Goal: Task Accomplishment & Management: Complete application form

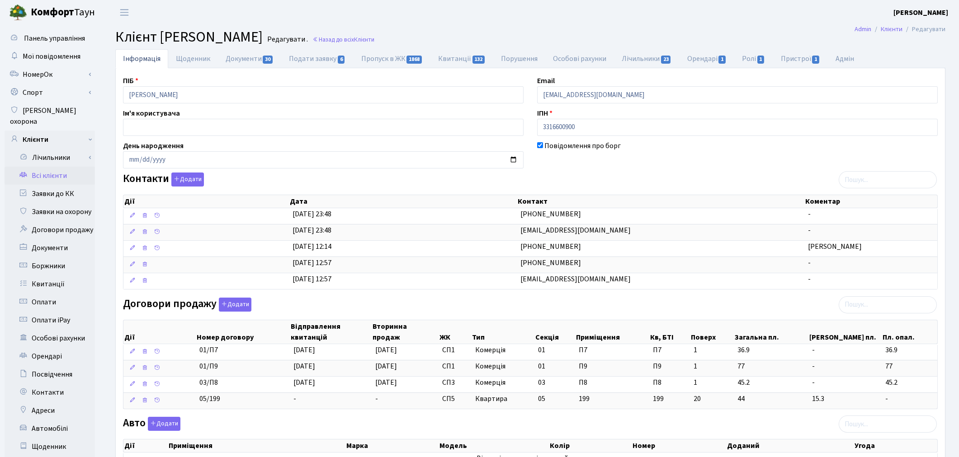
click at [55, 167] on link "Всі клієнти" at bounding box center [50, 176] width 90 height 18
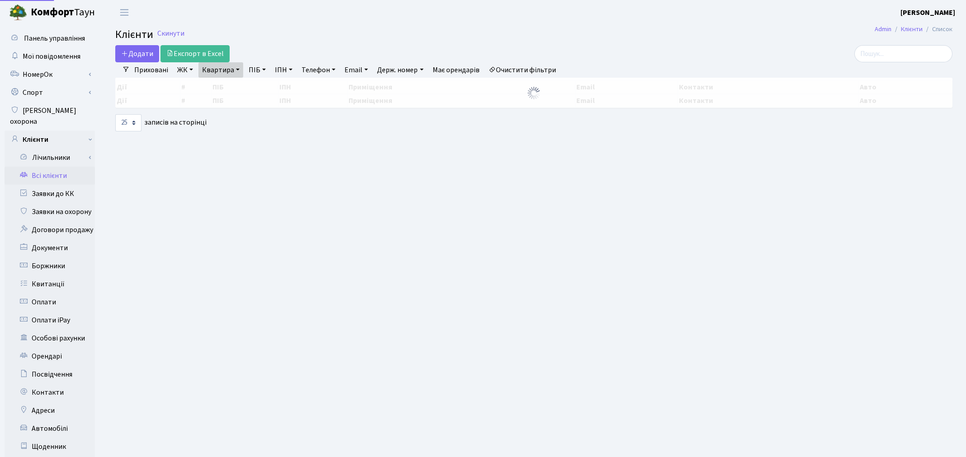
select select "25"
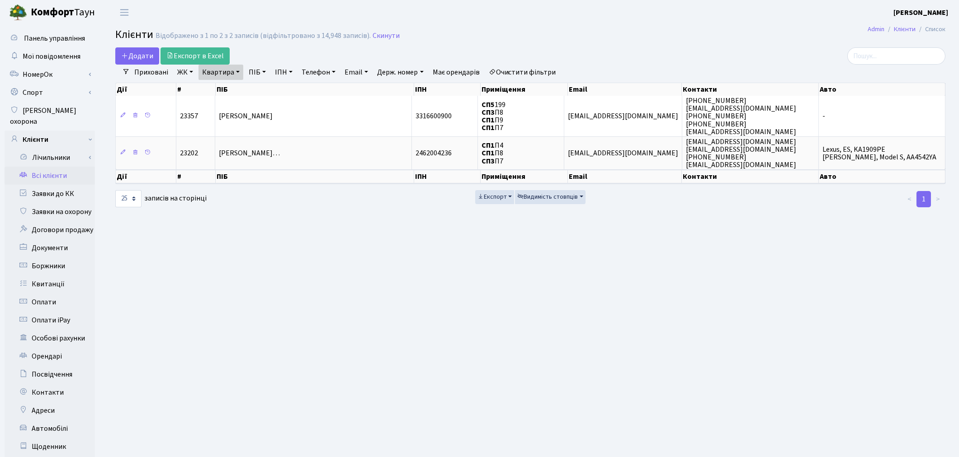
click at [520, 75] on link "Очистити фільтри" at bounding box center [522, 72] width 75 height 15
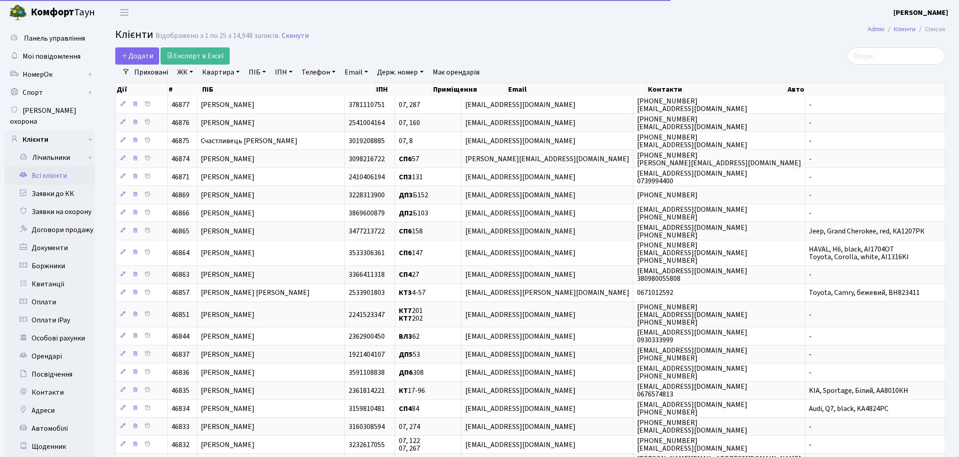
click at [206, 69] on link "Квартира" at bounding box center [220, 72] width 45 height 15
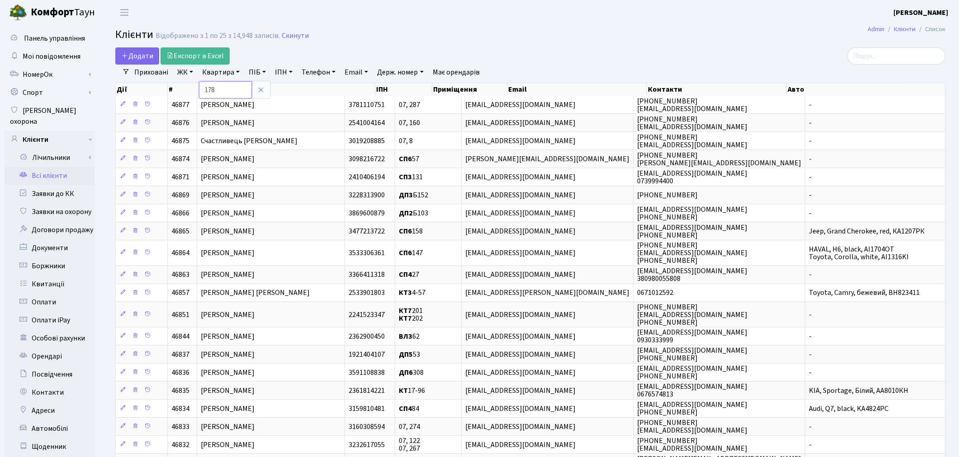
type input "178"
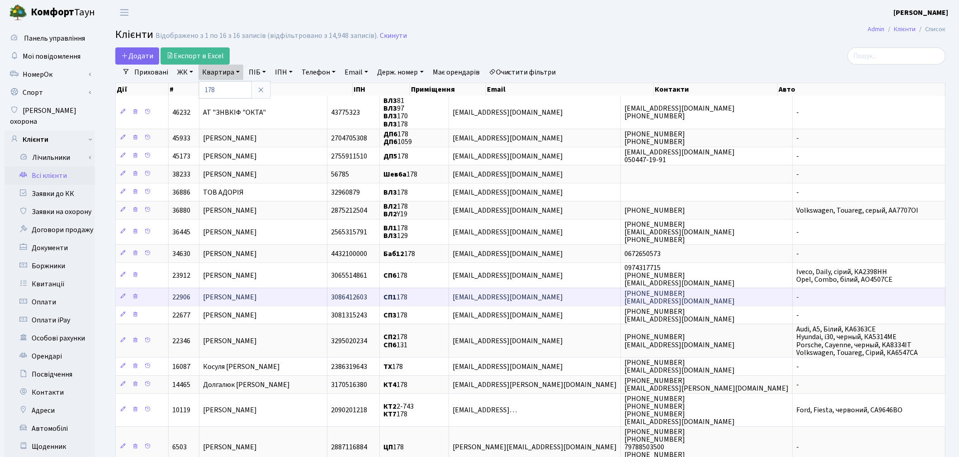
click at [257, 295] on span "Урес Олена Володимирівна" at bounding box center [230, 297] width 54 height 10
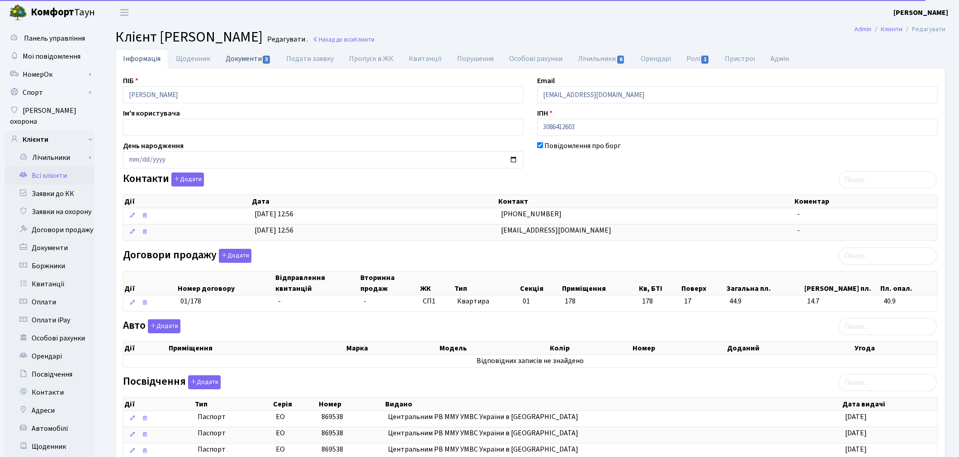
click at [249, 59] on link "Документи 3" at bounding box center [248, 58] width 61 height 19
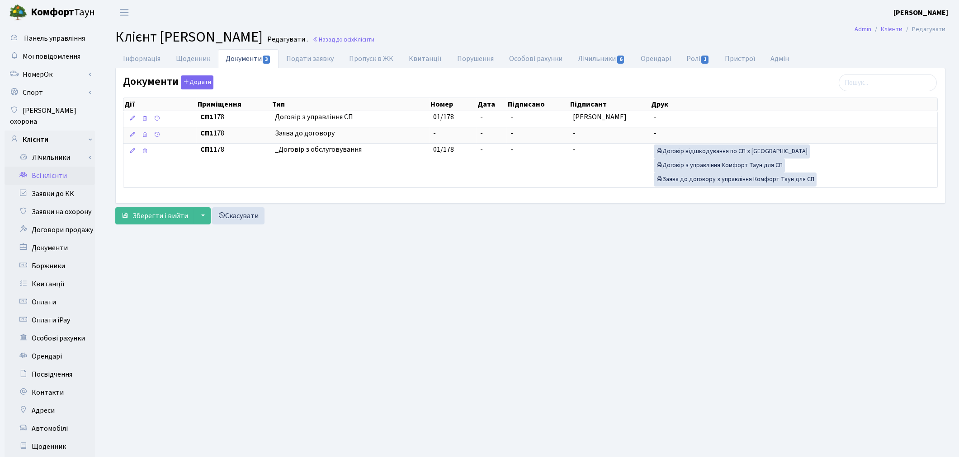
click at [55, 167] on link "Всі клієнти" at bounding box center [50, 176] width 90 height 18
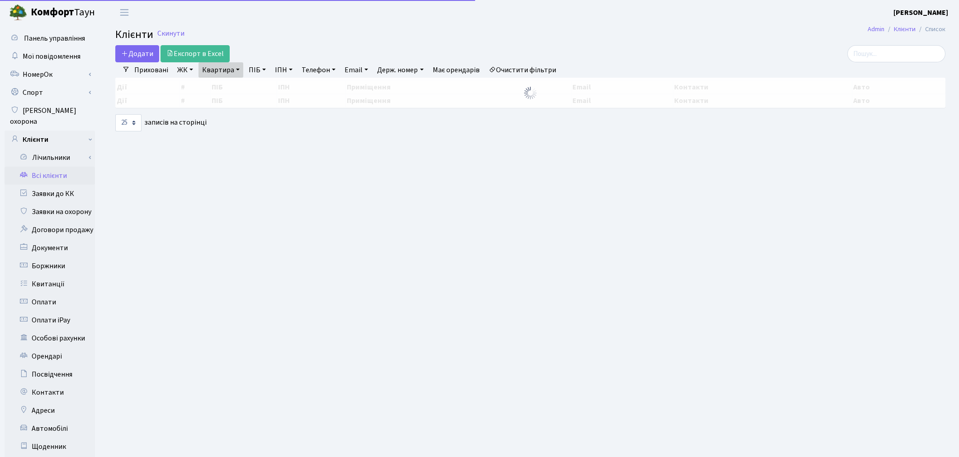
select select "25"
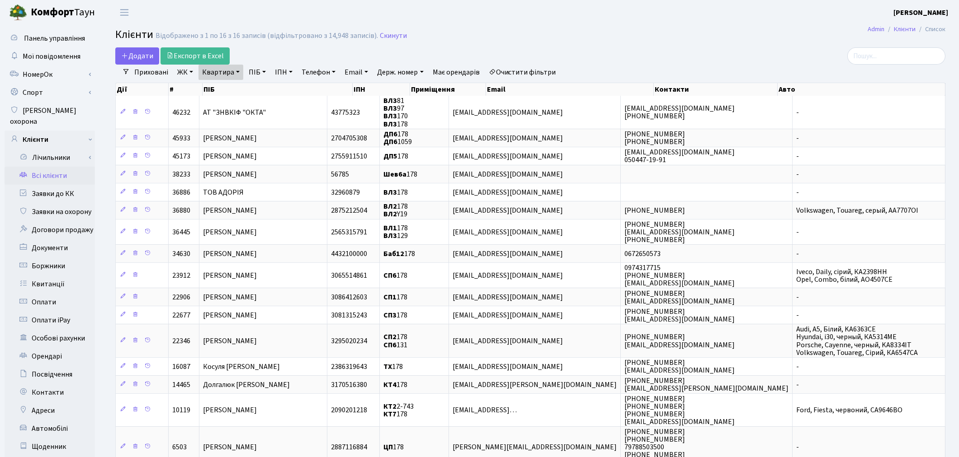
click at [757, 29] on h2 "Клієнти Відображено з 1 по 16 з 16 записів (відфільтровано з 14,948 записів). С…" at bounding box center [530, 35] width 830 height 15
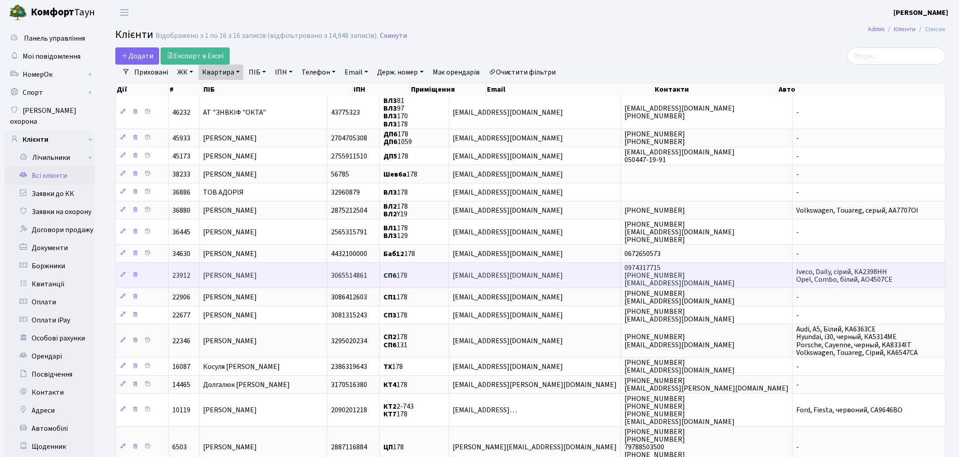
click at [257, 271] on span "Гойденко Евеліна Альбертівна" at bounding box center [230, 276] width 54 height 10
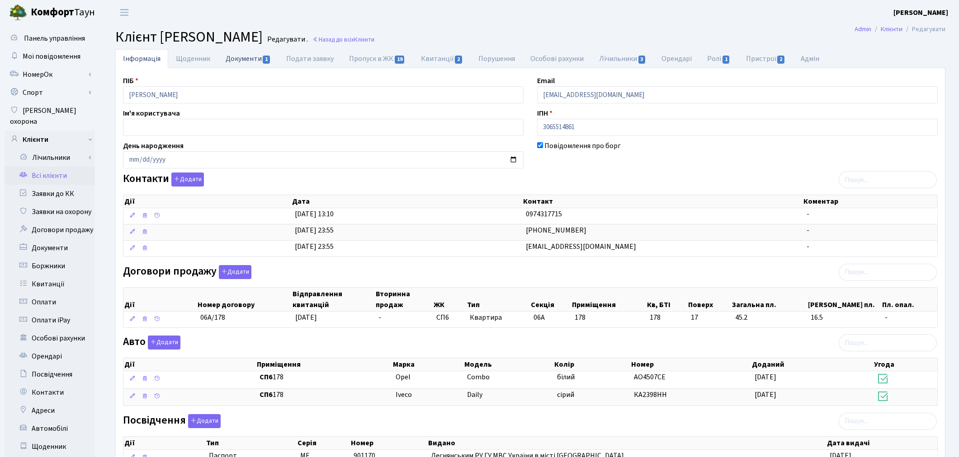
click at [237, 58] on link "Документи 1" at bounding box center [248, 58] width 61 height 19
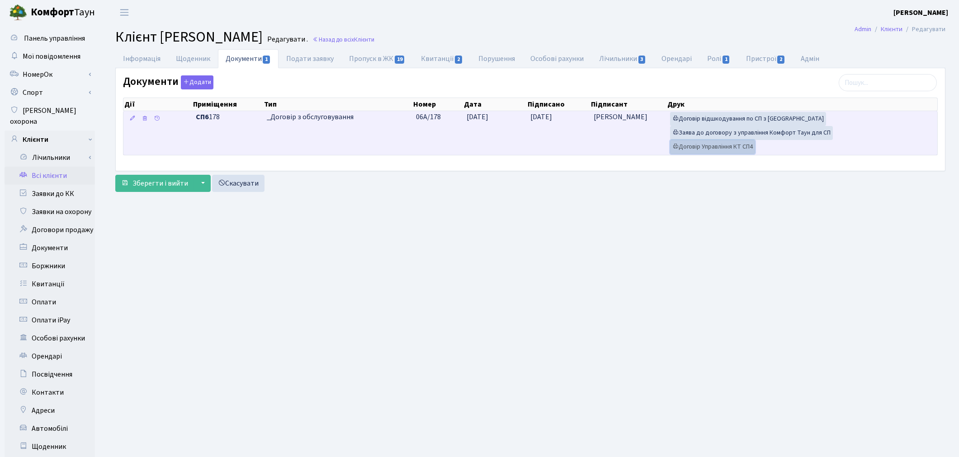
click at [731, 150] on link "Договір Управління КТ СП4" at bounding box center [712, 147] width 85 height 14
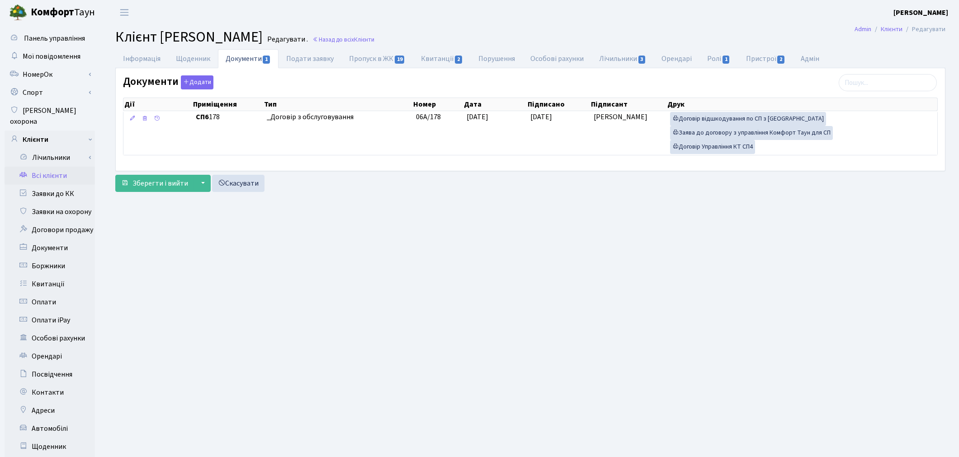
click at [436, 290] on main "Admin Клієнти Редагувати Клієнт Гойденко Евеліна Альбертівна Редагувати . Назад…" at bounding box center [530, 288] width 857 height 526
click at [59, 167] on link "Всі клієнти" at bounding box center [50, 176] width 90 height 18
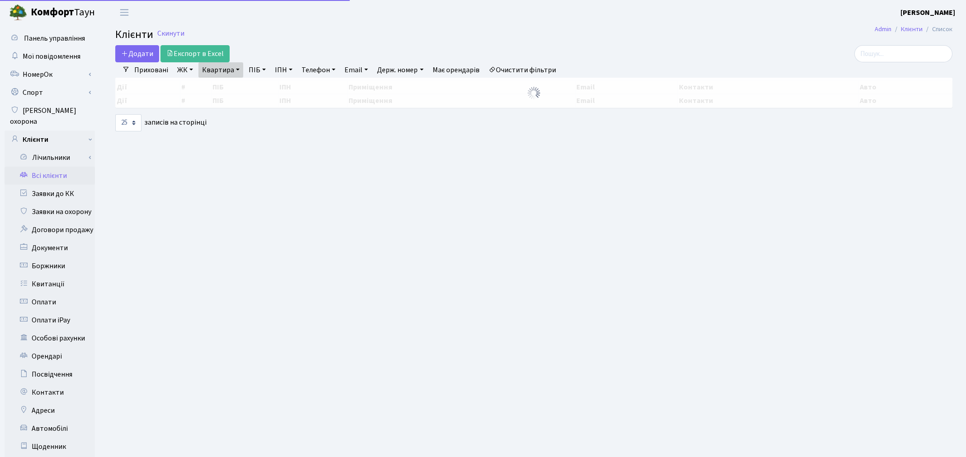
select select "25"
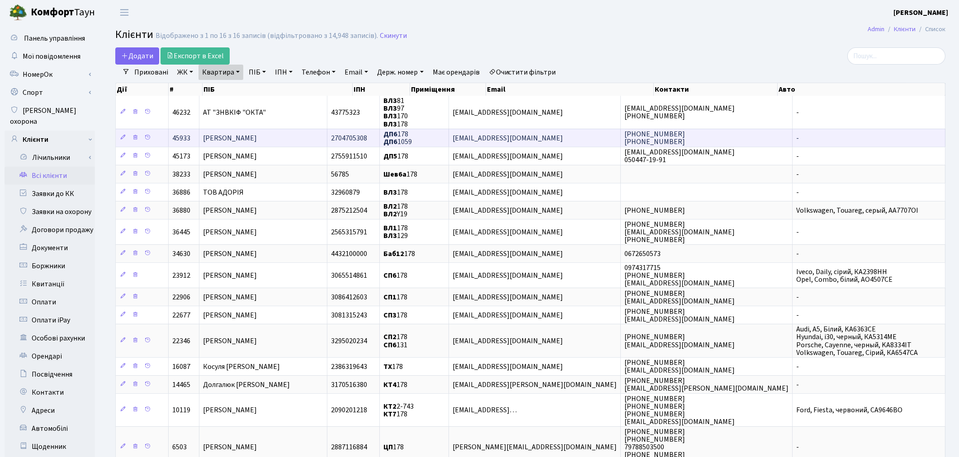
click at [236, 133] on span "[PERSON_NAME]" at bounding box center [230, 138] width 54 height 10
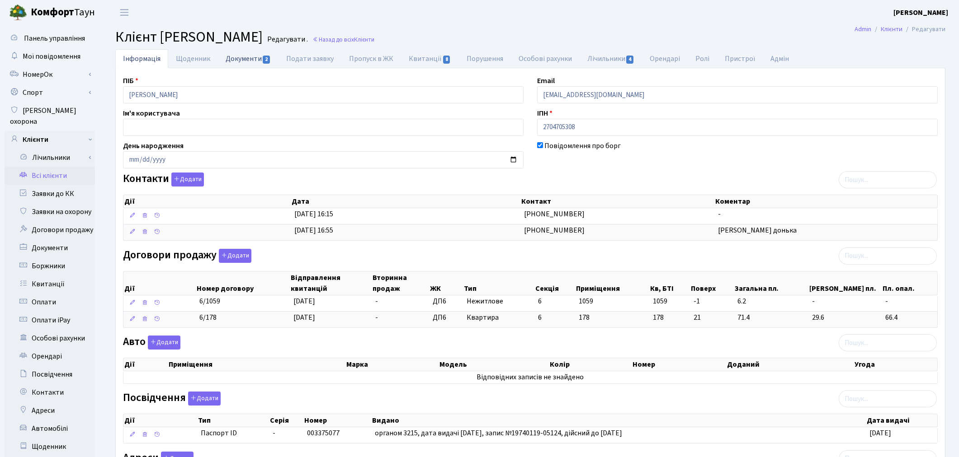
click at [241, 61] on link "Документи 2" at bounding box center [248, 58] width 61 height 19
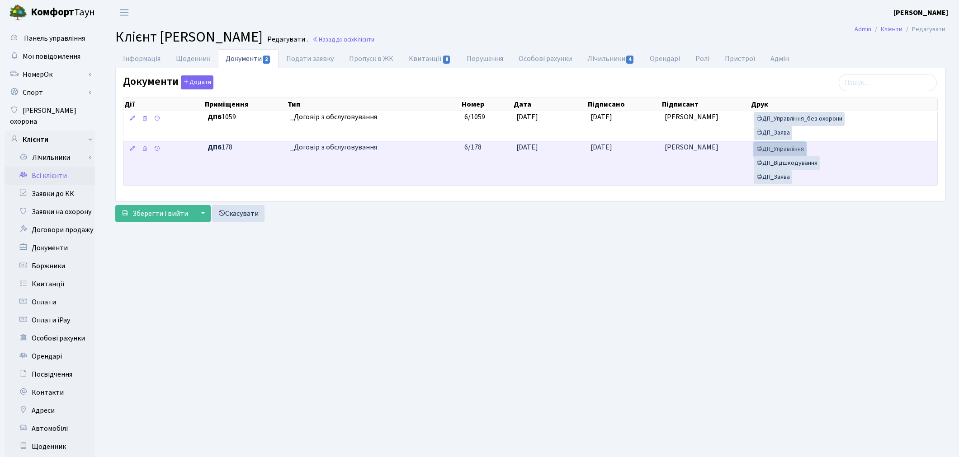
click at [791, 148] on link "ДП_Управління" at bounding box center [779, 149] width 52 height 14
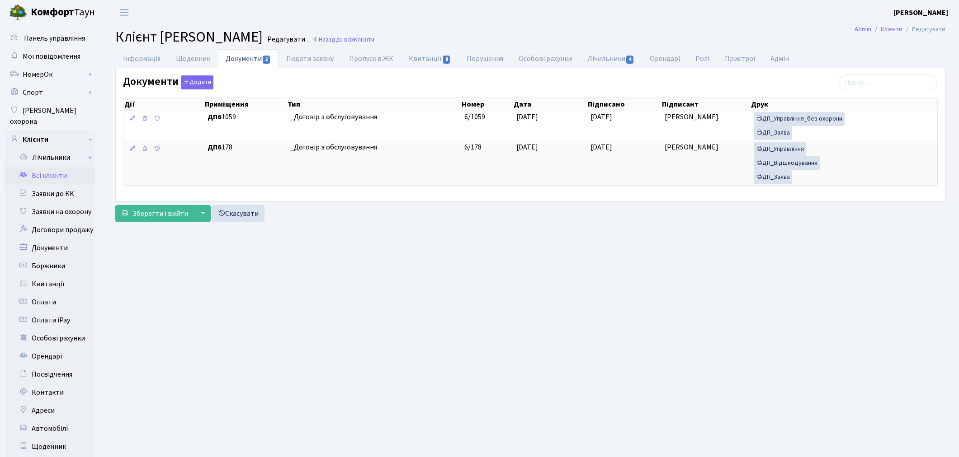
click at [47, 169] on link "Всі клієнти" at bounding box center [50, 176] width 90 height 18
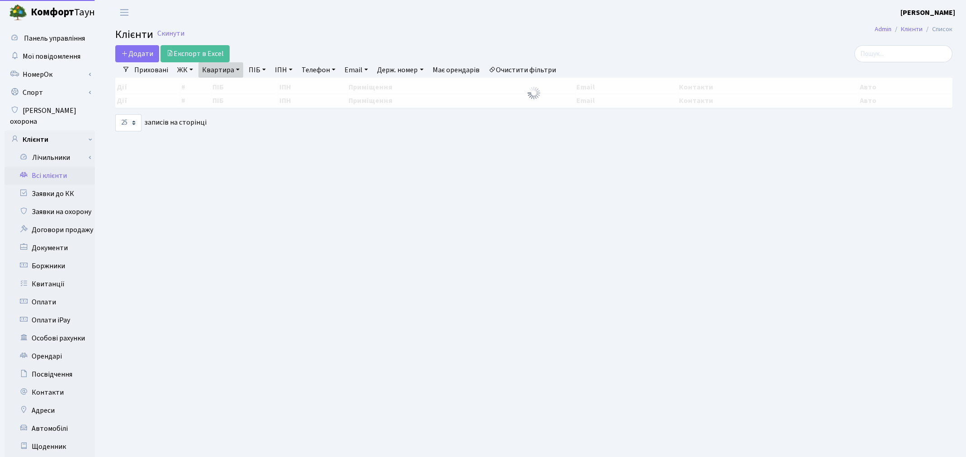
select select "25"
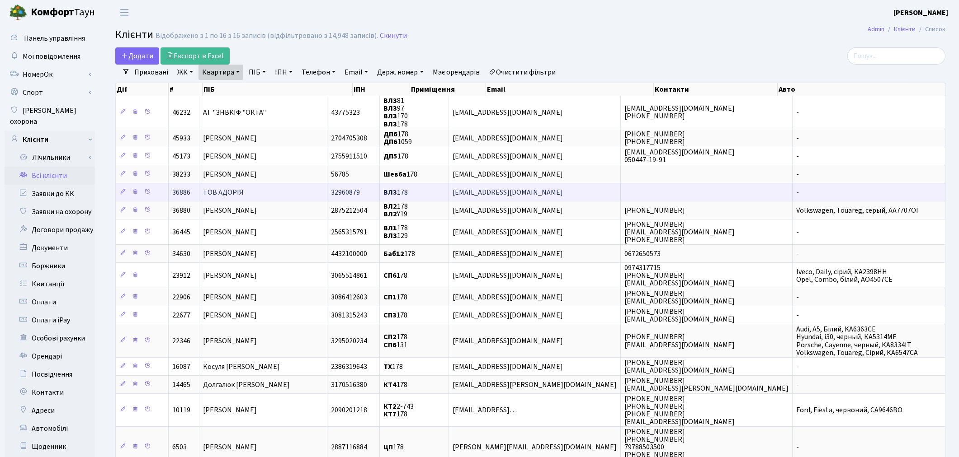
click at [233, 189] on span "ТОВ АДОРІЯ" at bounding box center [223, 193] width 41 height 10
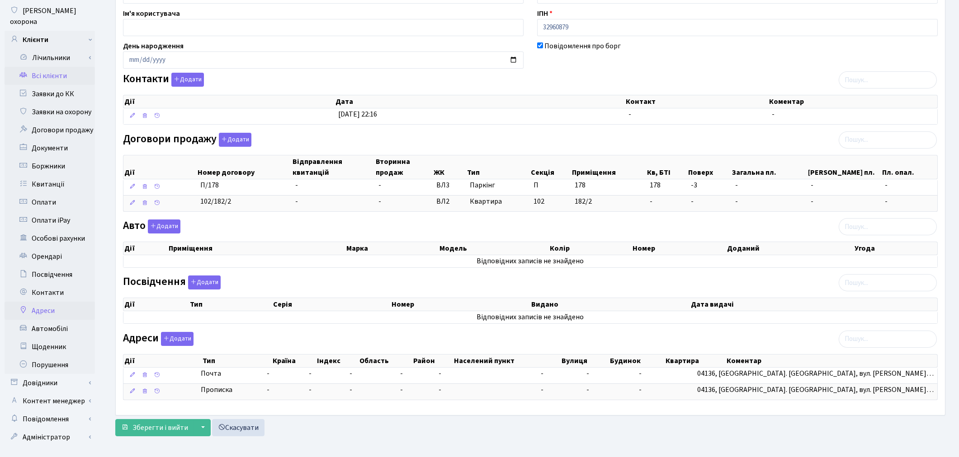
scroll to position [100, 0]
click at [50, 376] on link "Довідники" at bounding box center [50, 383] width 90 height 18
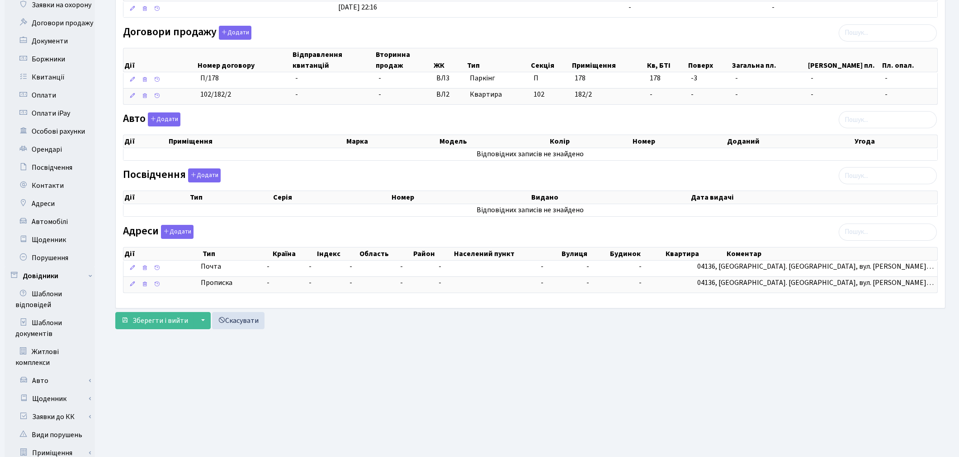
scroll to position [351, 0]
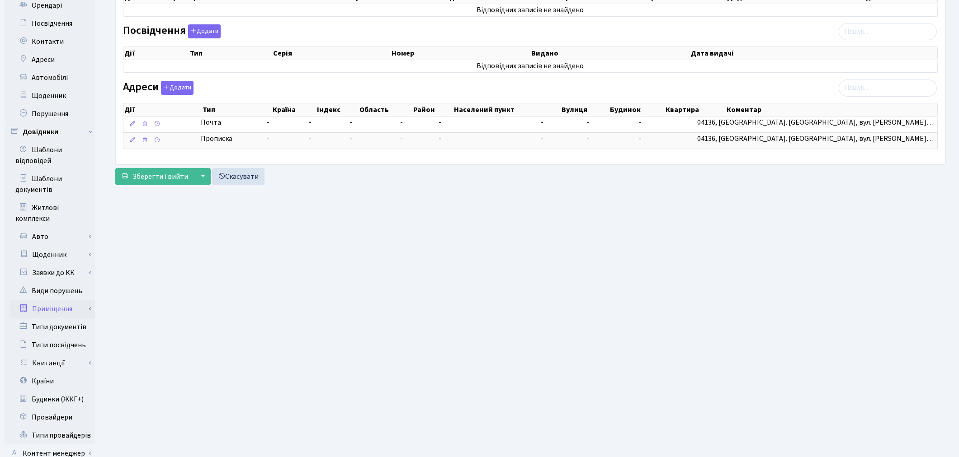
click at [46, 300] on link "Приміщення" at bounding box center [52, 309] width 85 height 18
click at [52, 318] on link "Всі приміщення" at bounding box center [52, 327] width 85 height 18
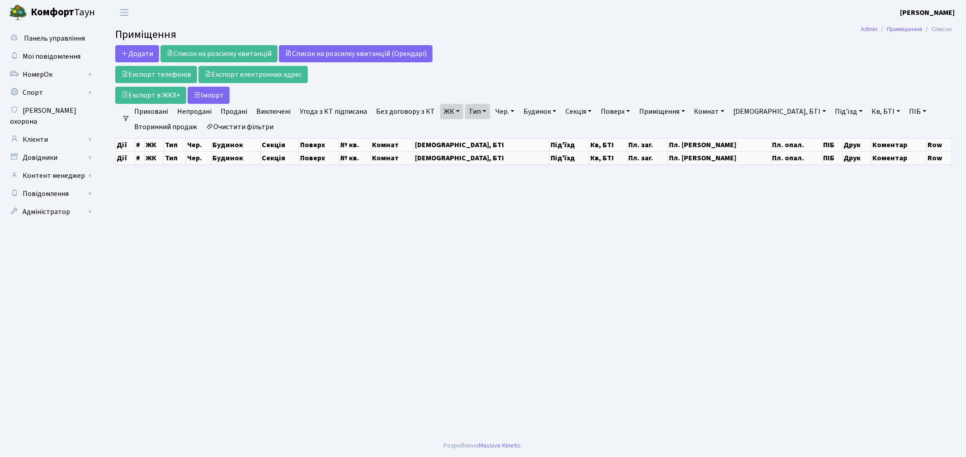
select select "25"
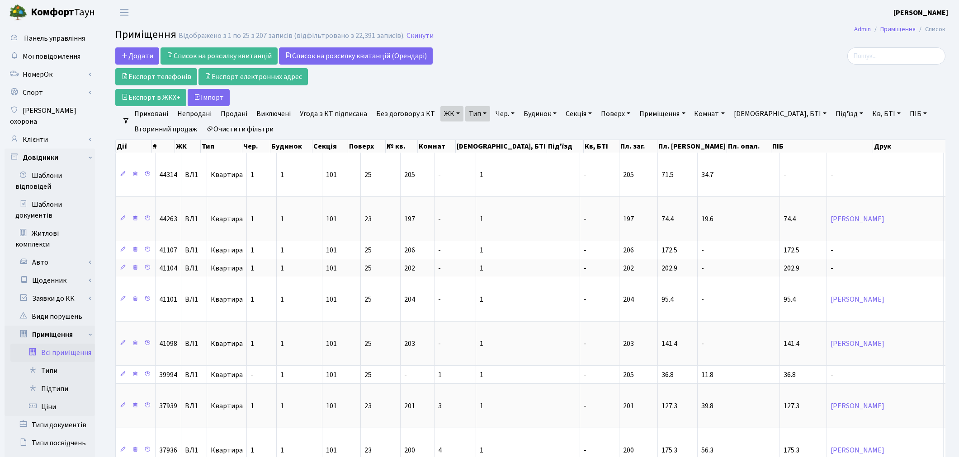
click at [868, 119] on link "Кв, БТІ" at bounding box center [886, 113] width 36 height 15
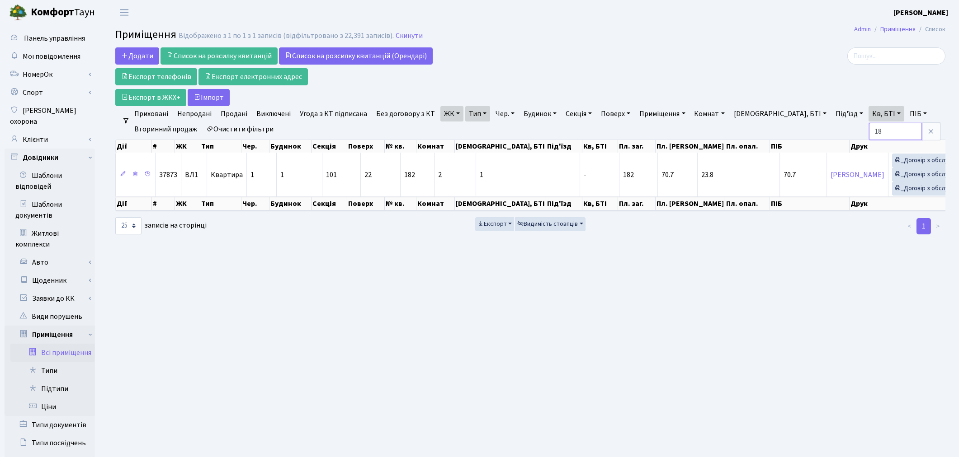
type input "1"
click at [252, 131] on link "Очистити фільтри" at bounding box center [239, 129] width 75 height 15
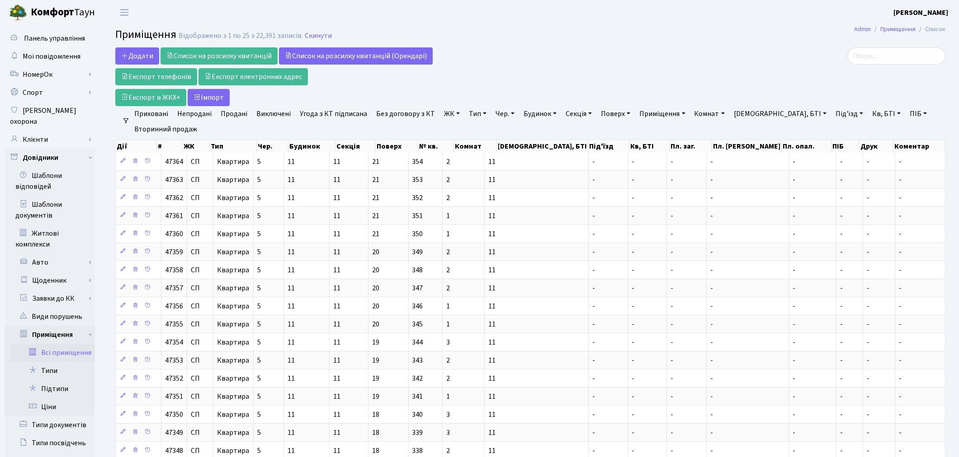
click at [868, 118] on link "Кв, БТІ" at bounding box center [886, 113] width 36 height 15
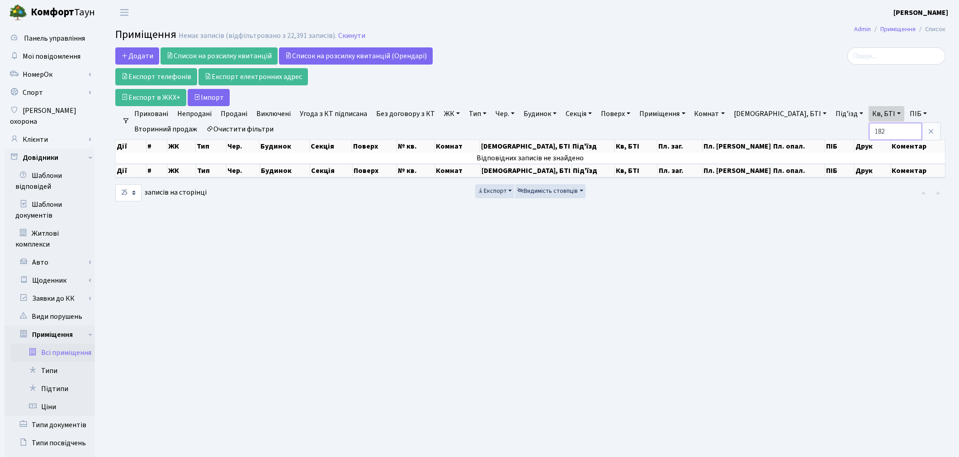
type input "182"
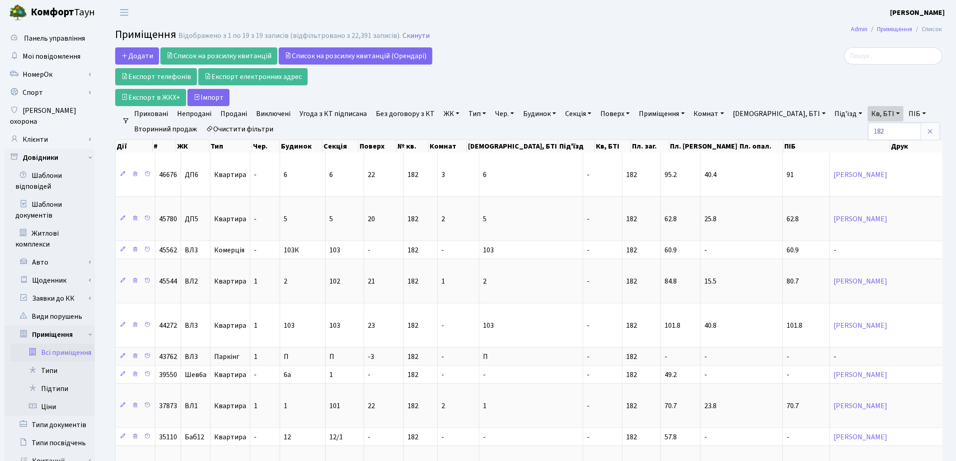
click at [442, 111] on link "ЖК" at bounding box center [451, 113] width 23 height 15
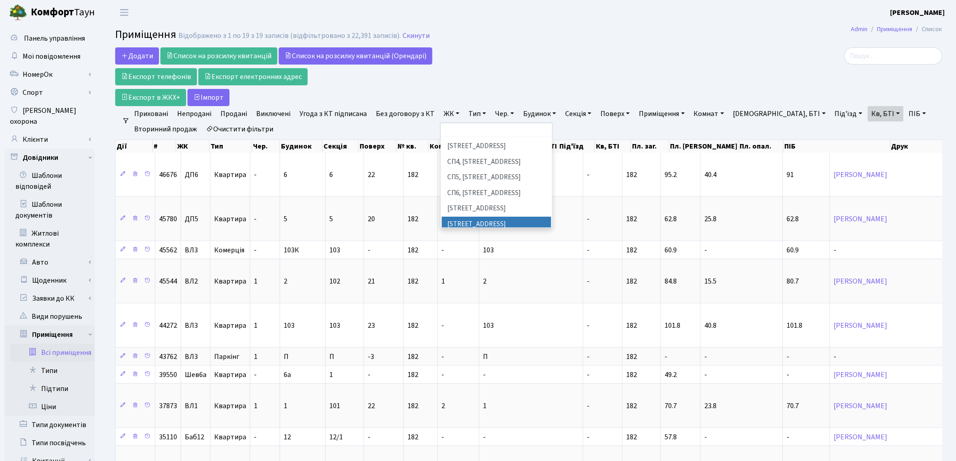
click at [475, 217] on li "[STREET_ADDRESS]" at bounding box center [496, 225] width 109 height 16
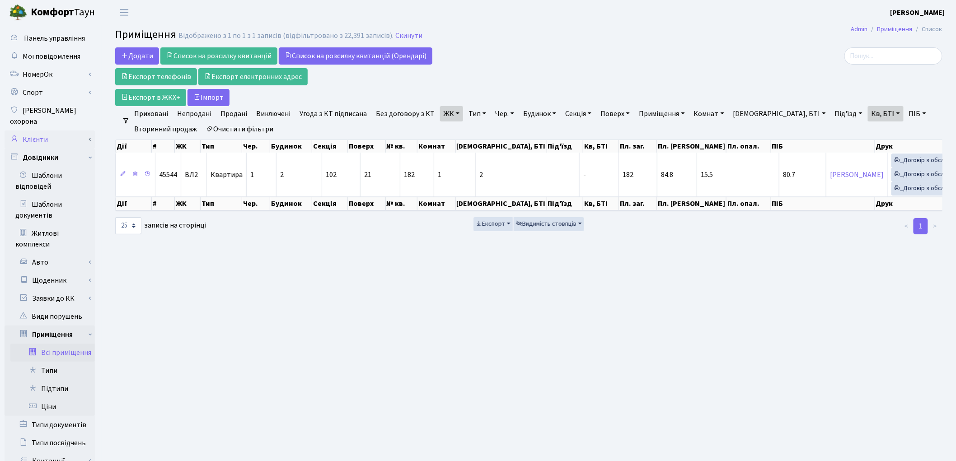
click at [35, 131] on link "Клієнти" at bounding box center [50, 140] width 90 height 18
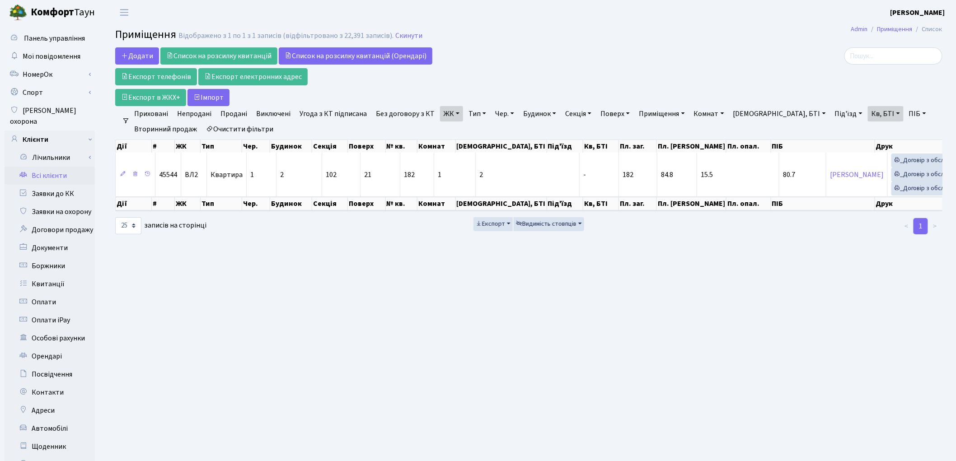
click at [44, 167] on link "Всі клієнти" at bounding box center [50, 176] width 90 height 18
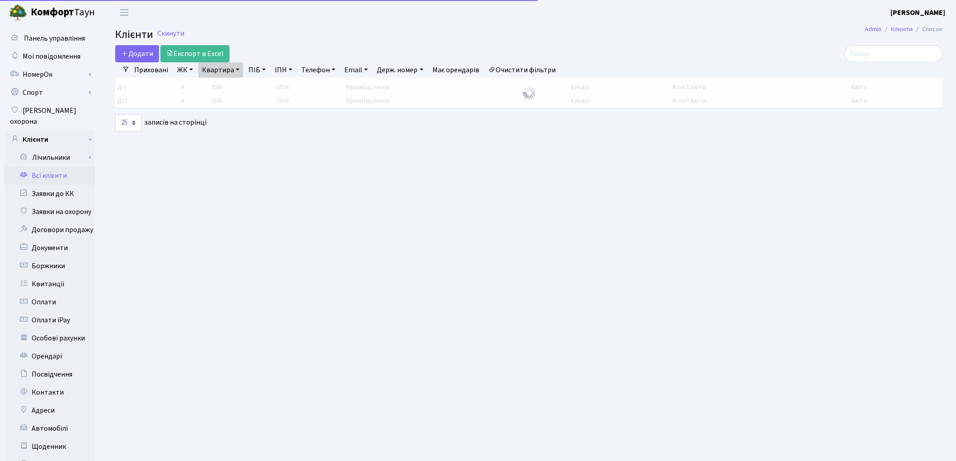
select select "25"
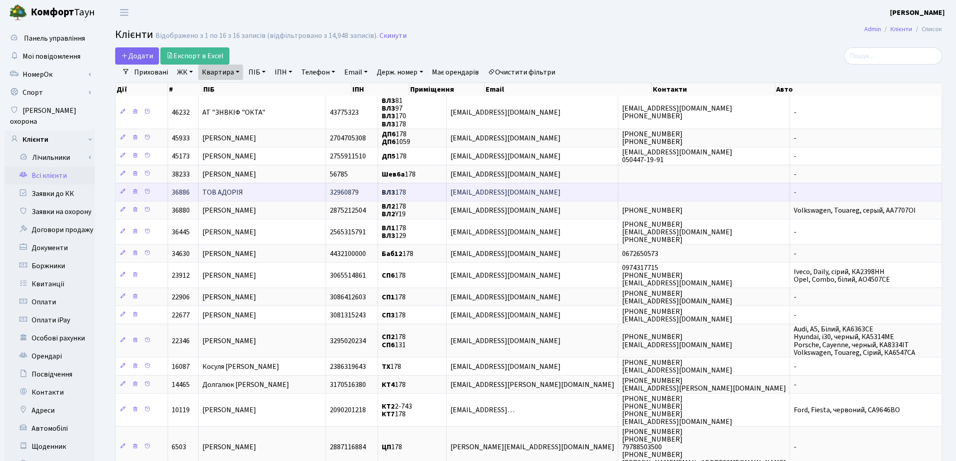
click at [304, 189] on td "ТОВ АДОРІЯ" at bounding box center [262, 192] width 127 height 18
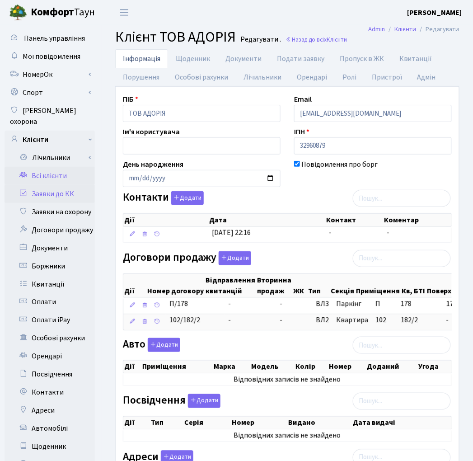
click at [64, 185] on link "Заявки до КК" at bounding box center [50, 194] width 90 height 18
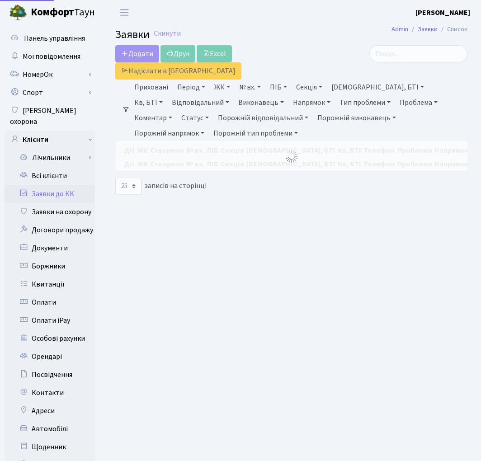
select select "25"
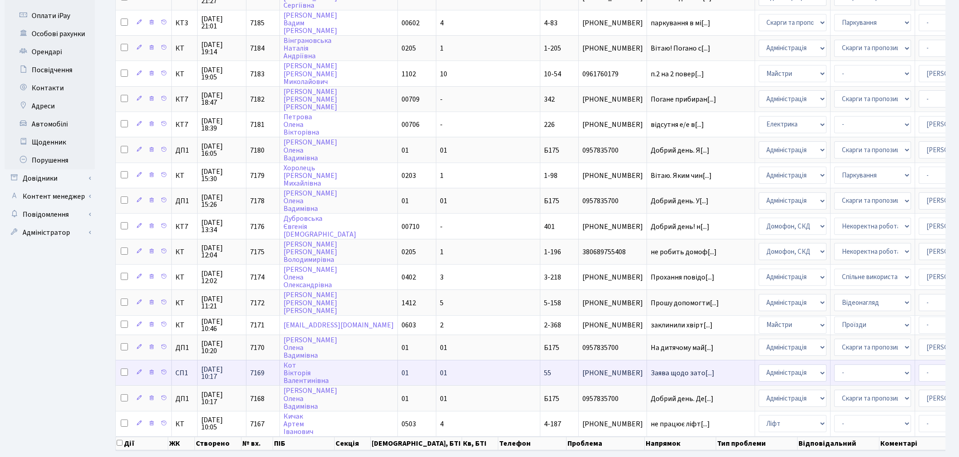
scroll to position [329, 0]
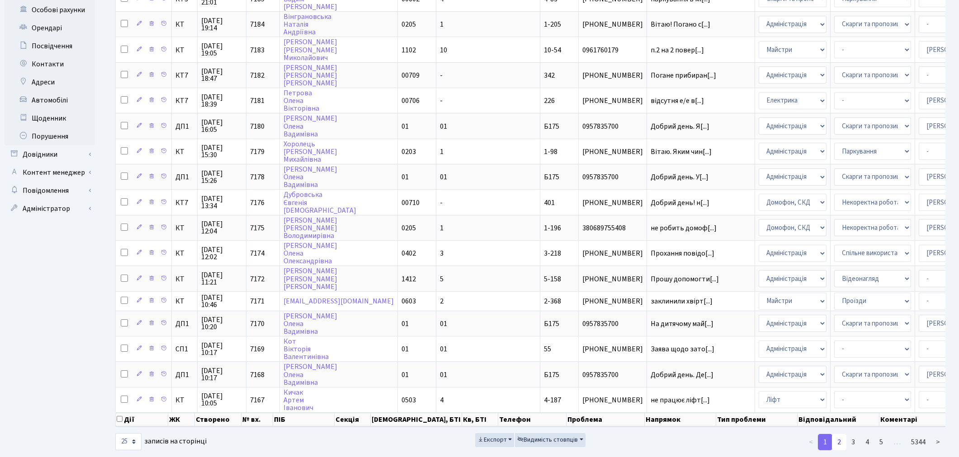
click at [480, 434] on link "2" at bounding box center [839, 442] width 14 height 16
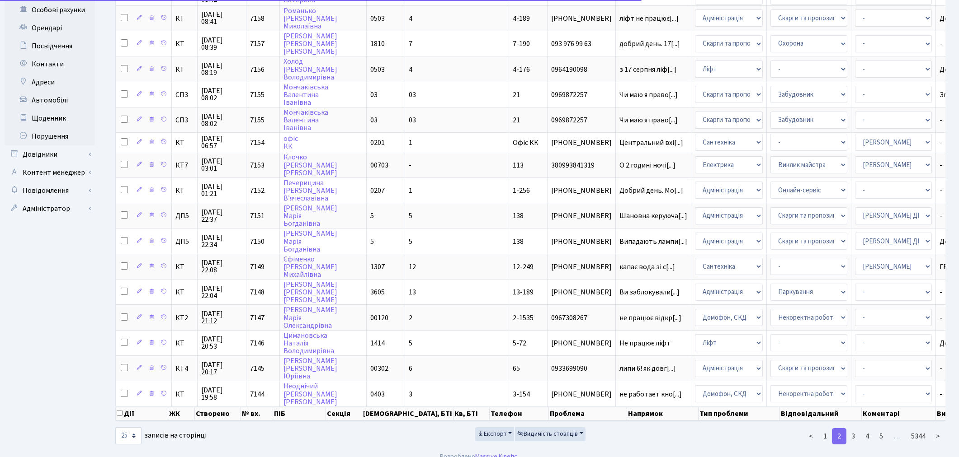
scroll to position [324, 0]
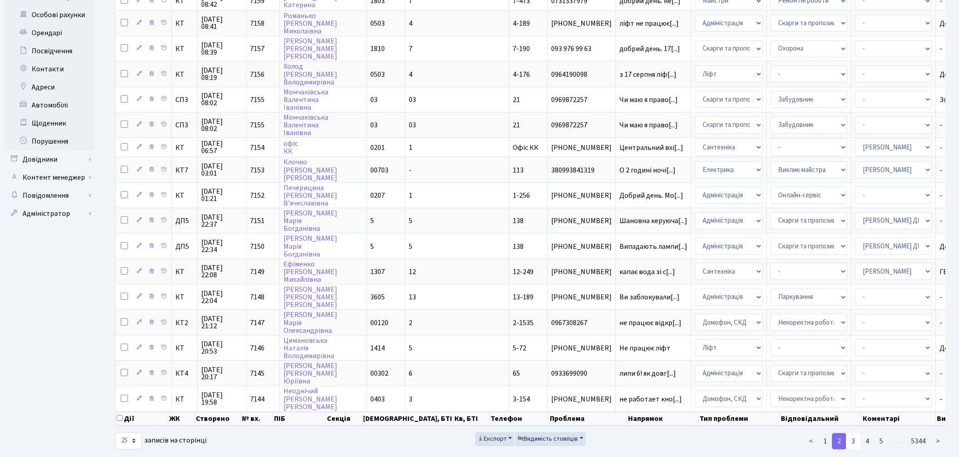
click at [480, 433] on link "3" at bounding box center [853, 441] width 14 height 16
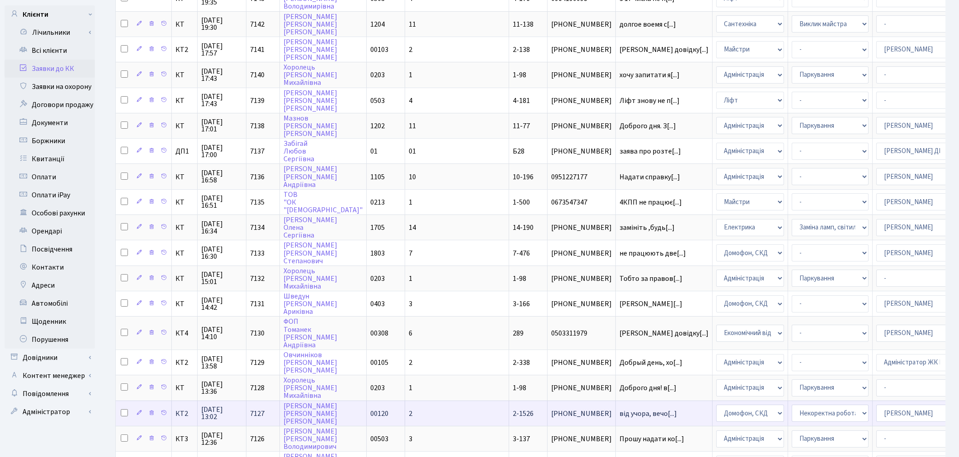
scroll to position [123, 0]
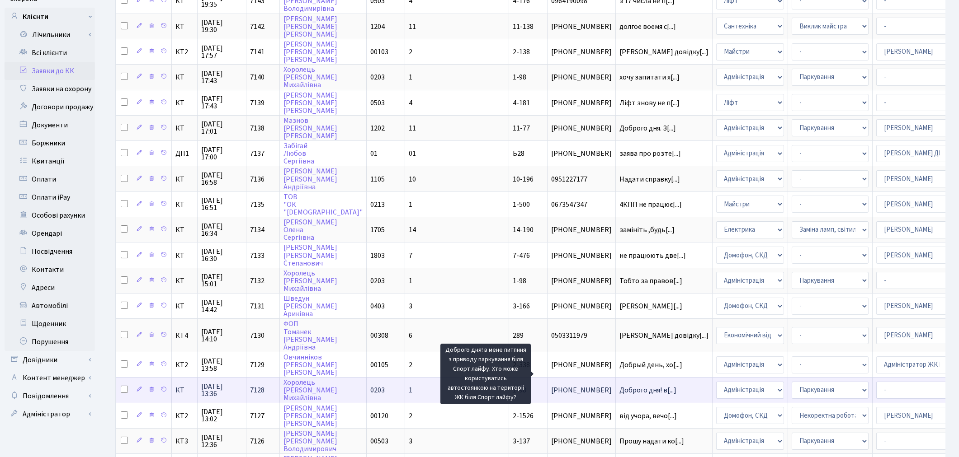
click at [480, 386] on span "Доброго дня! в[...]" at bounding box center [647, 391] width 57 height 10
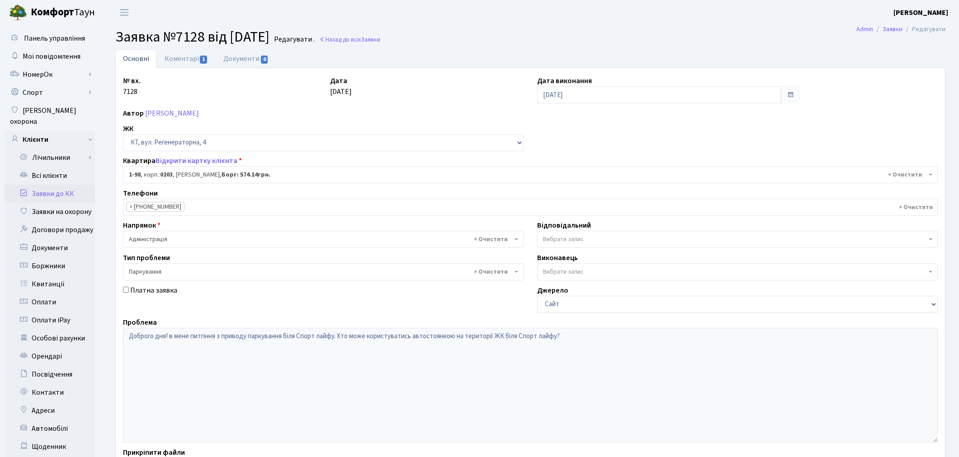
select select "98"
select select "66"
click at [169, 61] on link "Коментарі 1" at bounding box center [186, 58] width 59 height 19
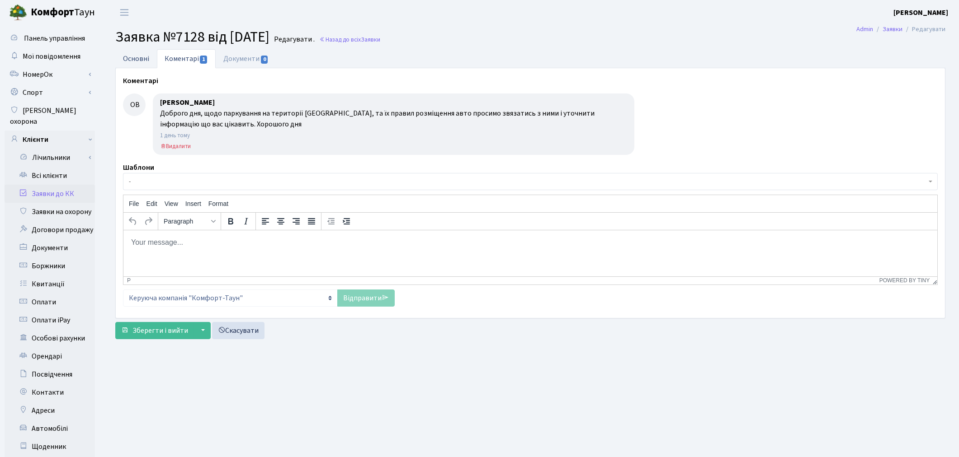
click at [136, 64] on link "Основні" at bounding box center [136, 58] width 42 height 19
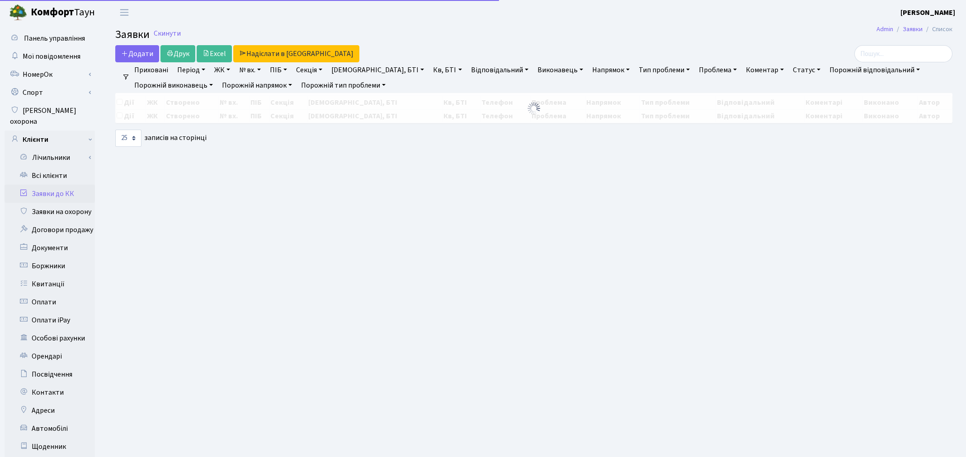
select select "25"
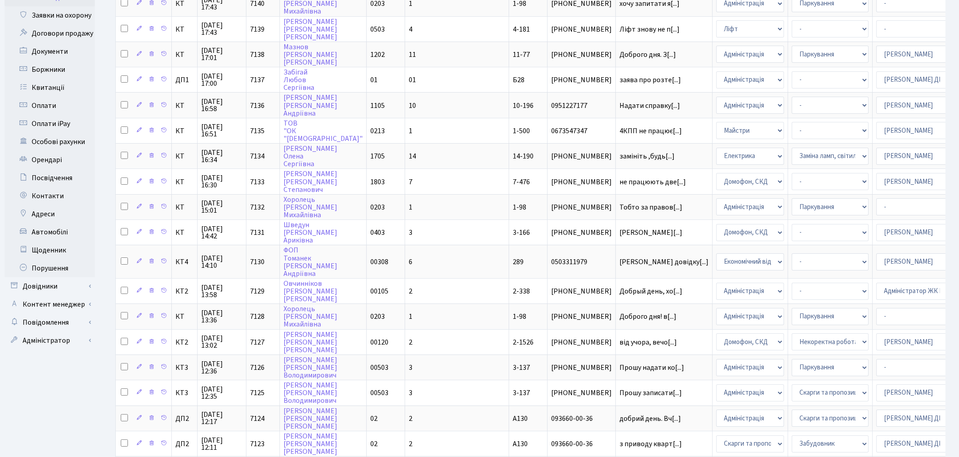
scroll to position [201, 0]
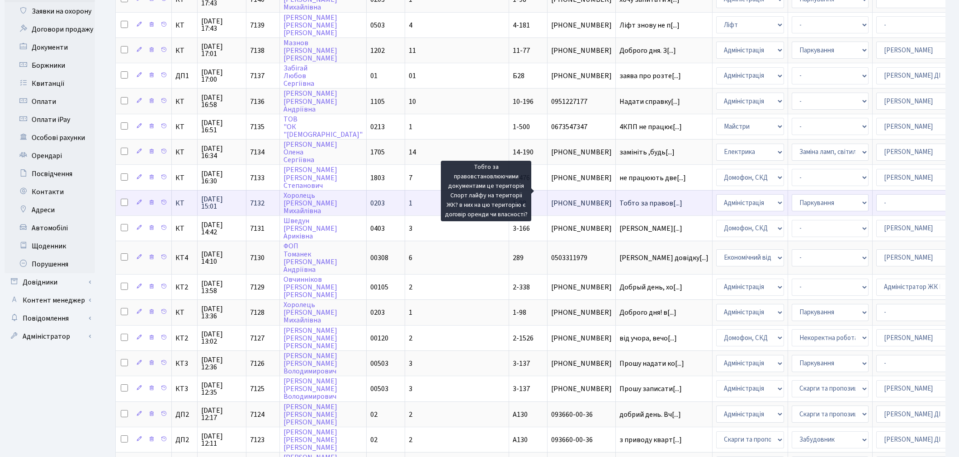
click at [619, 198] on span "Тобто за правов[...]" at bounding box center [650, 203] width 63 height 10
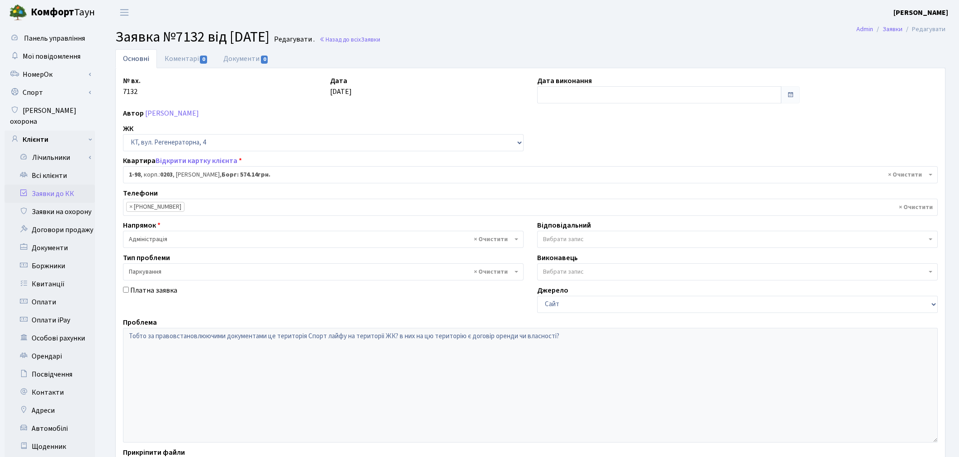
select select "98"
select select "66"
click at [172, 57] on link "Коментарі 0" at bounding box center [186, 58] width 59 height 19
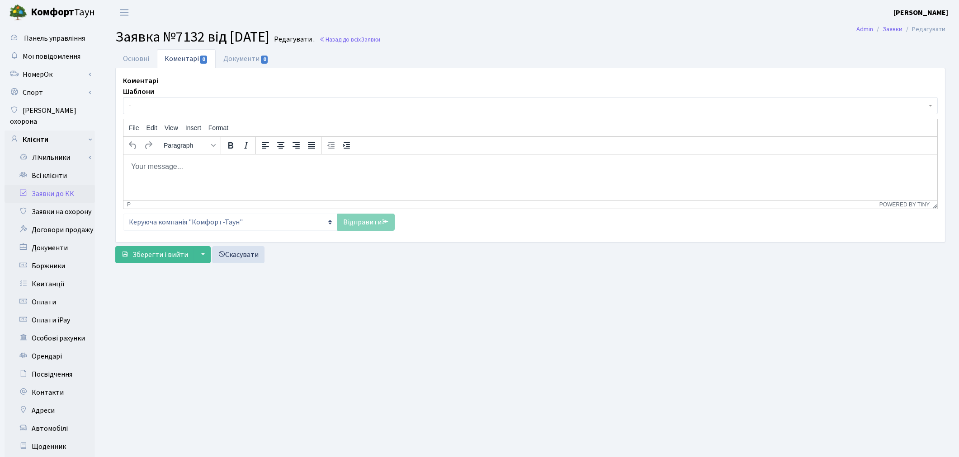
click at [185, 169] on p "Rich Text Area. Press ALT-0 for help." at bounding box center [529, 166] width 799 height 10
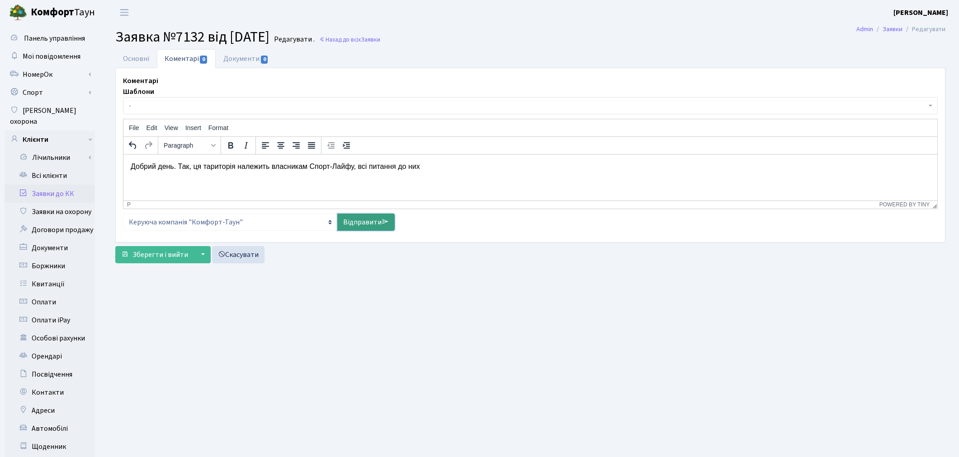
click at [367, 224] on link "Відправити" at bounding box center [365, 222] width 57 height 17
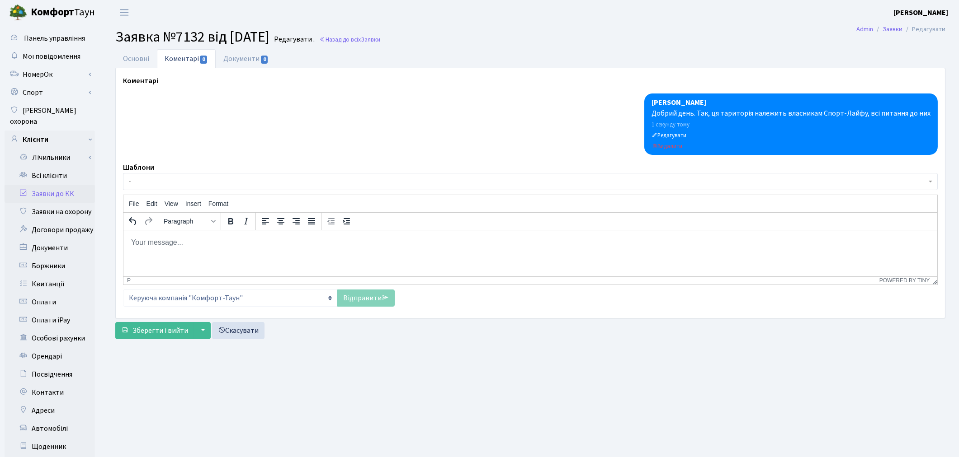
click at [46, 185] on link "Заявки до КК" at bounding box center [50, 194] width 90 height 18
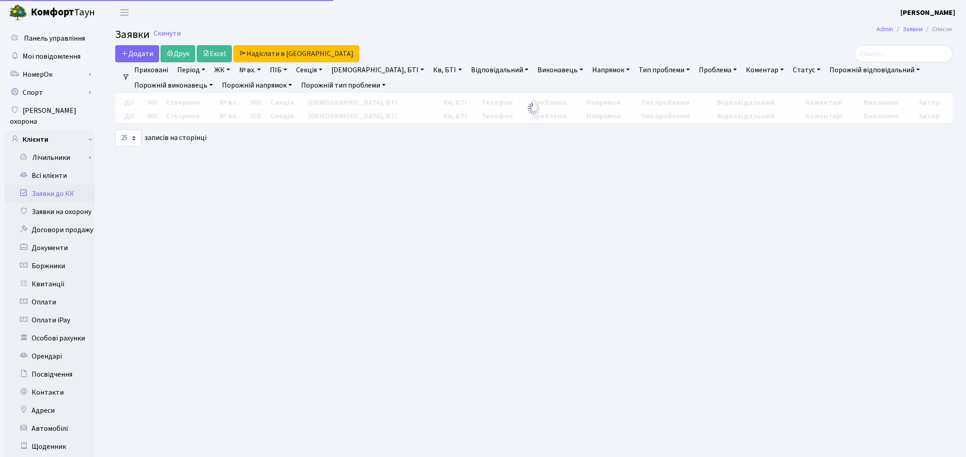
select select "25"
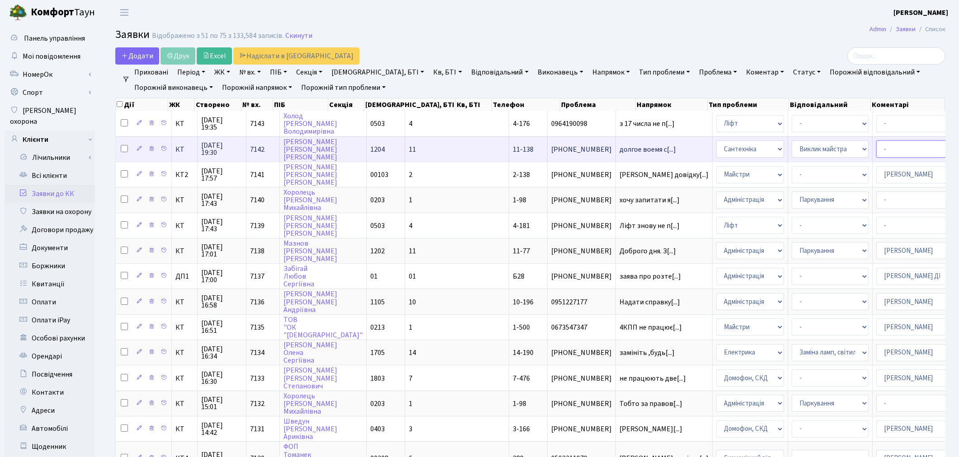
click at [876, 147] on select "- Адміністратор ЖК КТ [PERSON_NAME] [PERSON_NAME] [PERSON_NAME]Ю. [PERSON_NAME]…" at bounding box center [914, 149] width 77 height 17
select select "67"
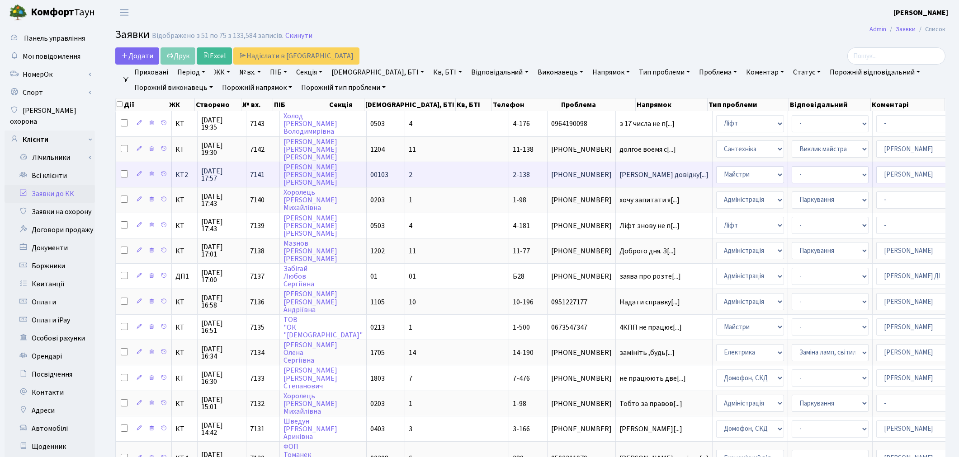
click at [616, 176] on td "[PERSON_NAME] довідку[...]" at bounding box center [664, 174] width 97 height 25
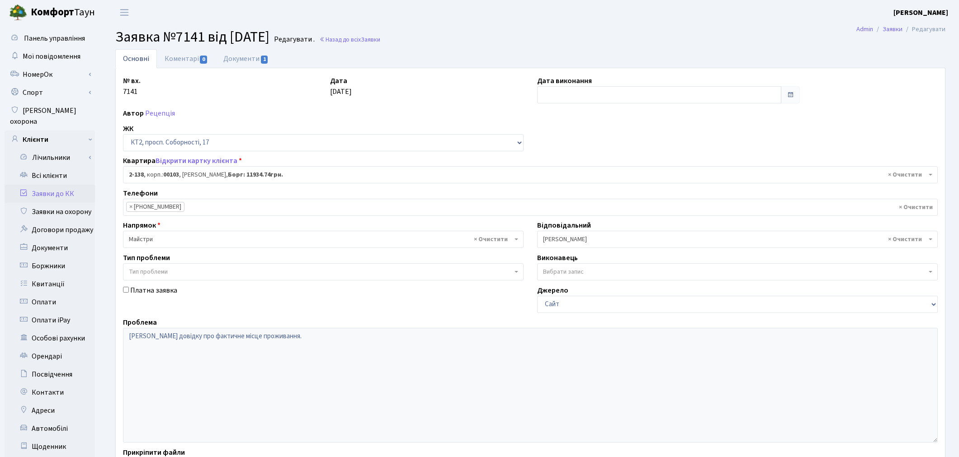
select select "15192"
click at [236, 60] on link "Документи 1" at bounding box center [246, 58] width 61 height 19
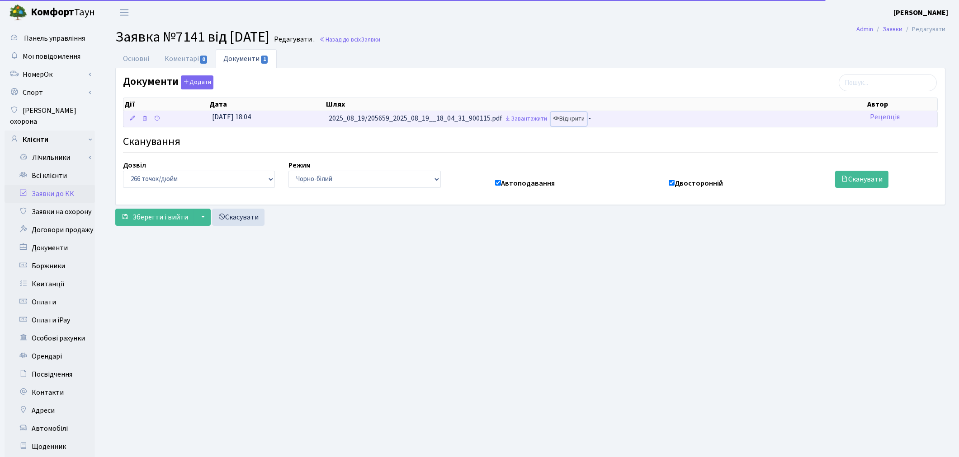
click at [575, 119] on link "Відкрити" at bounding box center [568, 119] width 36 height 14
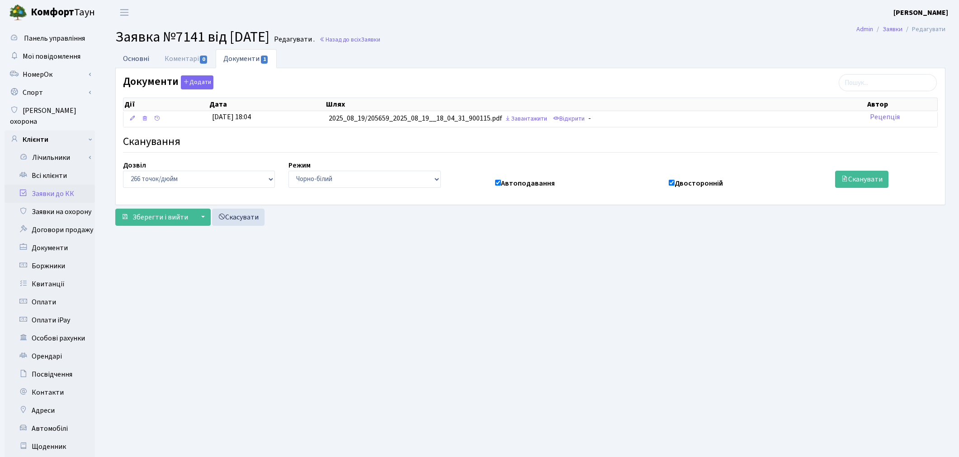
click at [150, 59] on link "Основні" at bounding box center [136, 58] width 42 height 19
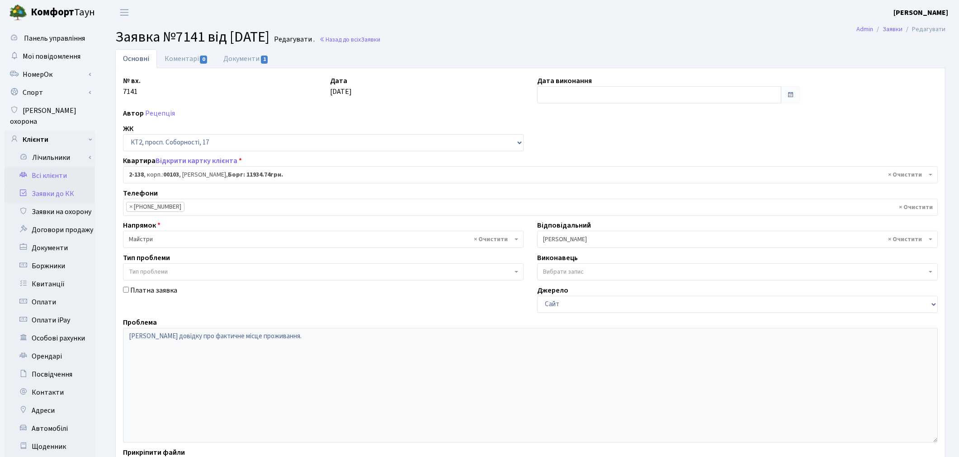
click at [43, 167] on link "Всі клієнти" at bounding box center [50, 176] width 90 height 18
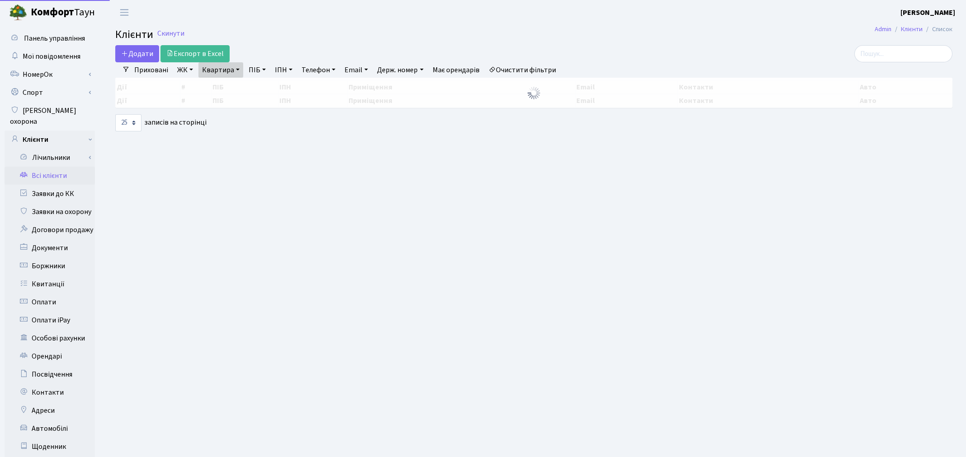
select select "25"
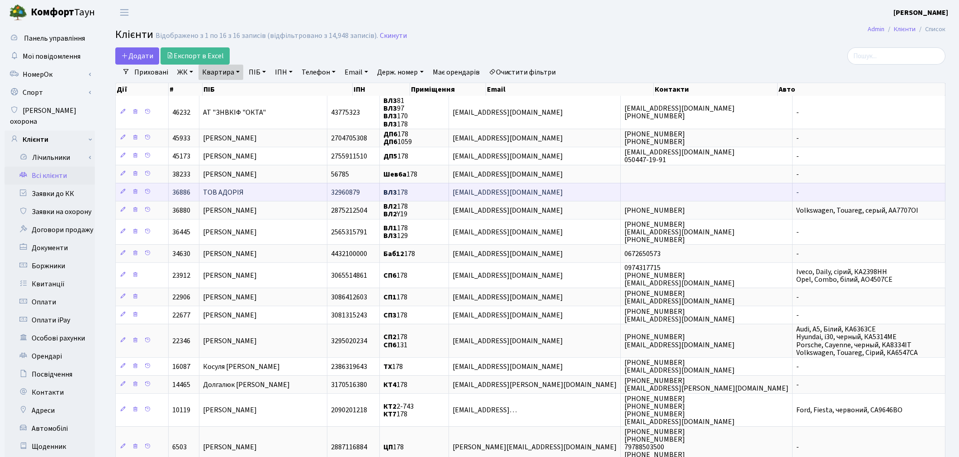
click at [227, 192] on span "ТОВ АДОРІЯ" at bounding box center [223, 193] width 41 height 10
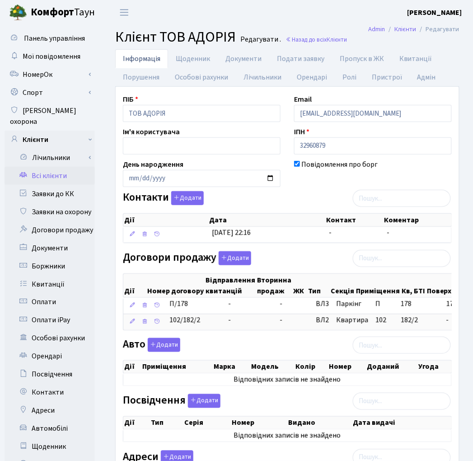
click at [38, 167] on link "Всі клієнти" at bounding box center [50, 176] width 90 height 18
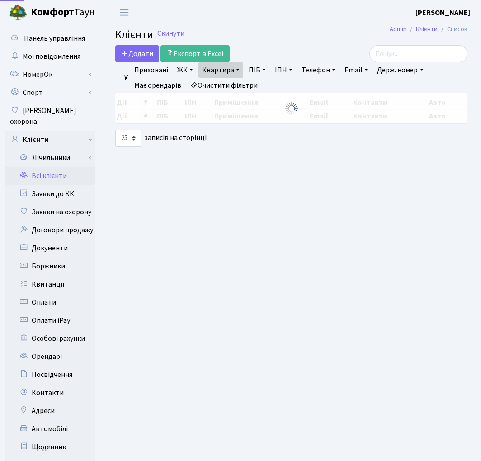
select select "25"
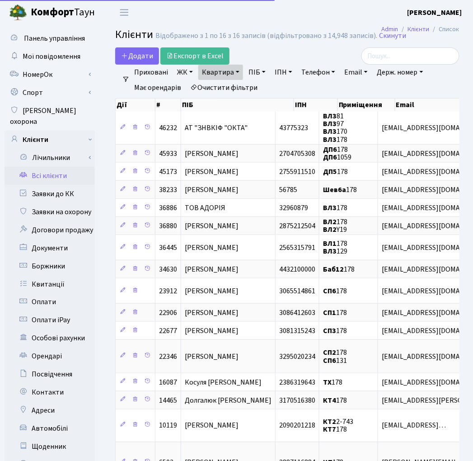
click at [227, 88] on link "Очистити фільтри" at bounding box center [224, 87] width 75 height 15
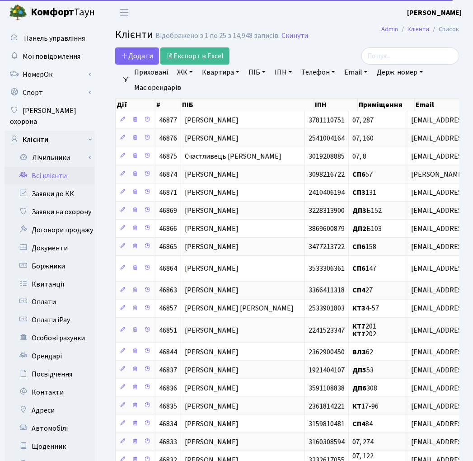
click at [218, 71] on link "Квартира" at bounding box center [220, 72] width 45 height 15
type input "191"
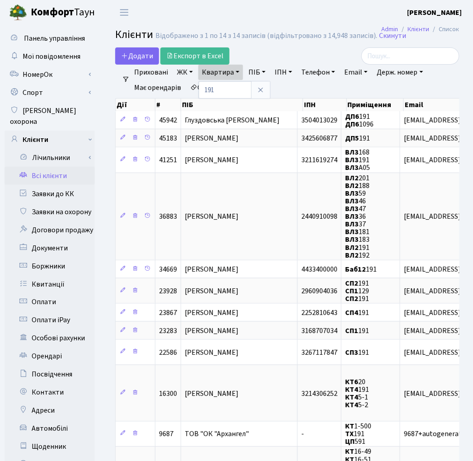
click at [181, 71] on link "ЖК" at bounding box center [185, 72] width 23 height 15
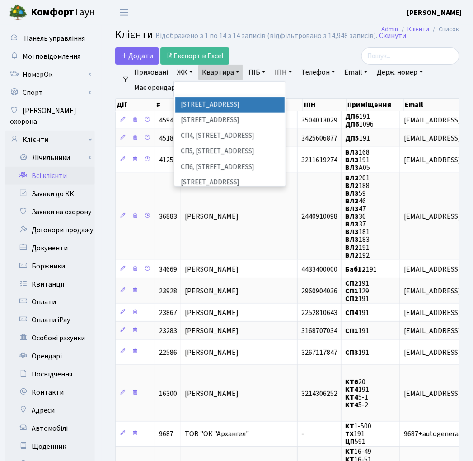
scroll to position [201, 0]
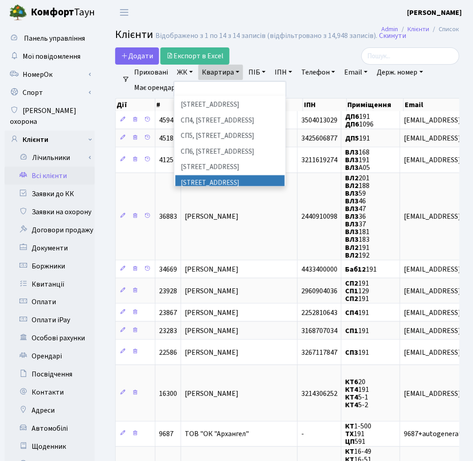
click at [224, 175] on li "ВЛ2, Голосіївський просп., 76" at bounding box center [229, 183] width 109 height 16
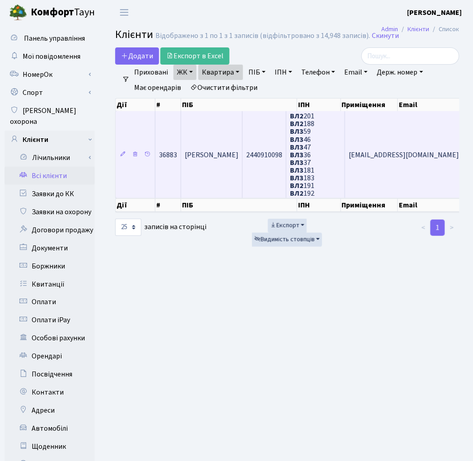
click at [243, 174] on td "Гамзабеков Керимхан Гамзайович" at bounding box center [211, 154] width 61 height 87
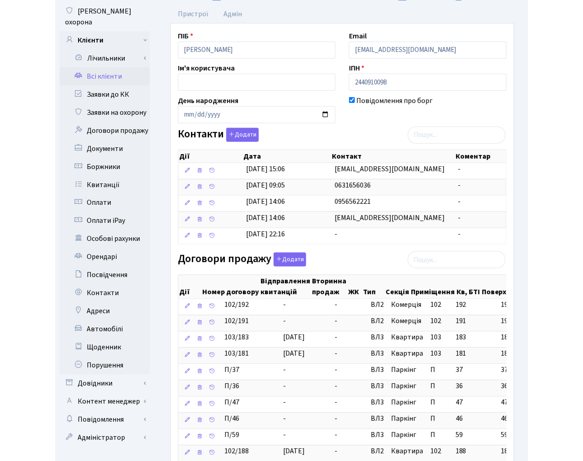
scroll to position [100, 0]
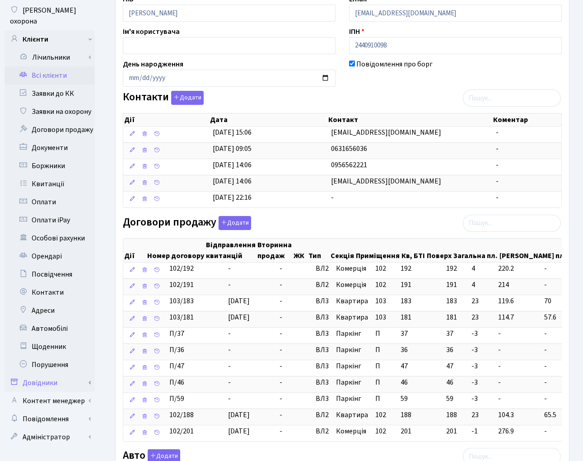
click at [39, 374] on link "Довідники" at bounding box center [50, 383] width 90 height 18
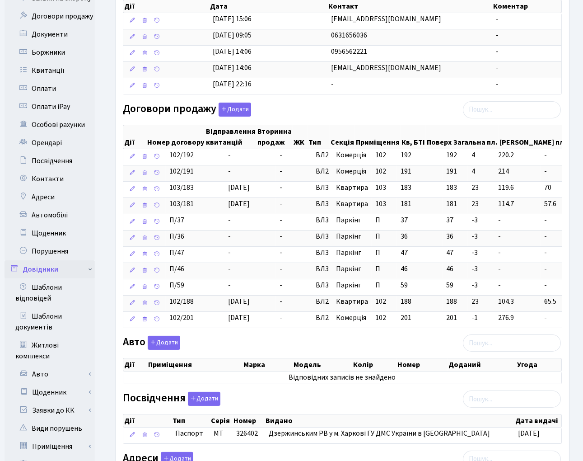
scroll to position [351, 0]
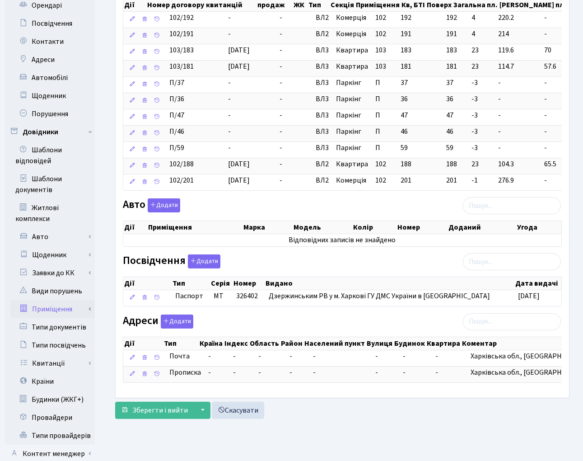
click at [48, 300] on link "Приміщення" at bounding box center [52, 309] width 85 height 18
click at [51, 319] on link "Всі приміщення" at bounding box center [52, 327] width 85 height 18
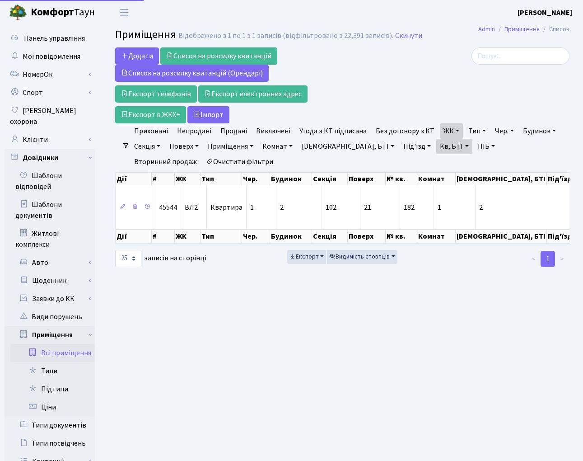
select select "25"
click at [202, 161] on link "Очистити фільтри" at bounding box center [239, 161] width 75 height 15
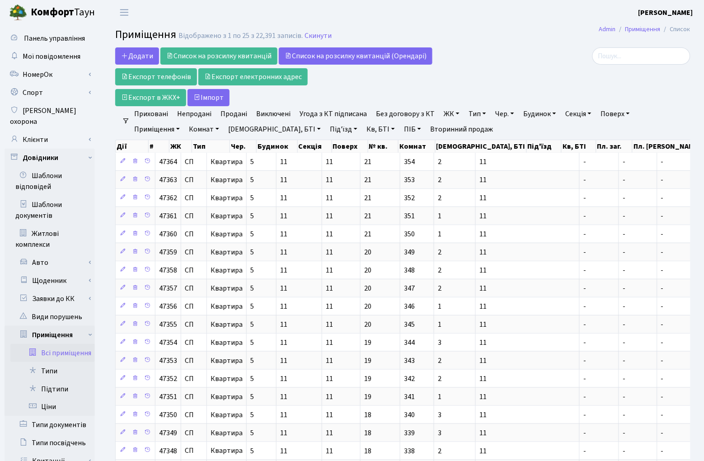
click at [363, 131] on link "Кв, БТІ" at bounding box center [381, 129] width 36 height 15
type input "191"
click at [442, 113] on link "ЖК" at bounding box center [451, 113] width 23 height 15
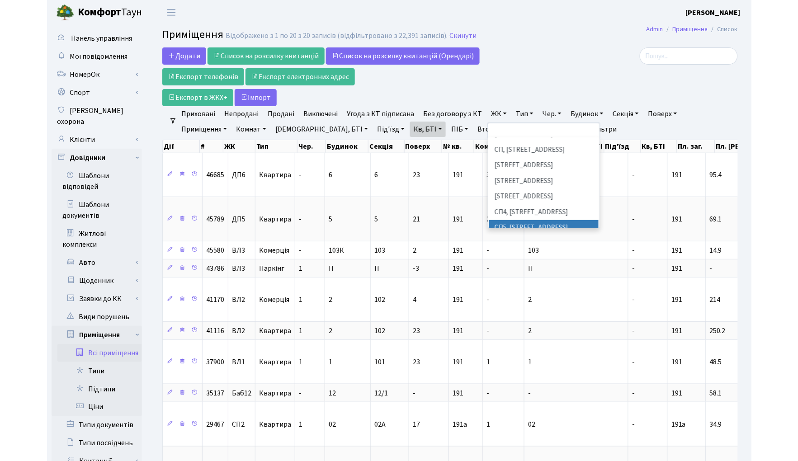
scroll to position [201, 0]
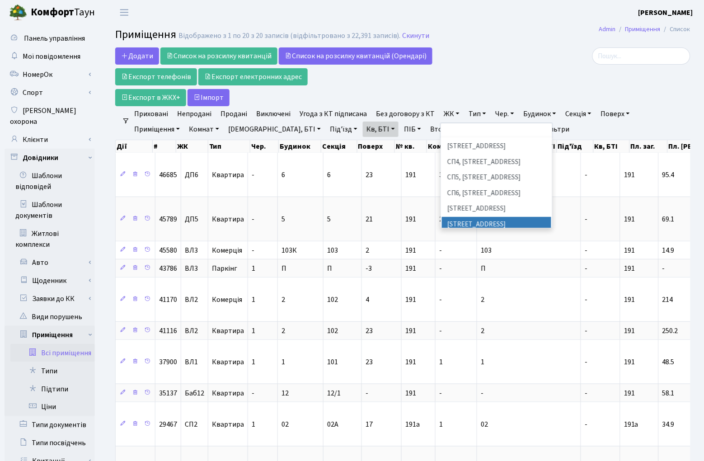
click at [517, 217] on li "ВЛ2, Голосіївський просп., 76" at bounding box center [496, 225] width 109 height 16
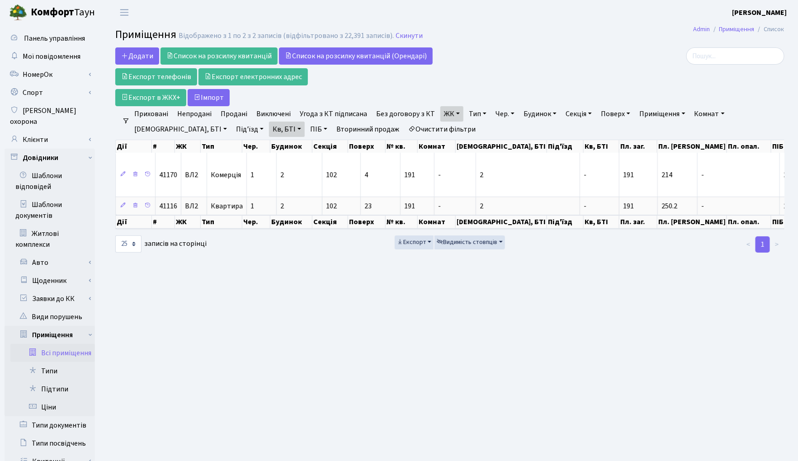
click at [583, 326] on main "Admin Приміщення Список Приміщення Відображено з 1 по 2 з 2 записів (відфільтро…" at bounding box center [450, 313] width 696 height 577
click at [55, 131] on link "Клієнти" at bounding box center [50, 140] width 90 height 18
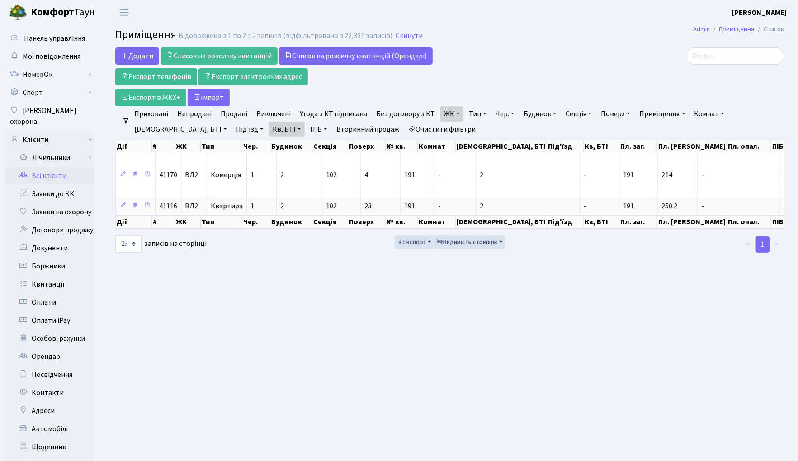
click at [47, 167] on link "Всі клієнти" at bounding box center [50, 176] width 90 height 18
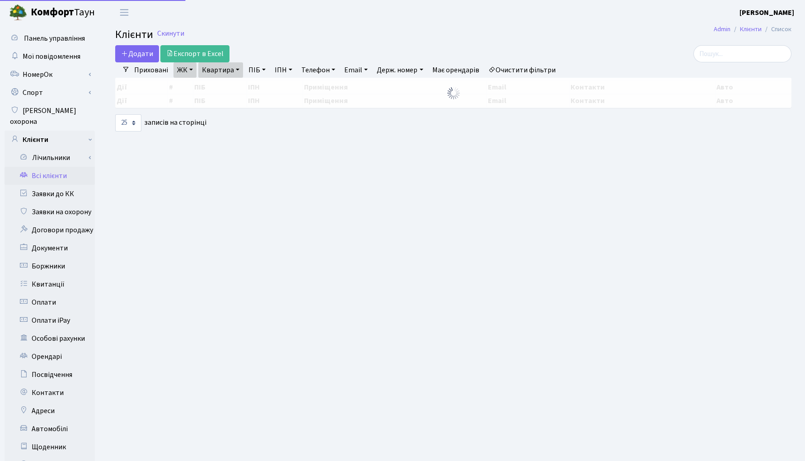
select select "25"
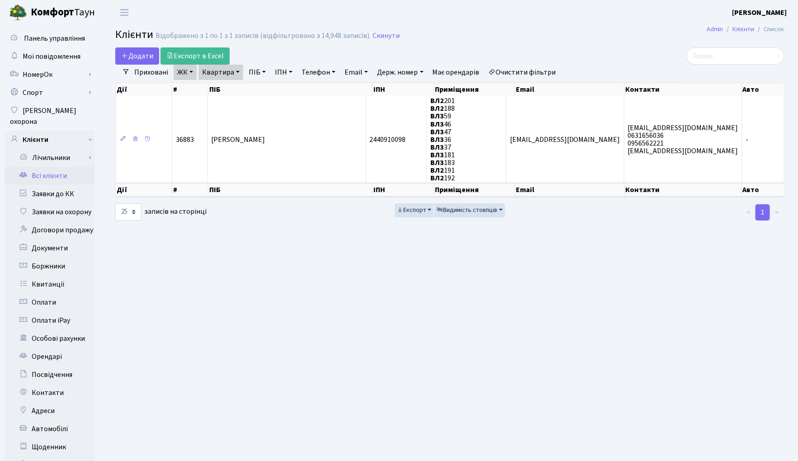
click at [533, 70] on link "Очистити фільтри" at bounding box center [522, 72] width 75 height 15
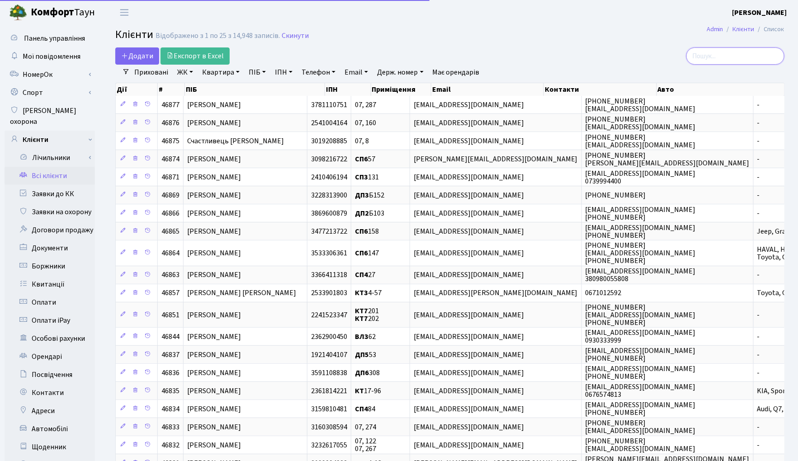
click at [708, 55] on input "search" at bounding box center [735, 55] width 98 height 17
type input "пуща"
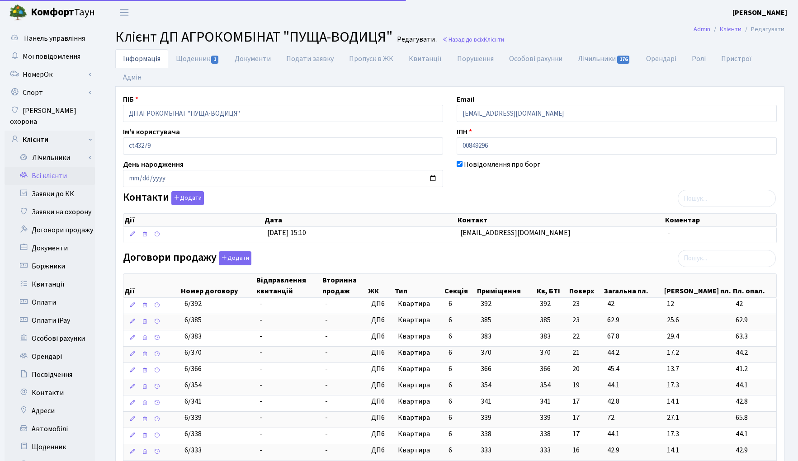
select select "25"
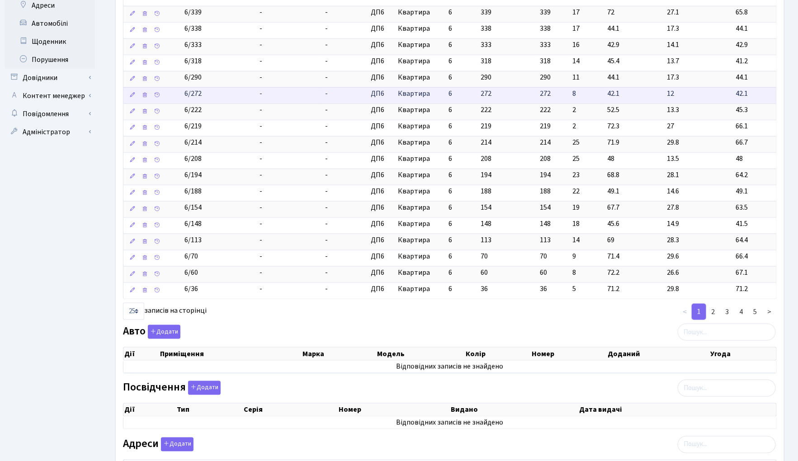
scroll to position [452, 0]
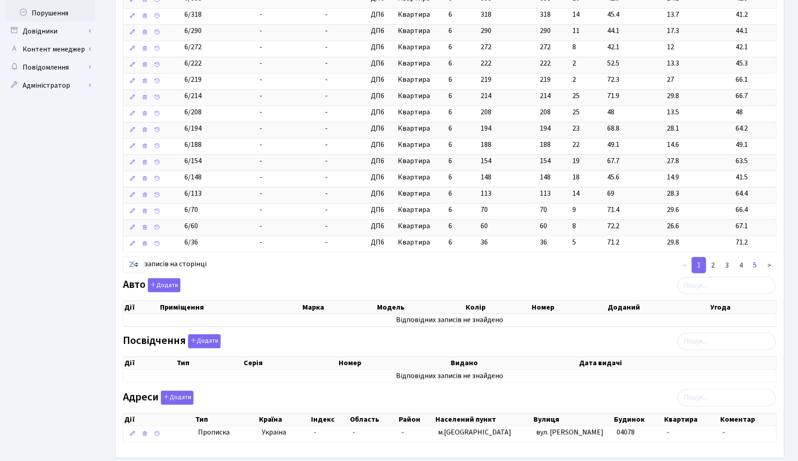
click at [753, 268] on link "5" at bounding box center [755, 265] width 14 height 16
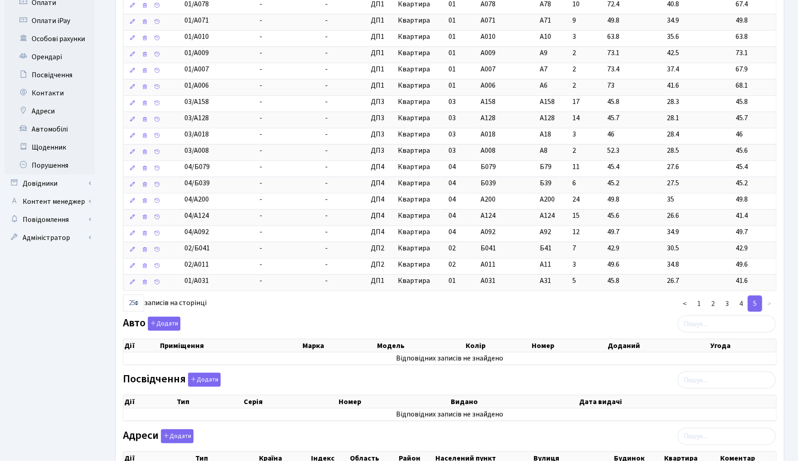
scroll to position [287, 0]
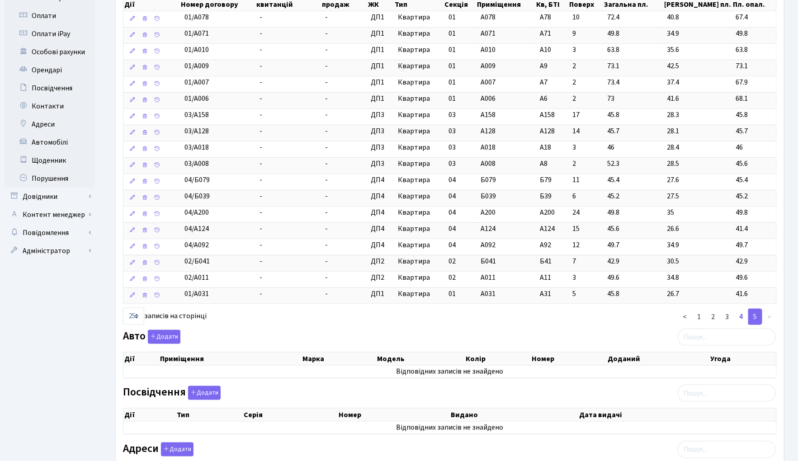
click at [740, 320] on link "4" at bounding box center [741, 317] width 14 height 16
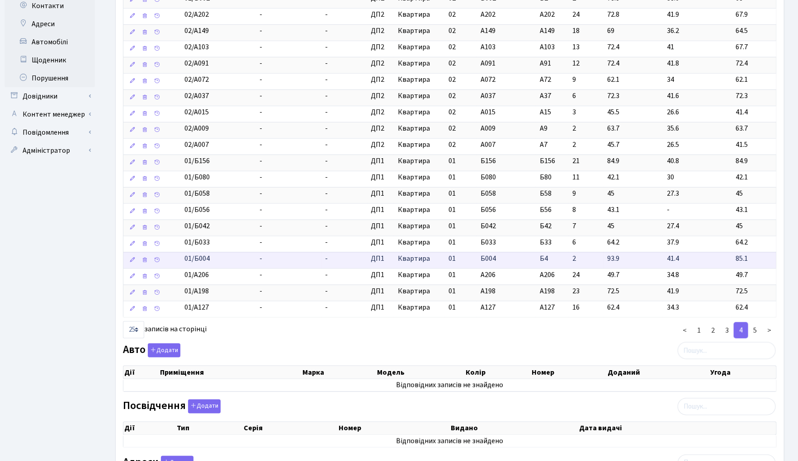
scroll to position [136, 0]
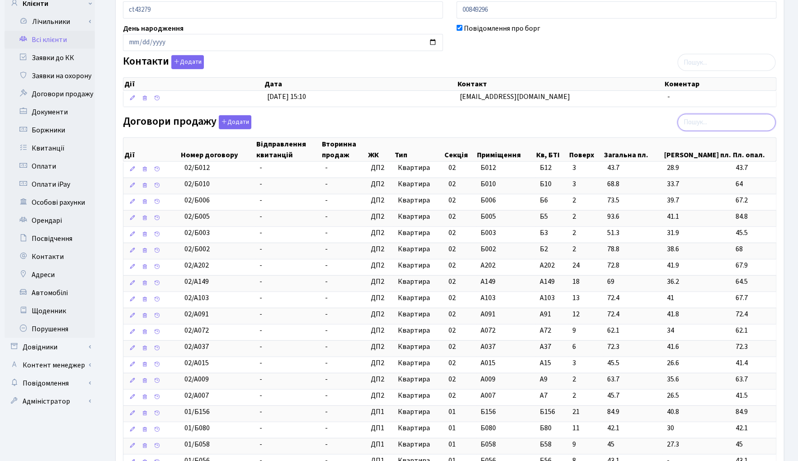
click at [704, 117] on input "search" at bounding box center [726, 122] width 98 height 17
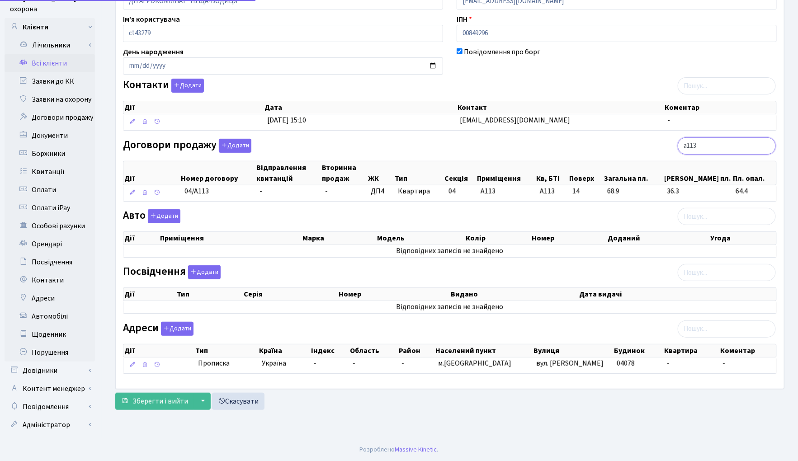
scroll to position [101, 0]
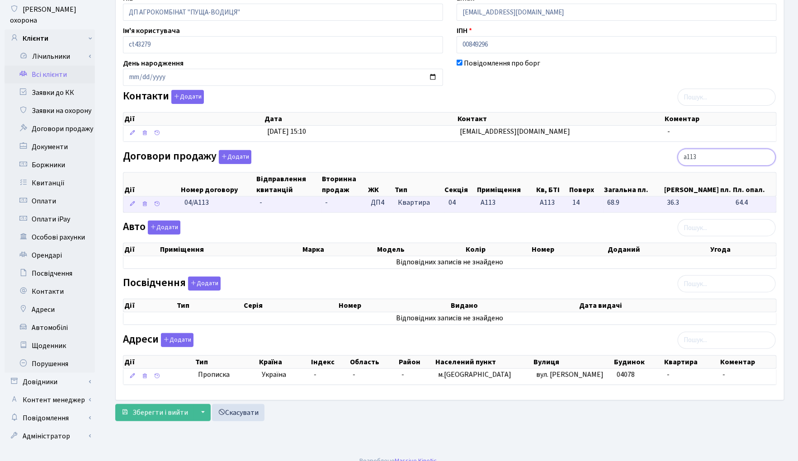
type input "а113"
click at [603, 208] on td "14" at bounding box center [586, 205] width 35 height 16
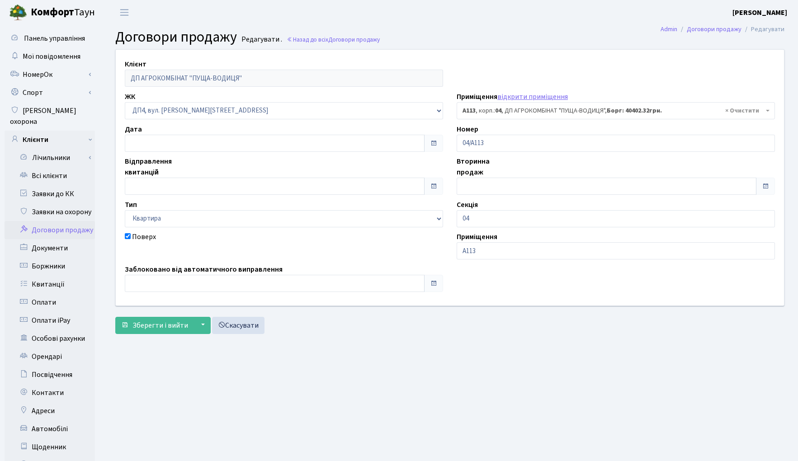
select select "34144"
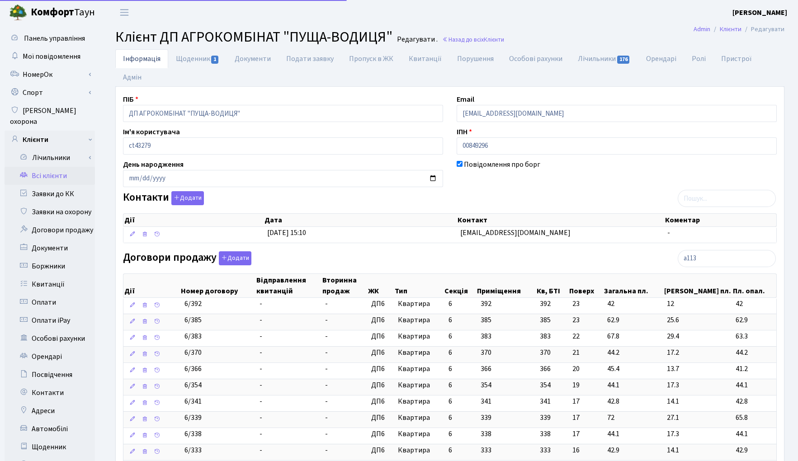
select select "25"
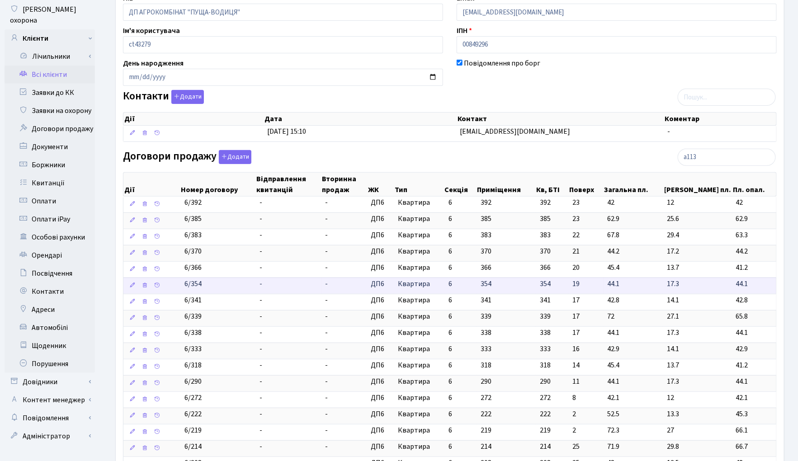
click at [635, 292] on td "44.1" at bounding box center [633, 285] width 60 height 16
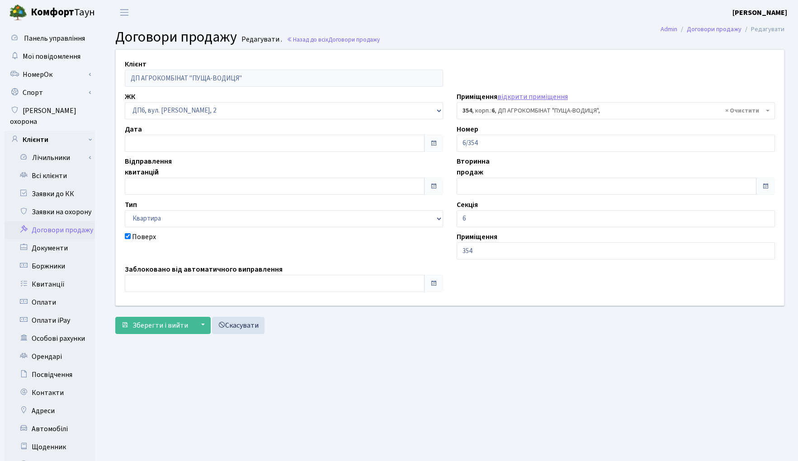
select select "46848"
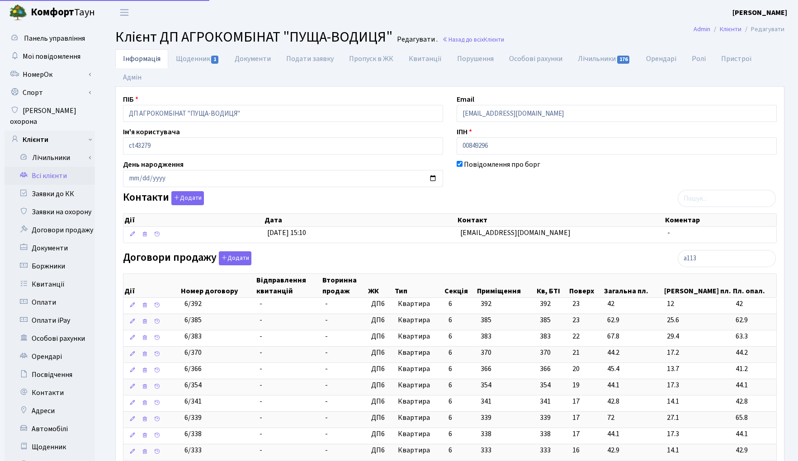
select select "25"
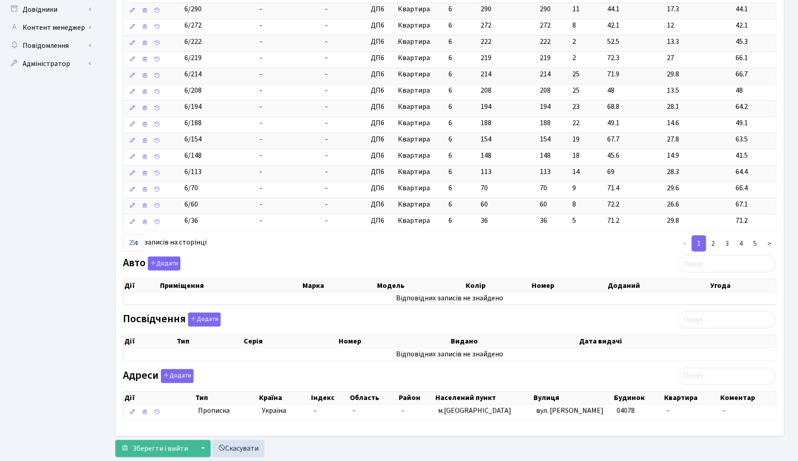
scroll to position [502, 0]
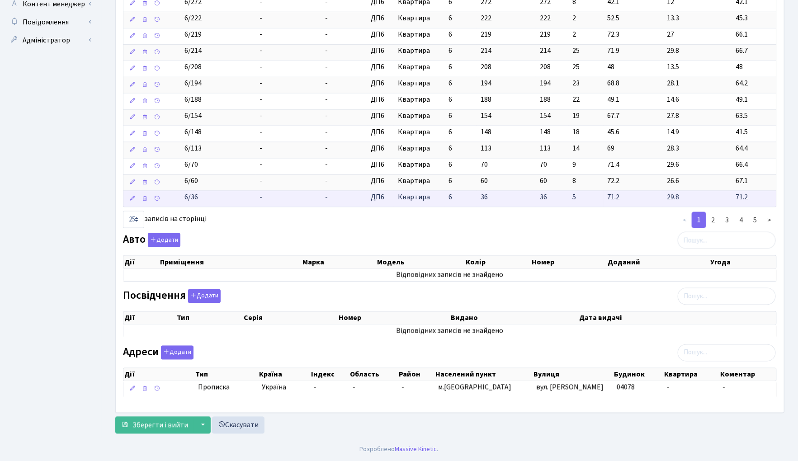
click at [659, 197] on span "71.2" at bounding box center [633, 197] width 52 height 10
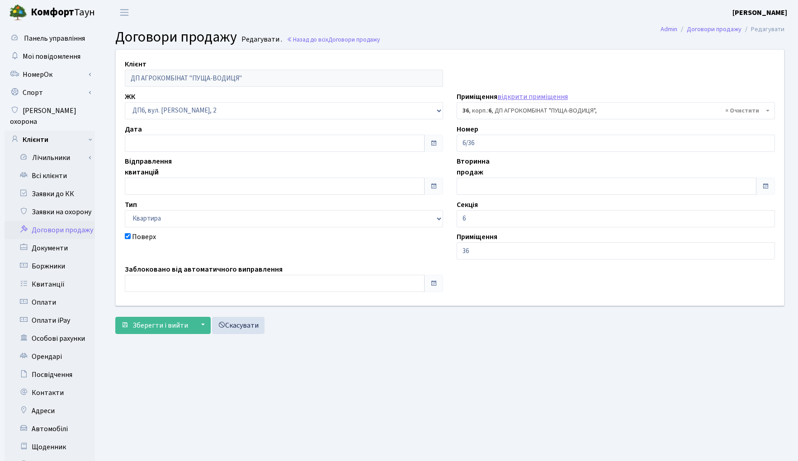
select select "46531"
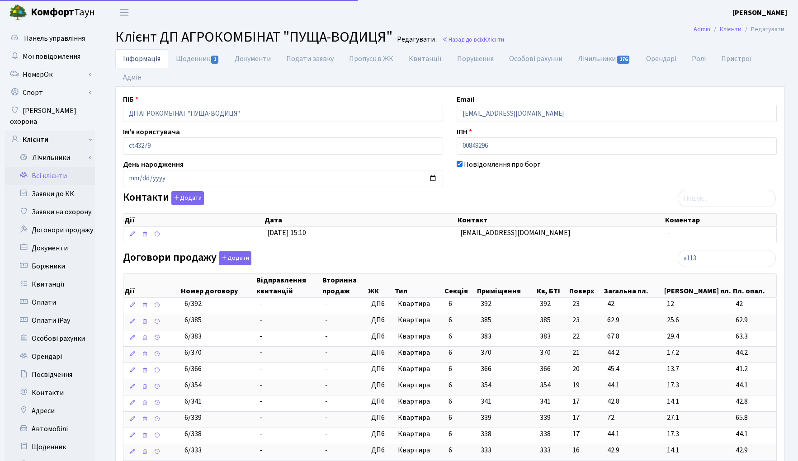
select select "25"
click at [191, 59] on link "Щоденник 1" at bounding box center [197, 58] width 59 height 19
select select "25"
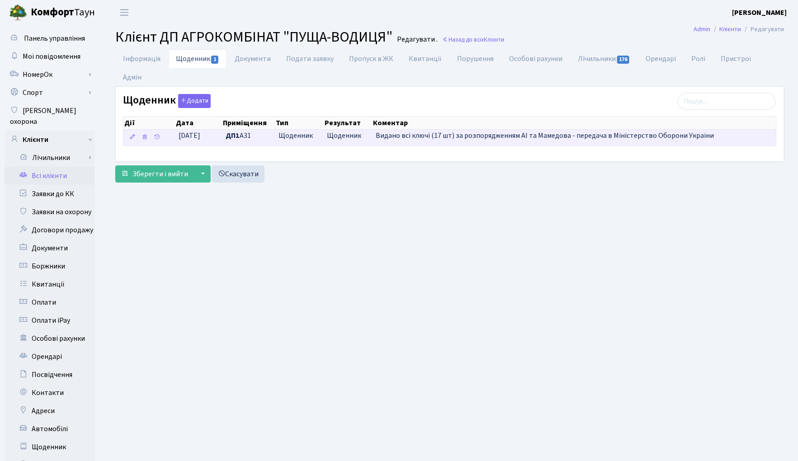
click at [704, 138] on span "Видано всі ключі (17 шт) за розпорядженням АІ та Мамедова - передача в Міністер…" at bounding box center [545, 136] width 338 height 10
click at [134, 138] on icon at bounding box center [132, 137] width 6 height 6
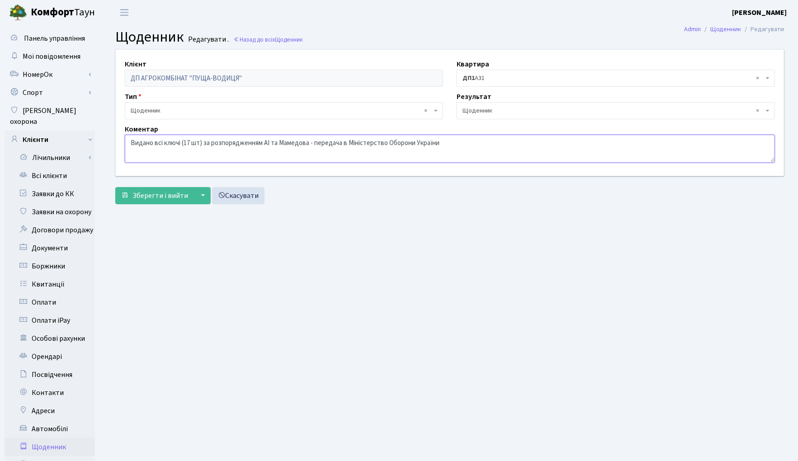
click at [472, 139] on textarea "Видано всі ключі (17 шт) за розпорядженням АІ та Мамедова - передача в Міністер…" at bounding box center [450, 149] width 650 height 28
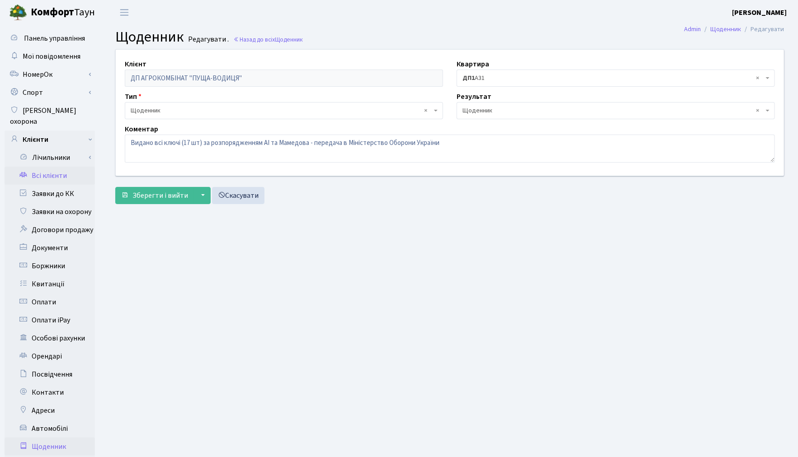
click at [28, 167] on link "Всі клієнти" at bounding box center [50, 176] width 90 height 18
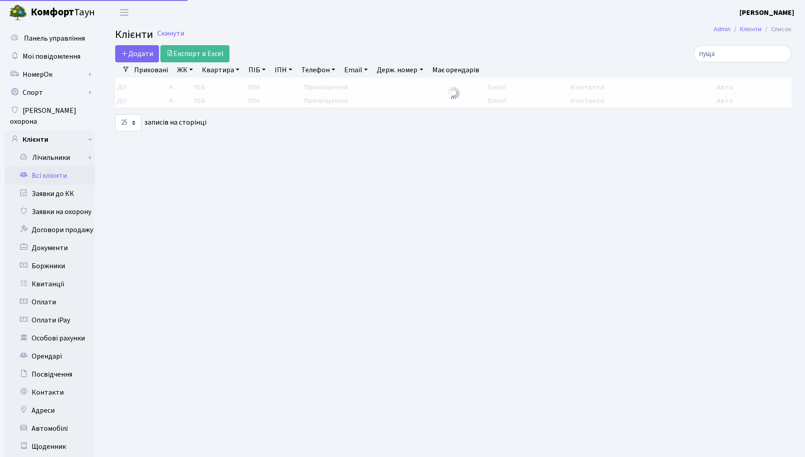
select select "25"
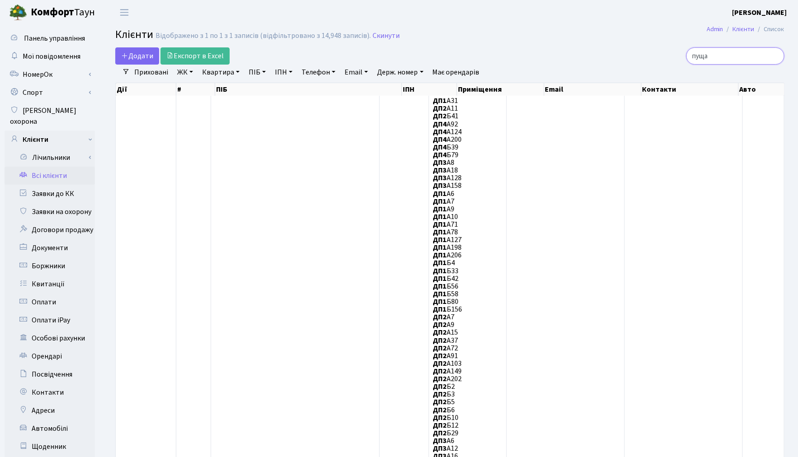
drag, startPoint x: 729, startPoint y: 54, endPoint x: 667, endPoint y: 42, distance: 63.1
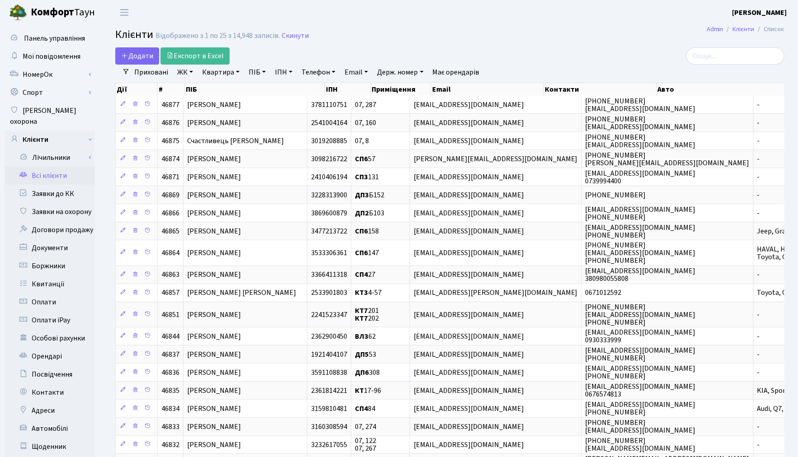
click at [219, 71] on link "Квартира" at bounding box center [220, 72] width 45 height 15
type input "3-218"
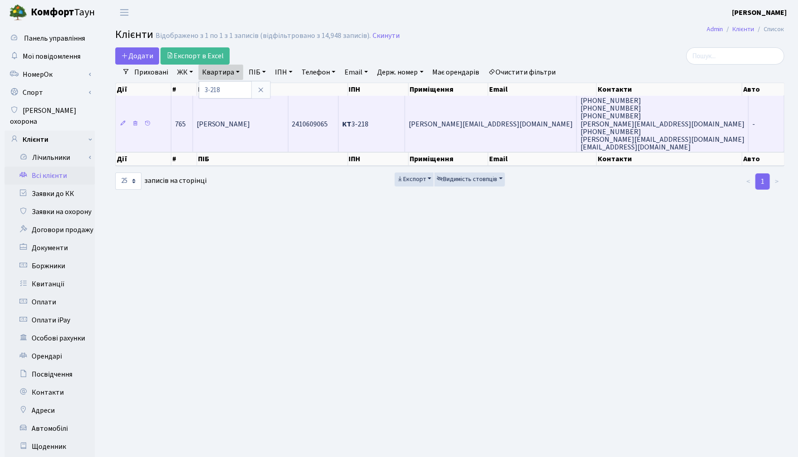
click at [240, 121] on span "[PERSON_NAME]" at bounding box center [224, 124] width 54 height 10
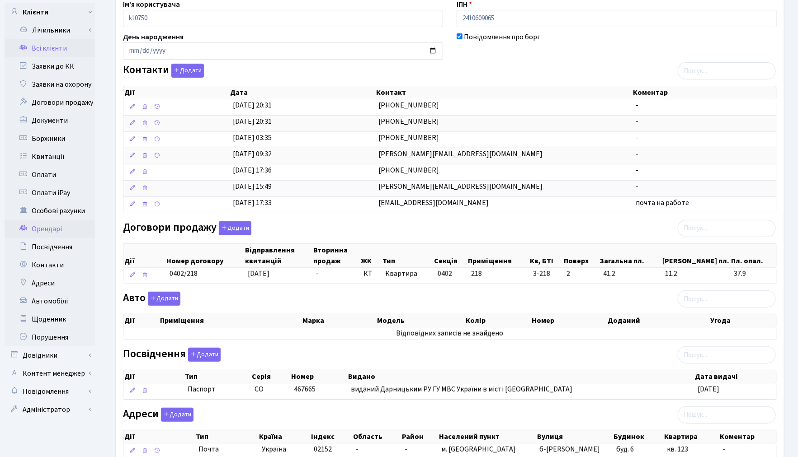
scroll to position [112, 0]
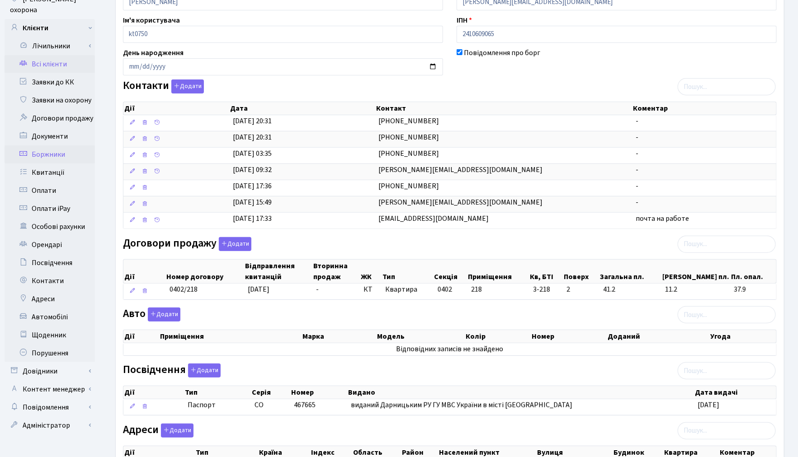
click at [42, 146] on link "Боржники" at bounding box center [50, 155] width 90 height 18
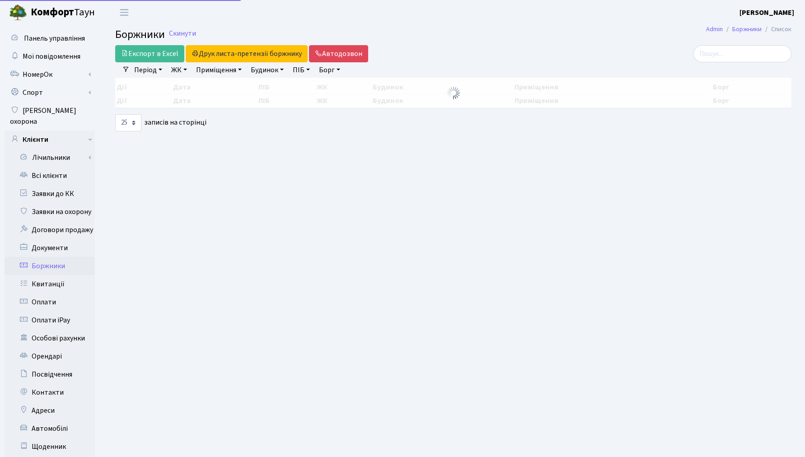
select select "25"
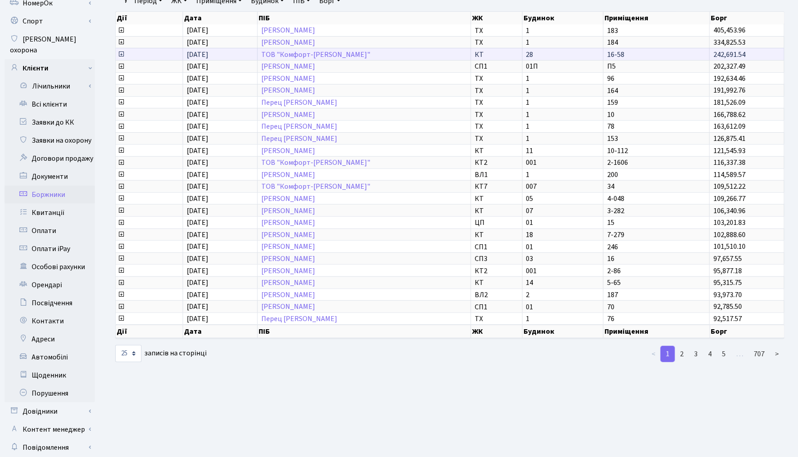
scroll to position [100, 0]
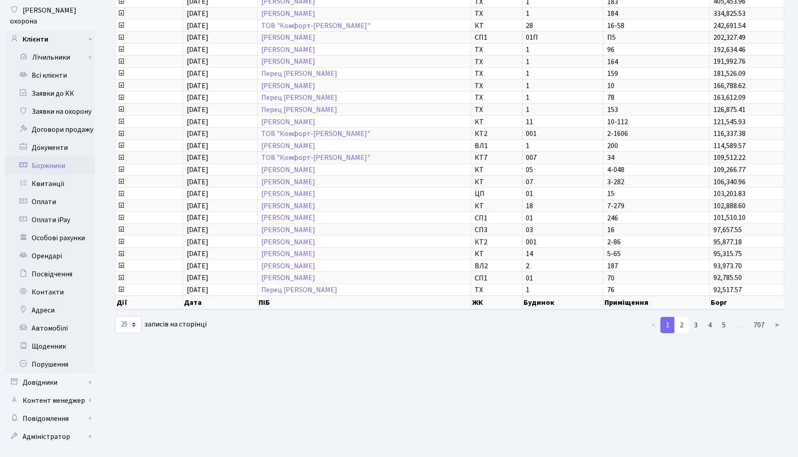
click at [683, 321] on link "2" at bounding box center [681, 325] width 14 height 16
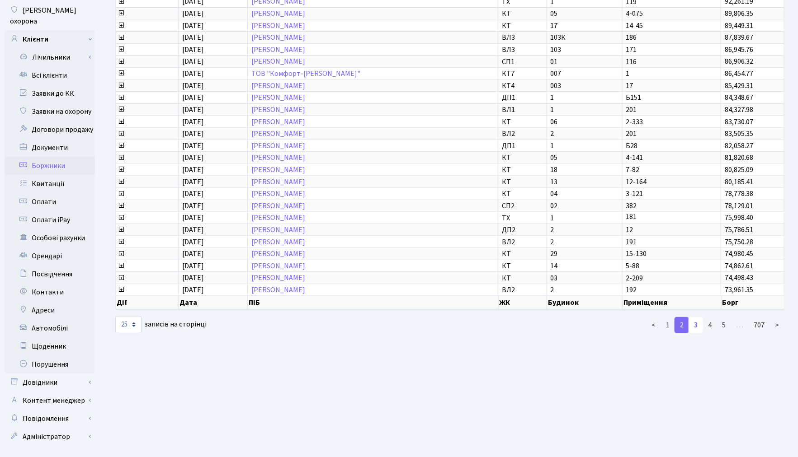
click at [698, 319] on link "3" at bounding box center [695, 325] width 14 height 16
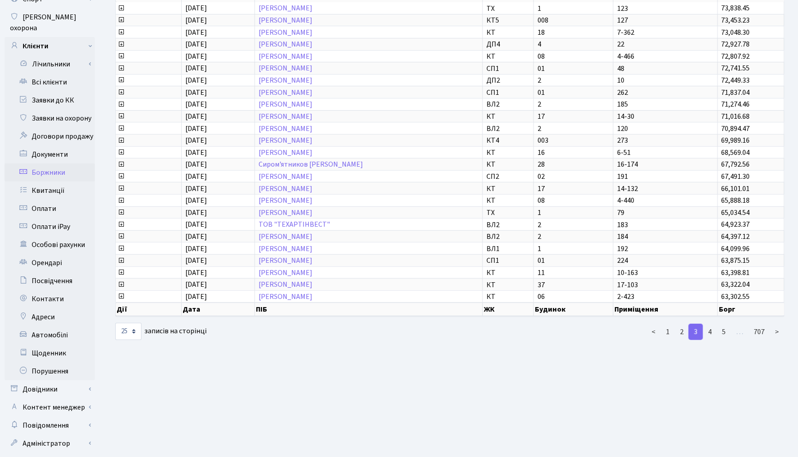
scroll to position [105, 0]
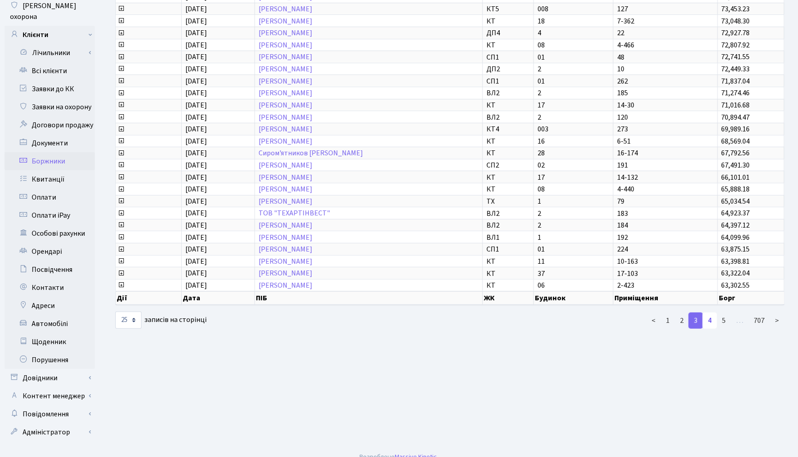
click at [709, 317] on link "4" at bounding box center [709, 321] width 14 height 16
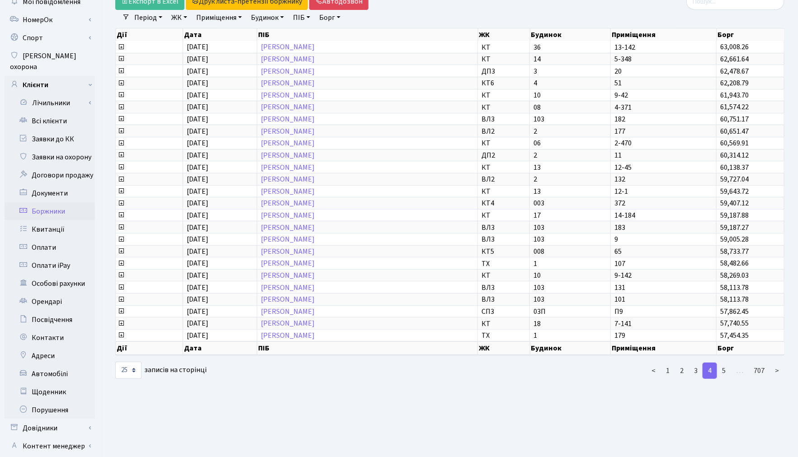
scroll to position [1, 0]
click at [724, 367] on link "5" at bounding box center [723, 371] width 14 height 16
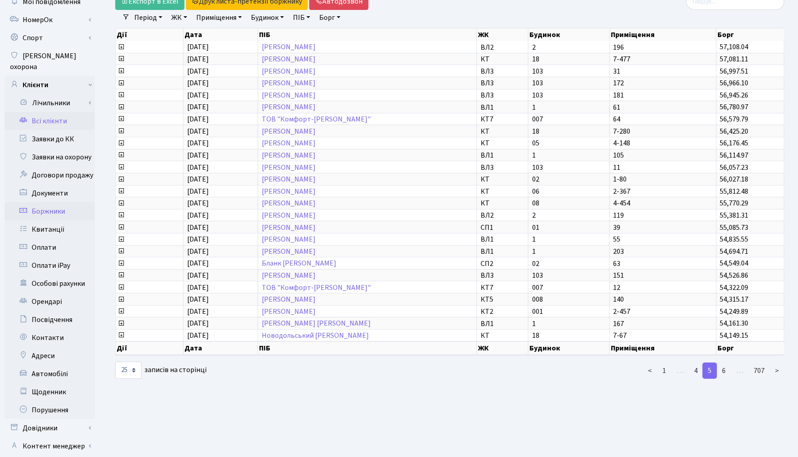
click at [53, 112] on link "Всі клієнти" at bounding box center [50, 121] width 90 height 18
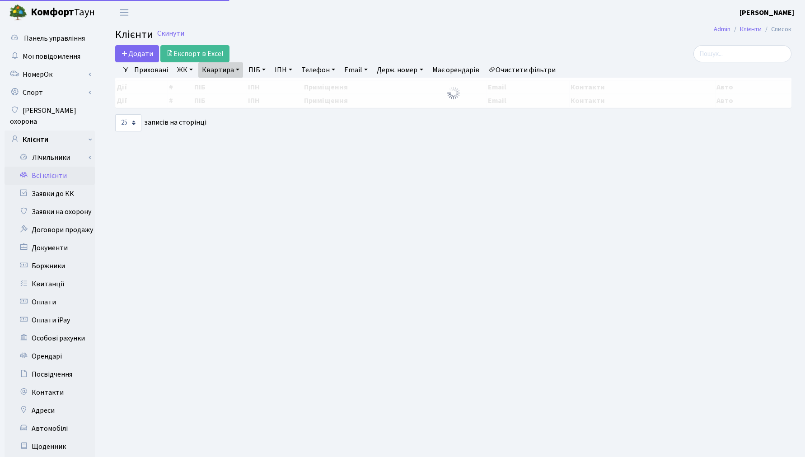
select select "25"
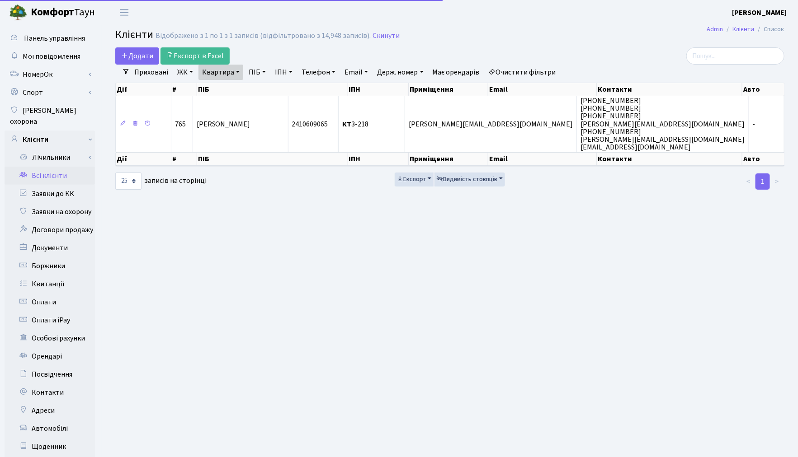
click at [516, 71] on link "Очистити фільтри" at bounding box center [522, 72] width 75 height 15
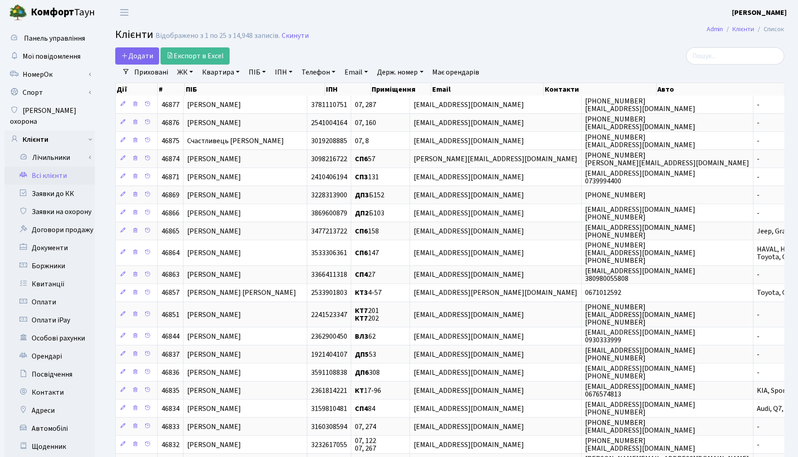
click at [253, 75] on link "ПІБ" at bounding box center [257, 72] width 24 height 15
type input "шерем"
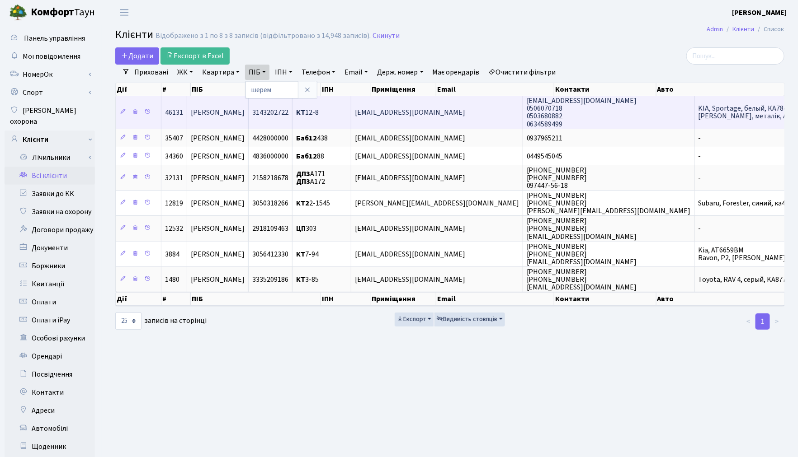
click at [245, 116] on span "Шереметьєва Катерина Сергіївна" at bounding box center [218, 113] width 54 height 10
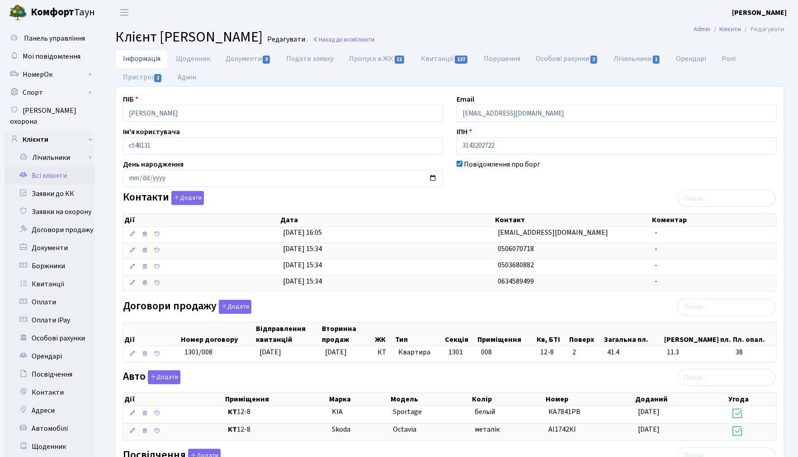
click at [47, 167] on link "Всі клієнти" at bounding box center [50, 176] width 90 height 18
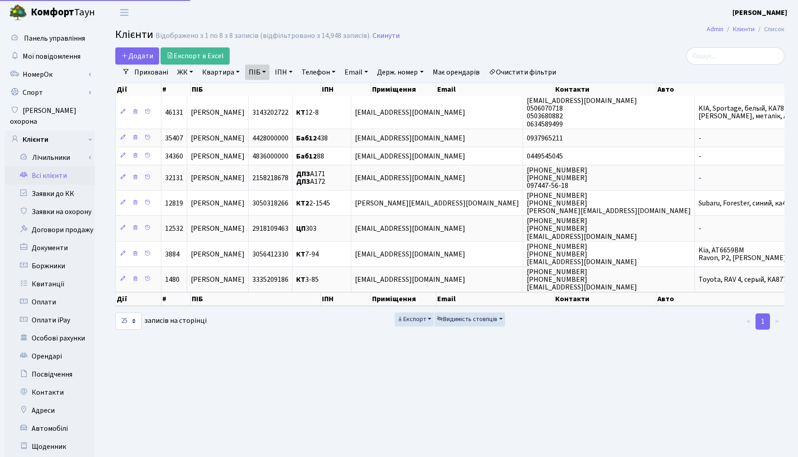
select select "25"
click at [518, 69] on link "Очистити фільтри" at bounding box center [522, 72] width 75 height 15
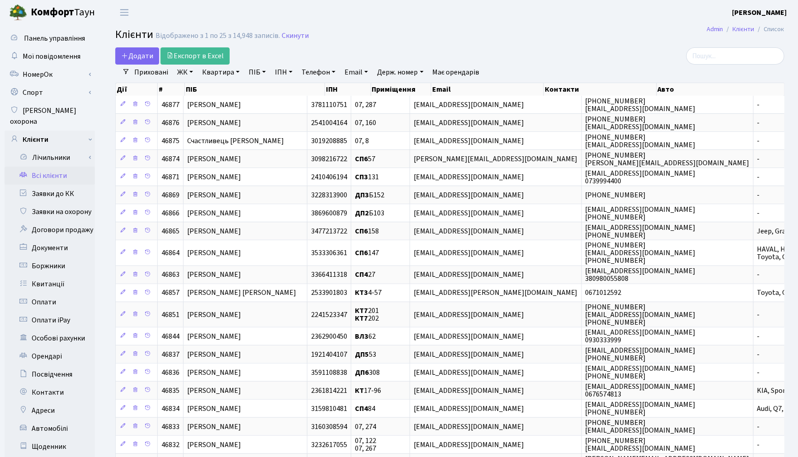
click at [220, 71] on link "Квартира" at bounding box center [220, 72] width 45 height 15
type input "12-1"
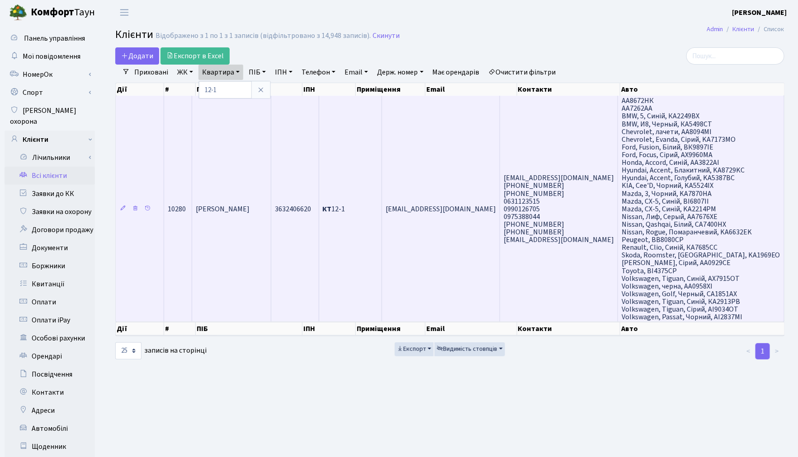
click at [317, 236] on td "3632406620" at bounding box center [294, 209] width 47 height 226
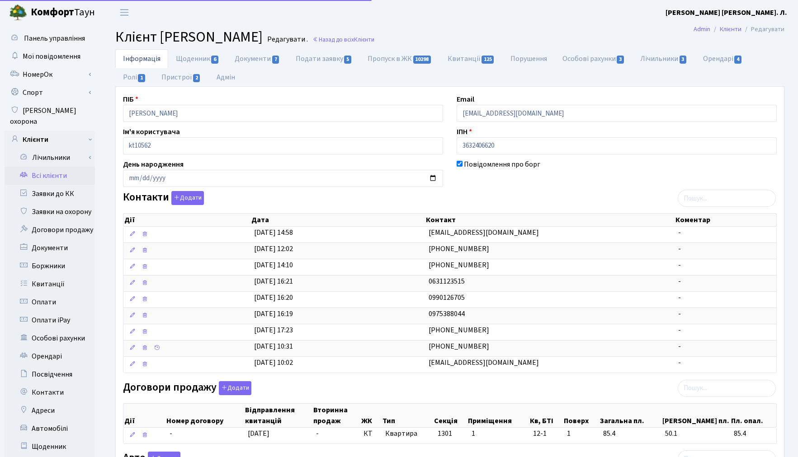
select select "25"
click at [386, 64] on link "Пропуск в ЖК 10298" at bounding box center [400, 58] width 80 height 19
select select "25"
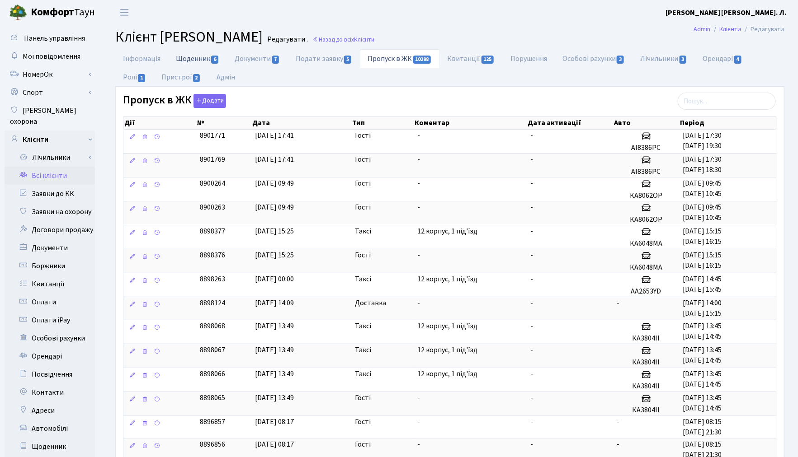
click at [198, 59] on link "Щоденник 6" at bounding box center [197, 58] width 59 height 19
select select "25"
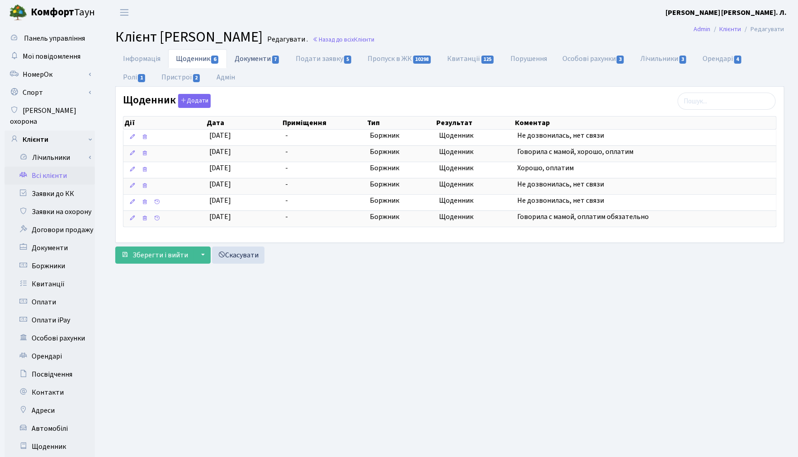
click at [244, 56] on link "Документи 7" at bounding box center [257, 58] width 61 height 19
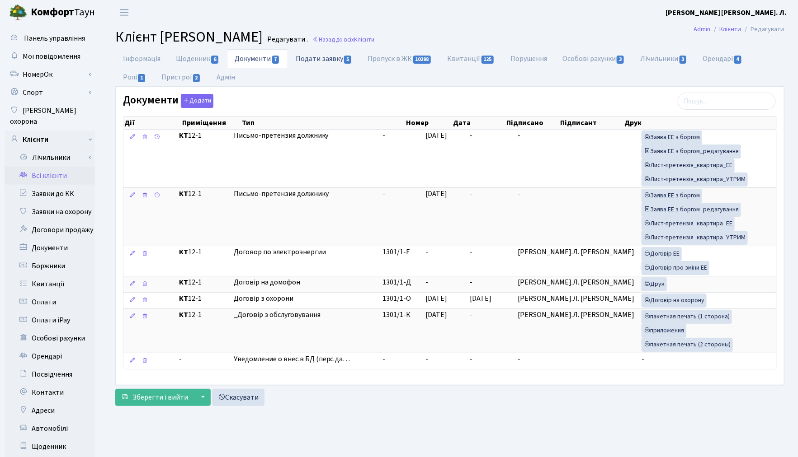
click at [324, 57] on link "Подати заявку 5" at bounding box center [324, 58] width 72 height 19
select select "25"
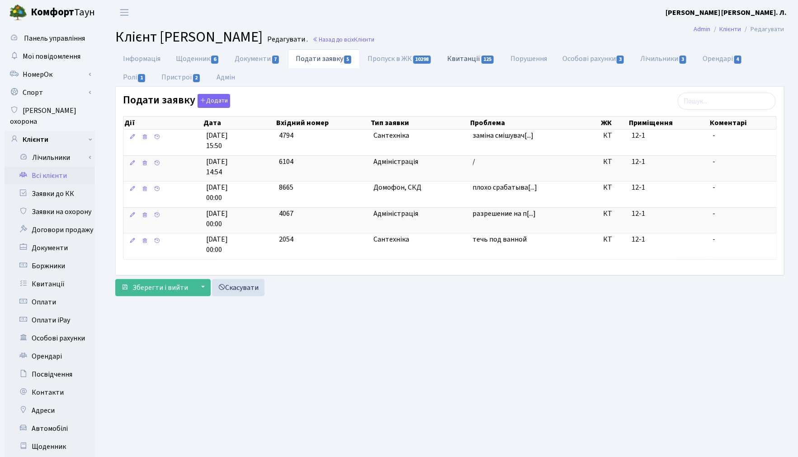
click at [484, 65] on link "Квитанції 125" at bounding box center [471, 58] width 63 height 19
select select "25"
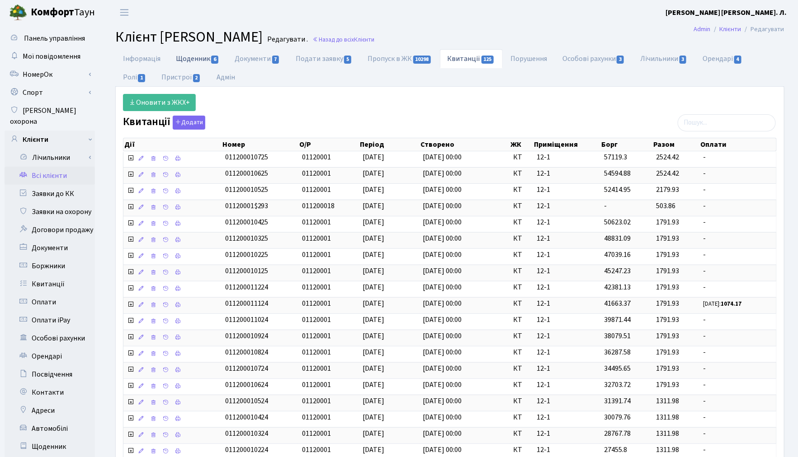
click at [198, 60] on link "Щоденник 6" at bounding box center [197, 58] width 59 height 19
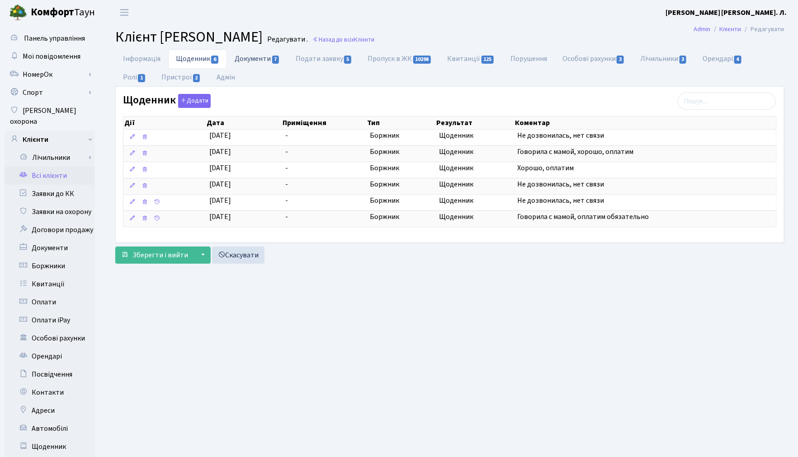
click at [250, 62] on link "Документи 7" at bounding box center [257, 58] width 61 height 19
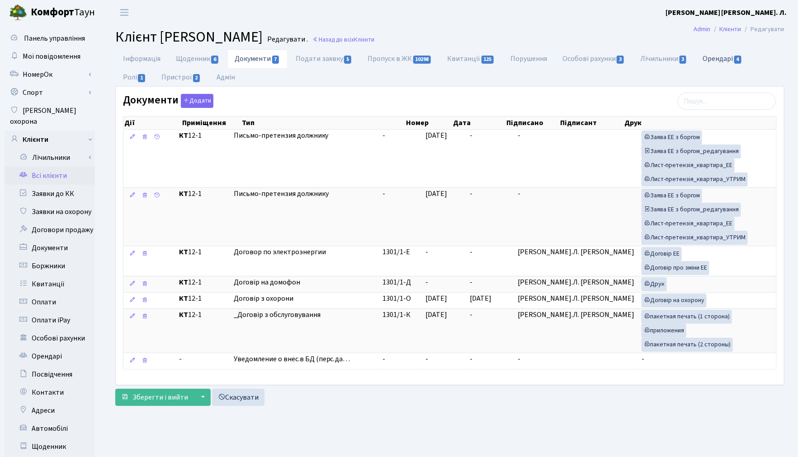
click at [725, 61] on link "Орендарі 4" at bounding box center [722, 58] width 55 height 19
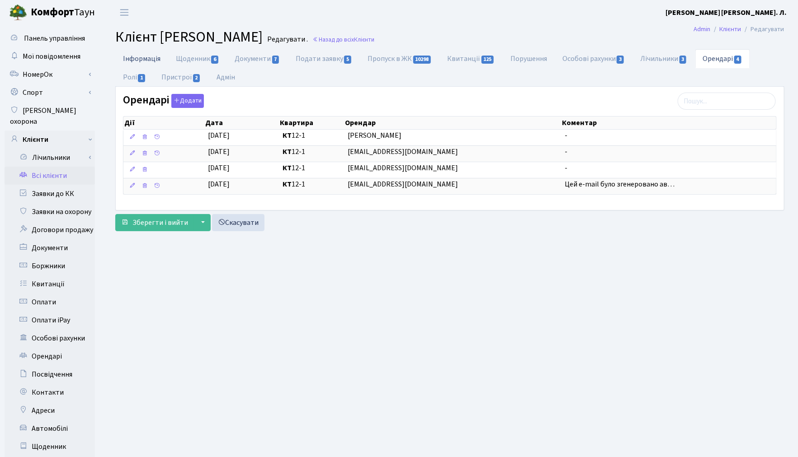
click at [136, 56] on link "Інформація" at bounding box center [141, 58] width 53 height 19
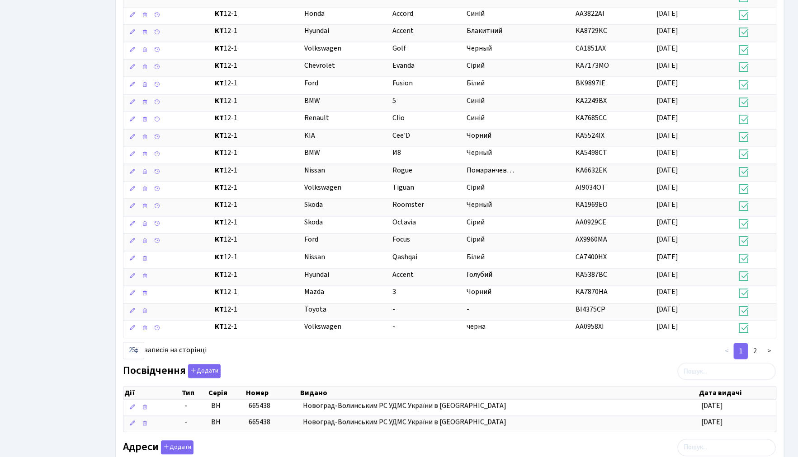
scroll to position [602, 0]
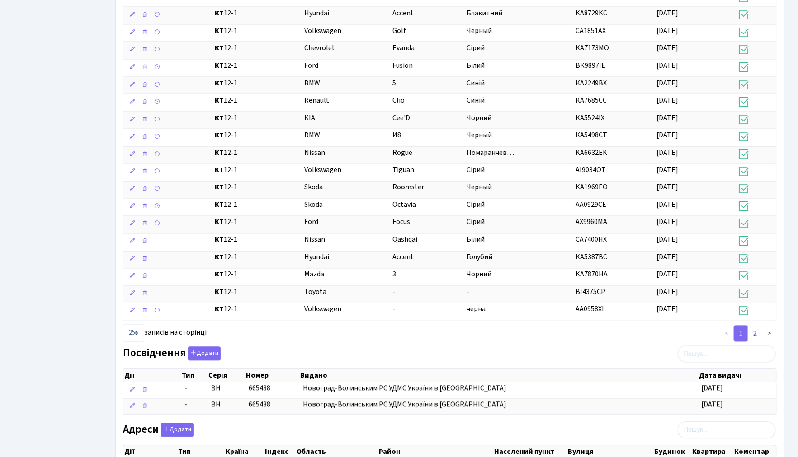
click at [757, 331] on link "2" at bounding box center [755, 334] width 14 height 16
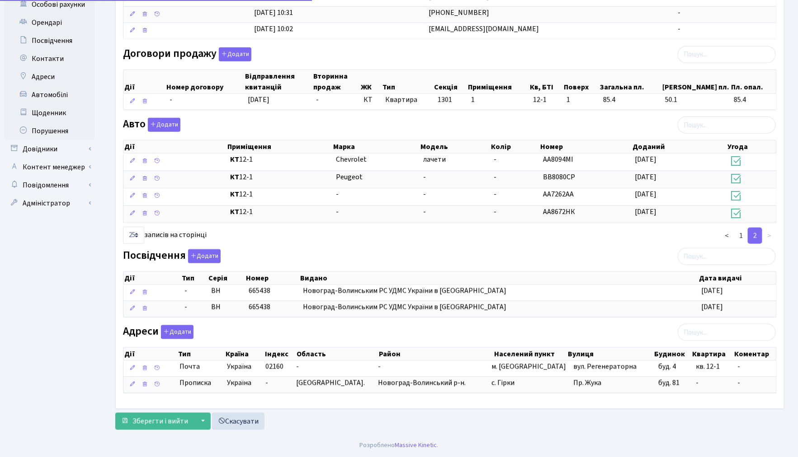
scroll to position [337, 0]
click at [741, 234] on link "1" at bounding box center [741, 236] width 14 height 16
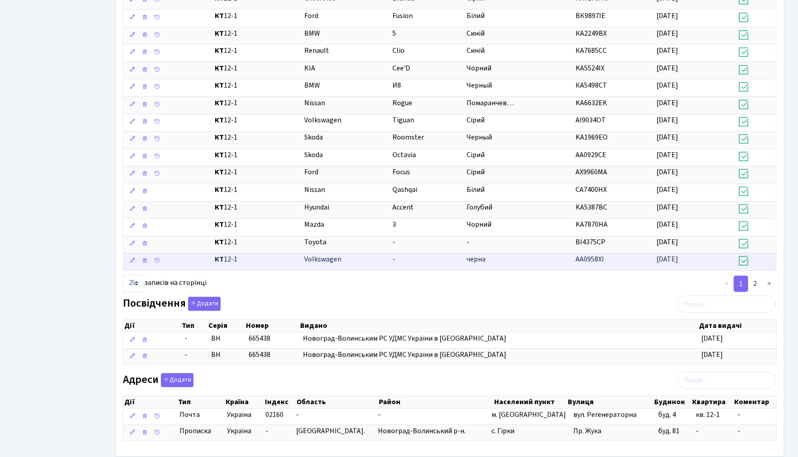
scroll to position [654, 0]
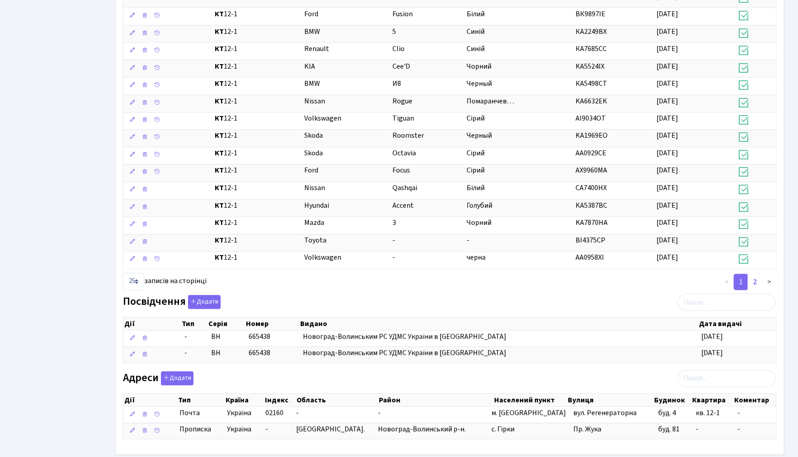
click at [757, 287] on link "2" at bounding box center [755, 282] width 14 height 16
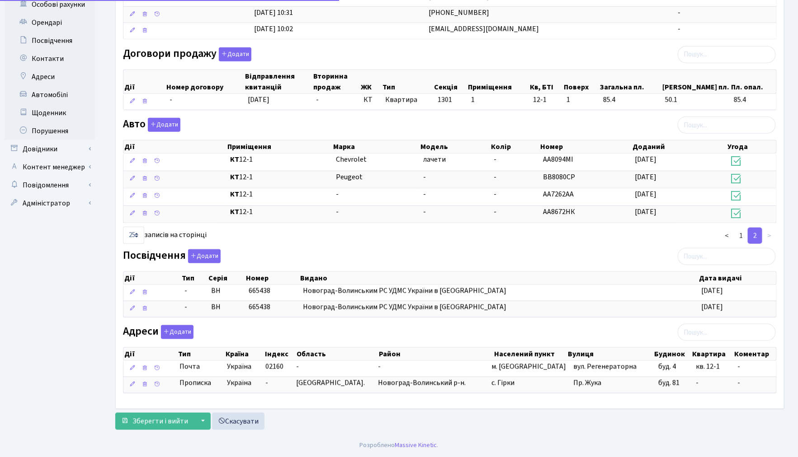
scroll to position [337, 0]
click at [740, 236] on link "1" at bounding box center [741, 236] width 14 height 16
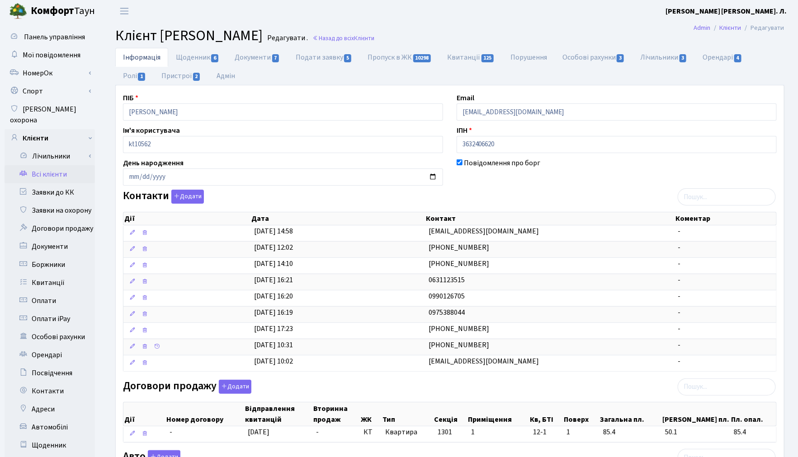
scroll to position [0, 0]
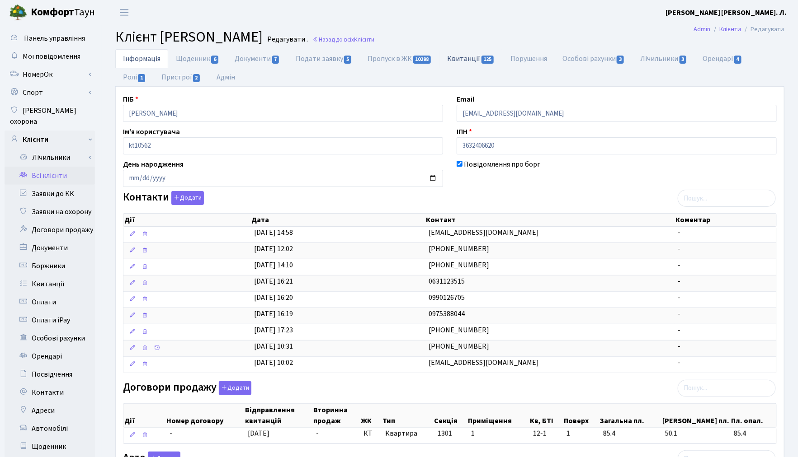
click at [466, 61] on link "Квитанції 125" at bounding box center [471, 58] width 63 height 19
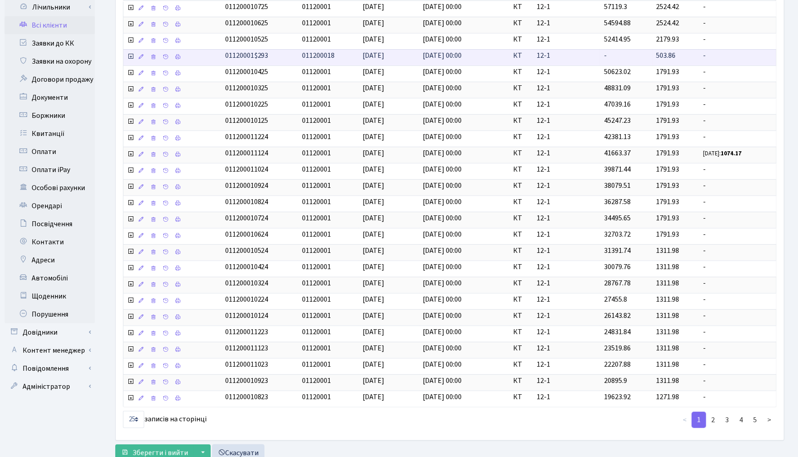
scroll to position [186, 0]
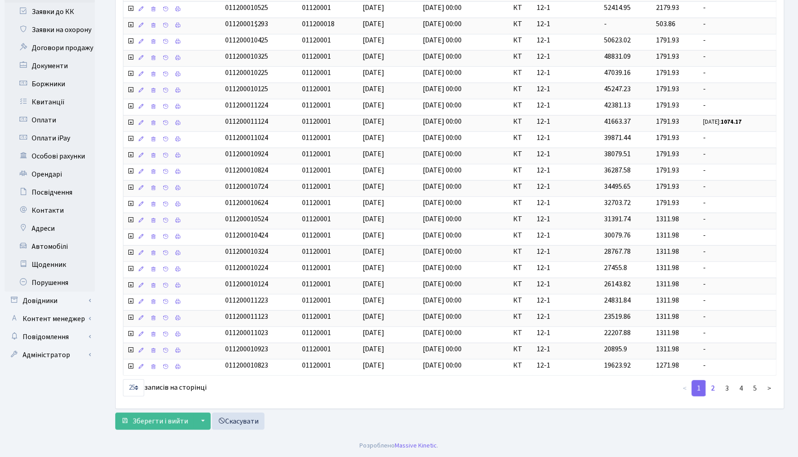
click at [716, 386] on link "2" at bounding box center [712, 389] width 14 height 16
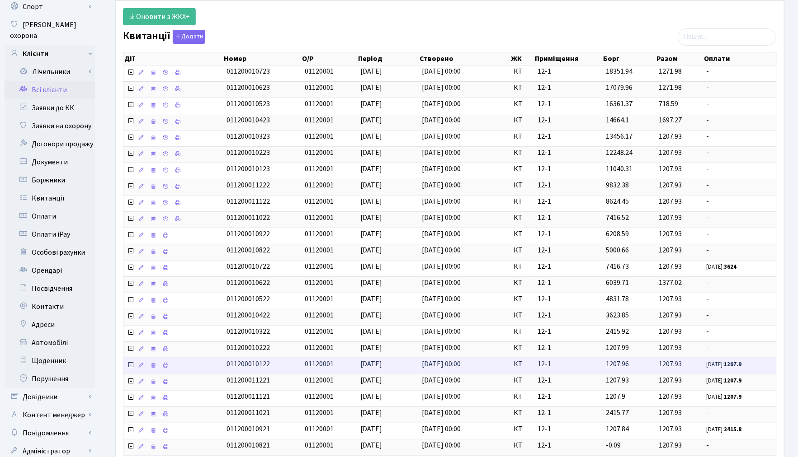
scroll to position [0, 0]
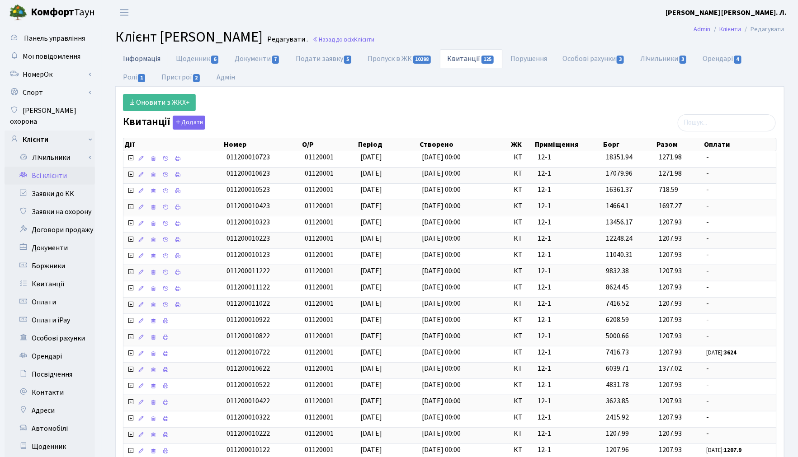
click at [141, 56] on link "Інформація" at bounding box center [141, 58] width 53 height 19
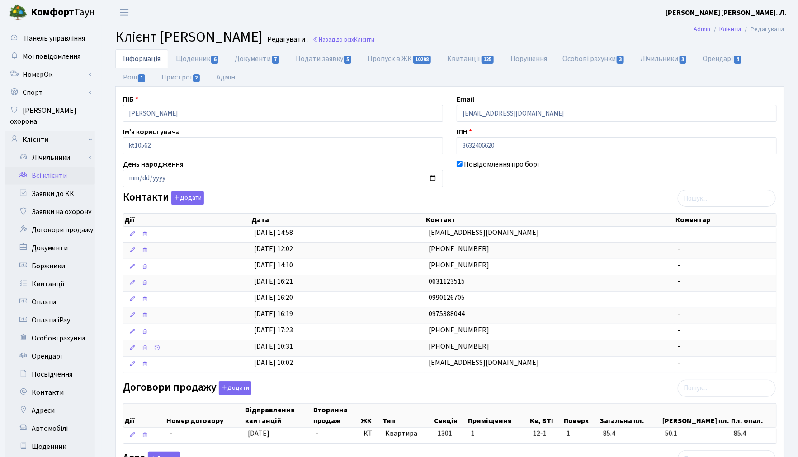
click at [469, 203] on div "Контакти Додати Дії Дата Контакт Коментар Дії Дата Контакт Коментар" at bounding box center [449, 284] width 667 height 186
click at [715, 61] on link "Орендарі 4" at bounding box center [722, 58] width 55 height 19
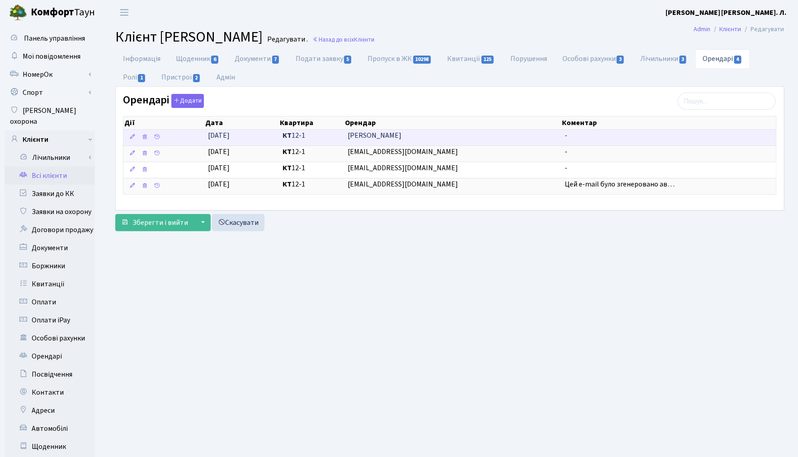
click at [185, 137] on td at bounding box center [163, 138] width 81 height 16
click at [133, 138] on icon at bounding box center [132, 137] width 6 height 6
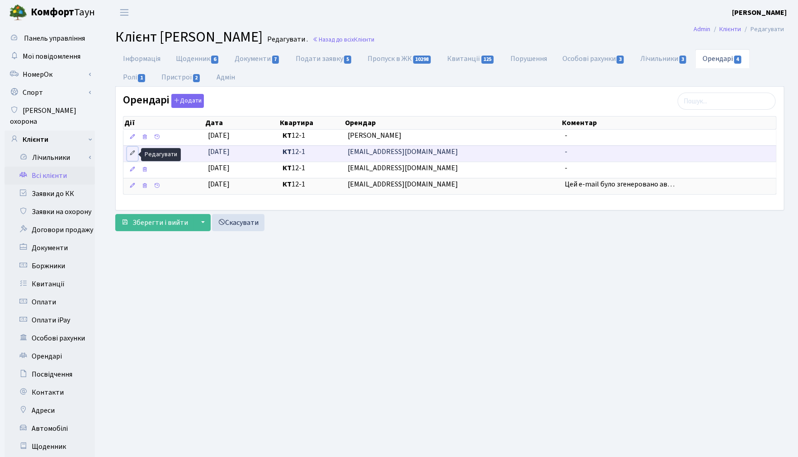
click at [133, 154] on icon at bounding box center [132, 153] width 6 height 6
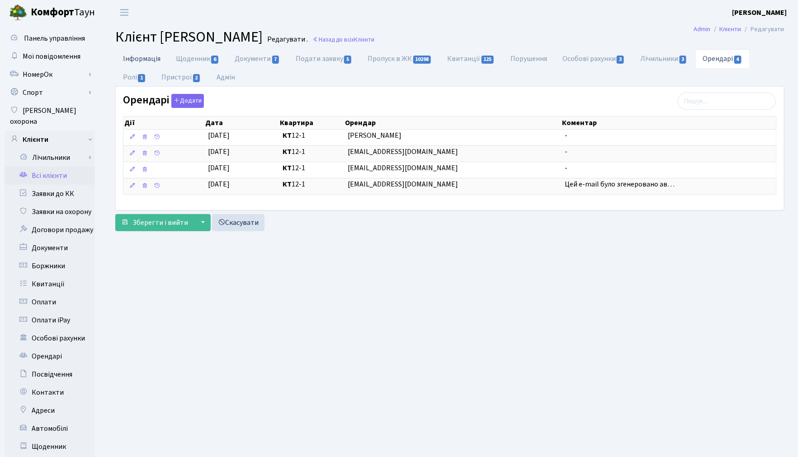
click at [150, 60] on link "Інформація" at bounding box center [141, 58] width 53 height 19
select select "25"
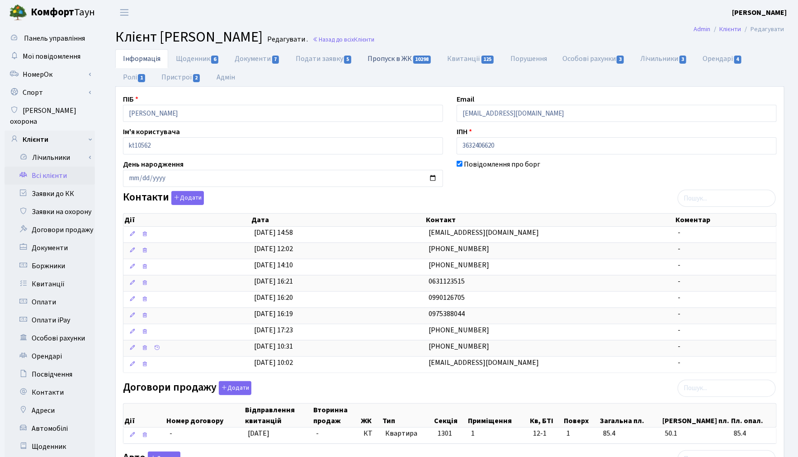
click at [381, 60] on link "Пропуск в ЖК 10298" at bounding box center [400, 58] width 80 height 19
select select "25"
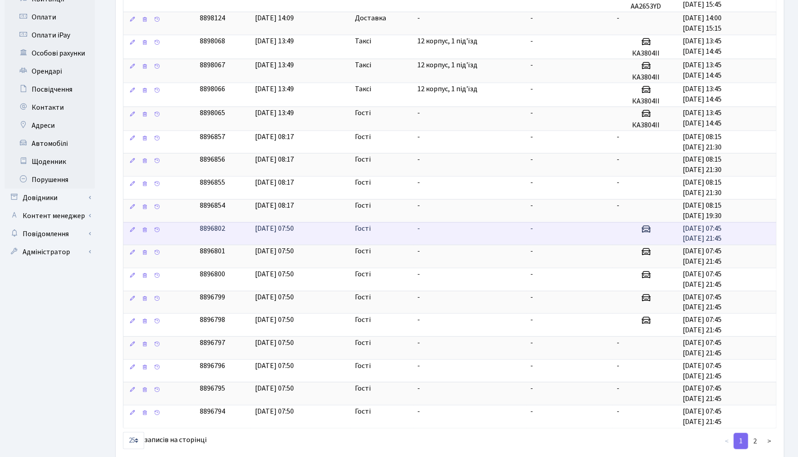
scroll to position [340, 0]
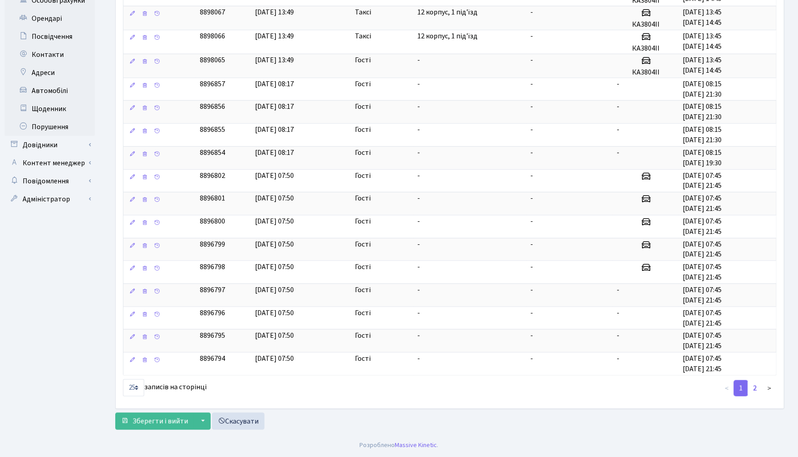
click at [756, 392] on link "2" at bounding box center [755, 389] width 14 height 16
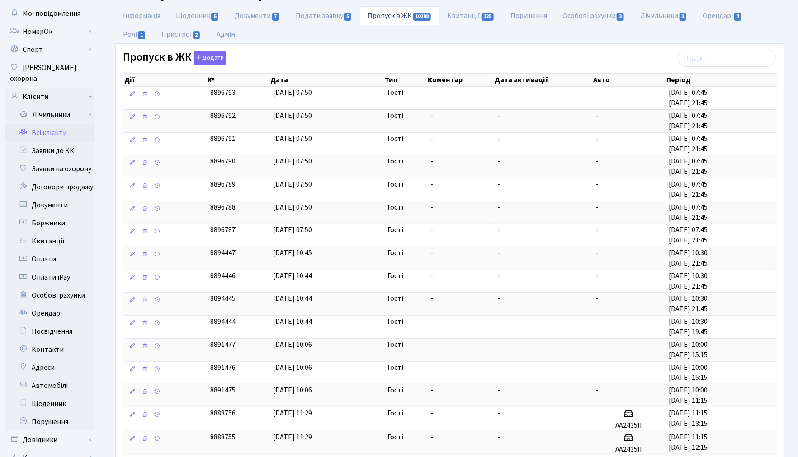
scroll to position [0, 0]
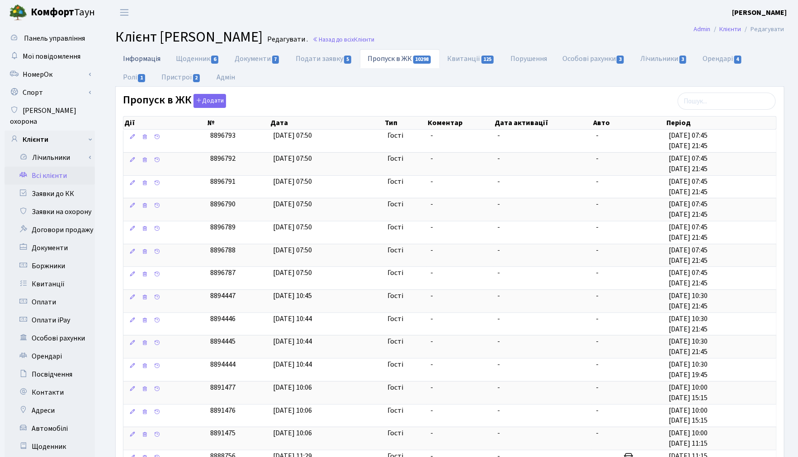
click at [126, 56] on link "Інформація" at bounding box center [141, 58] width 53 height 19
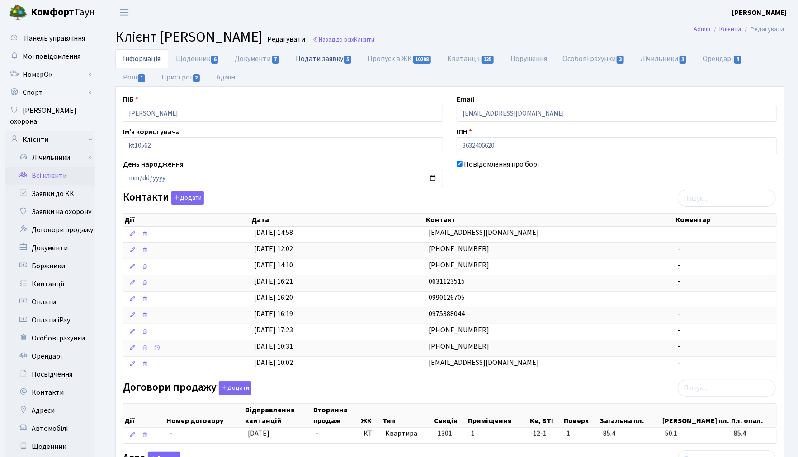
click at [322, 52] on link "Подати заявку 5" at bounding box center [324, 58] width 72 height 19
select select "25"
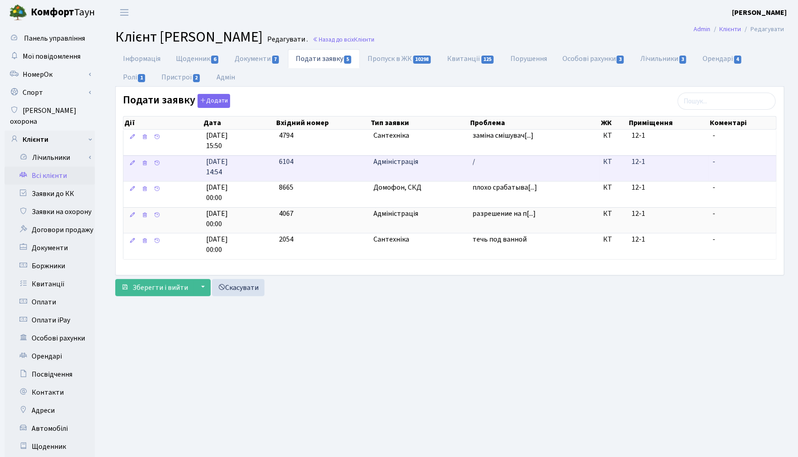
click at [404, 165] on span "Адміністрація" at bounding box center [419, 162] width 92 height 10
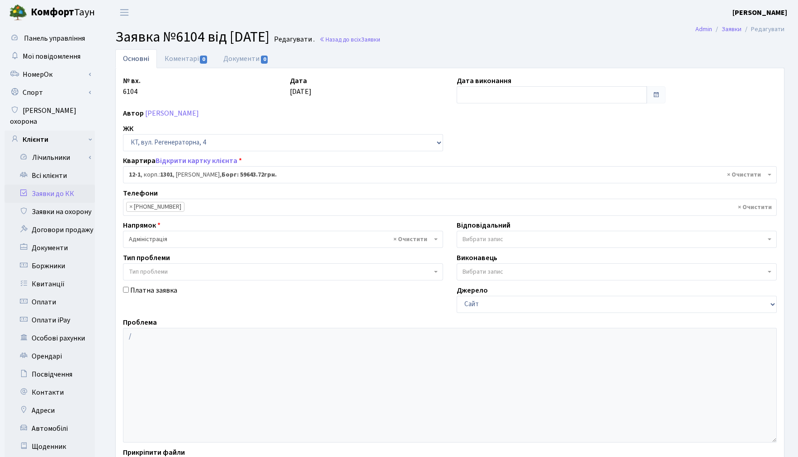
select select "7108"
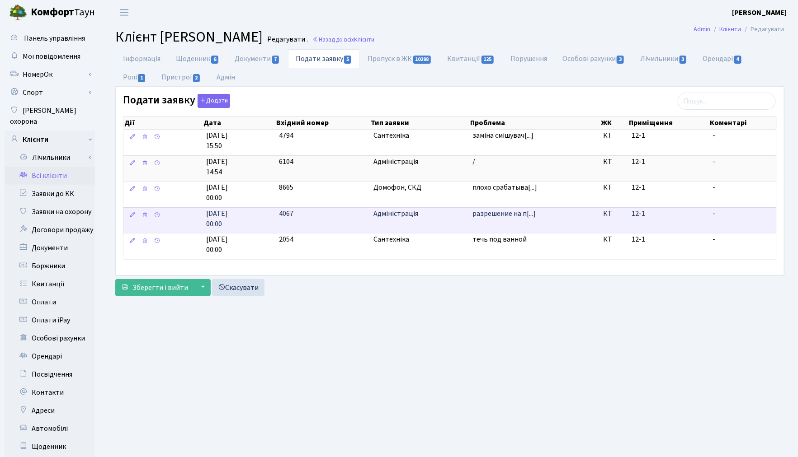
click at [565, 182] on td "разрешение на п[...]" at bounding box center [534, 168] width 131 height 26
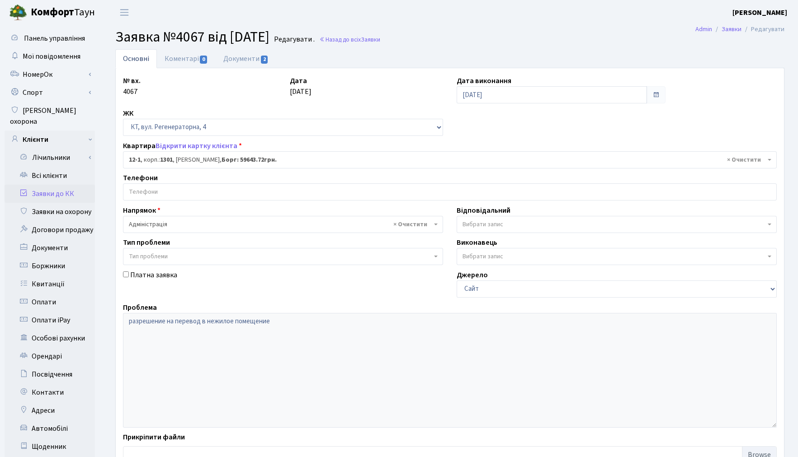
select select "7108"
click at [245, 56] on link "Документи 2" at bounding box center [246, 58] width 61 height 19
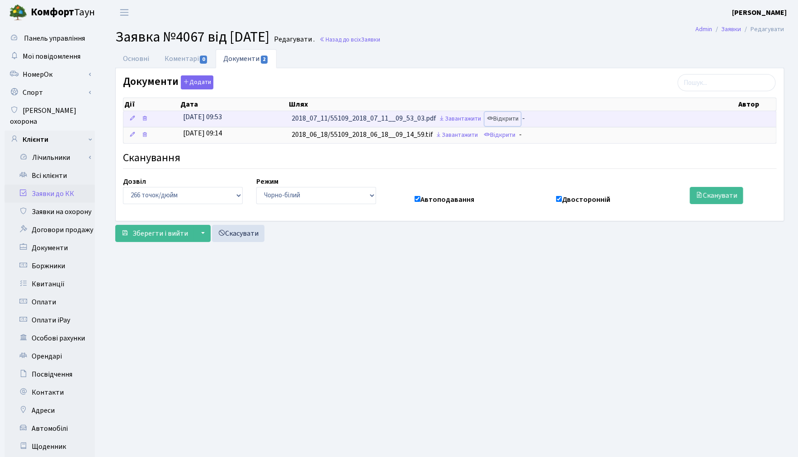
click at [515, 121] on link "Відкрити" at bounding box center [502, 119] width 36 height 14
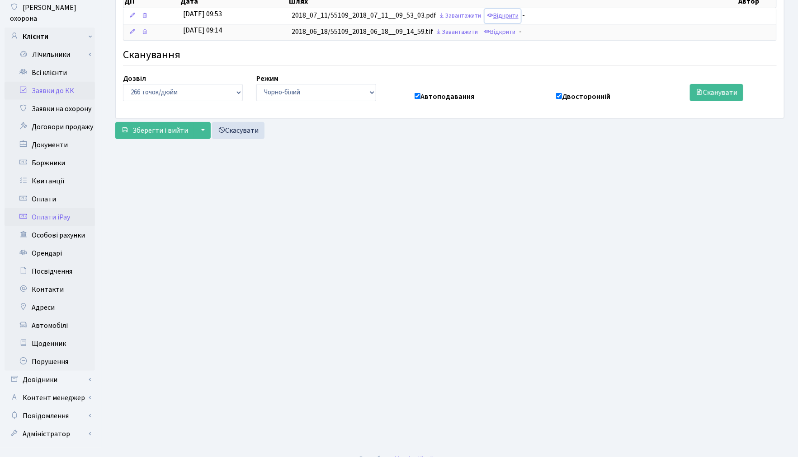
scroll to position [105, 0]
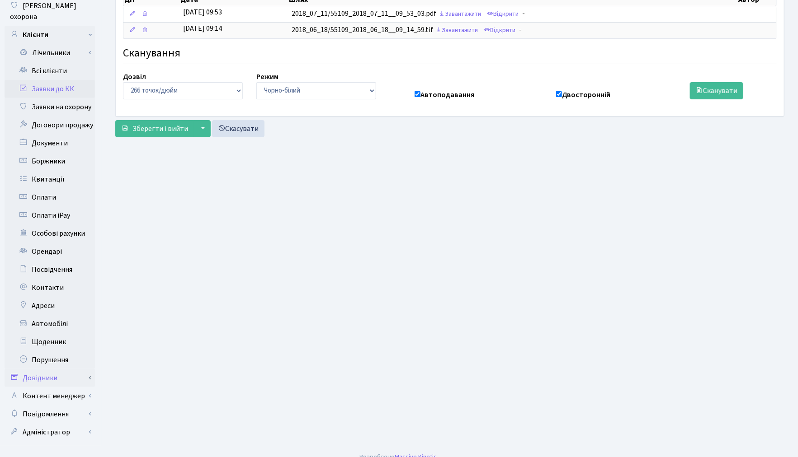
click at [46, 369] on link "Довідники" at bounding box center [50, 378] width 90 height 18
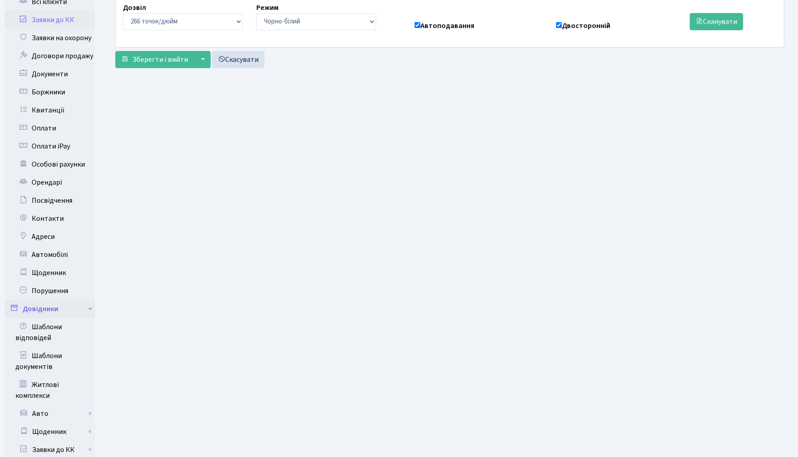
scroll to position [306, 0]
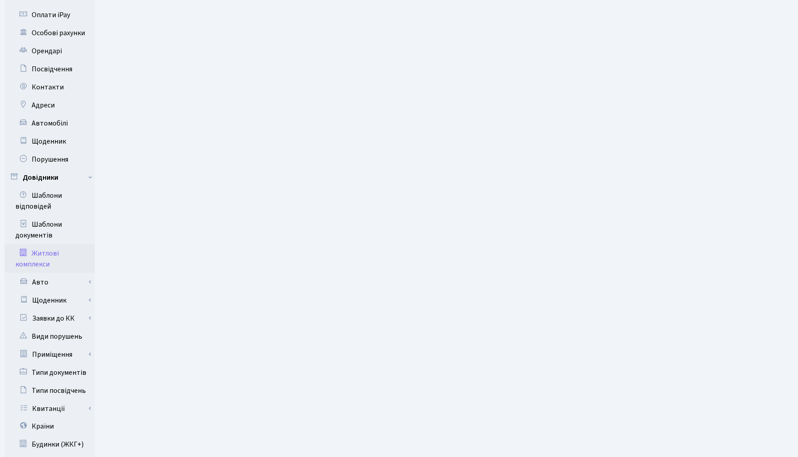
click at [59, 247] on link "Житлові комплекси" at bounding box center [50, 259] width 90 height 29
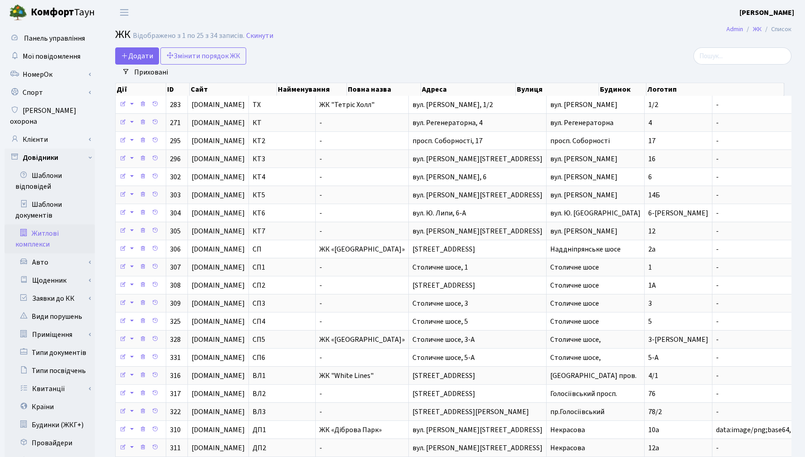
select select "25"
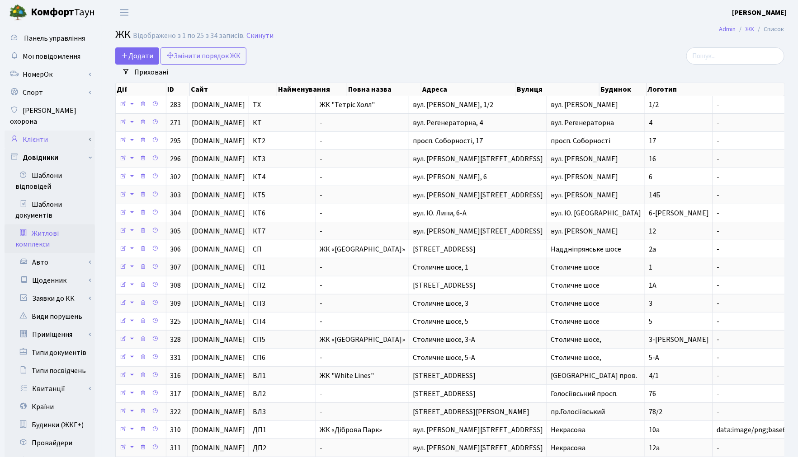
click at [45, 131] on link "Клієнти" at bounding box center [50, 140] width 90 height 18
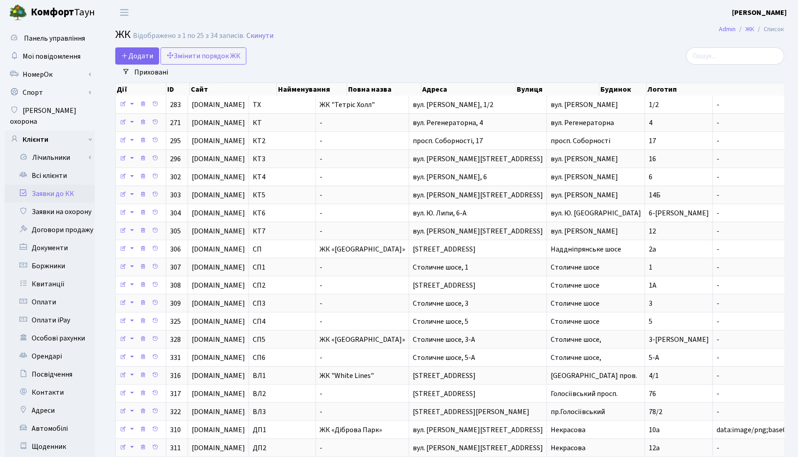
click at [51, 186] on link "Заявки до КК" at bounding box center [50, 194] width 90 height 18
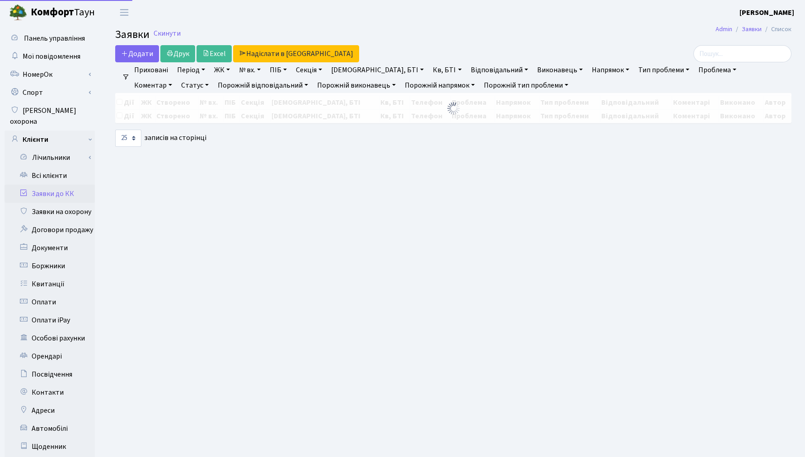
select select "25"
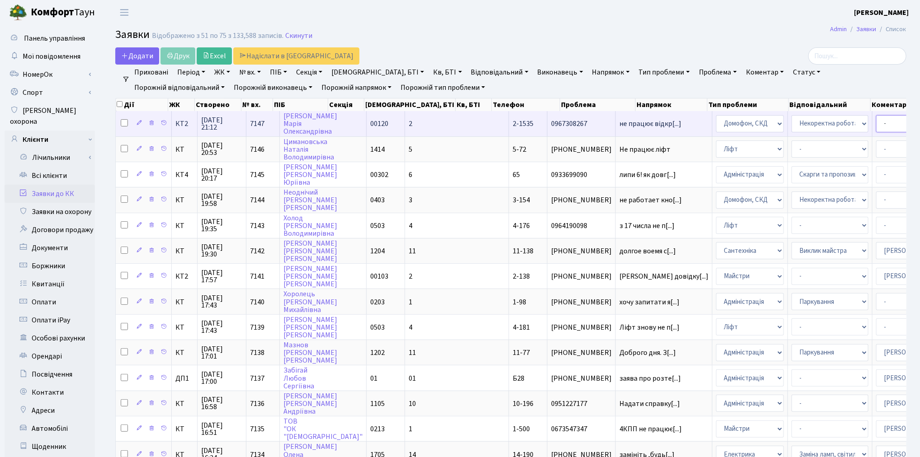
click at [805, 123] on select "- Адміністратор ЖК КТ Вижул В. В. Гордієнко Н.В. Дядюшкін Д.Ю. Кипчук Т. А. Кла…" at bounding box center [914, 123] width 77 height 17
select select "22"
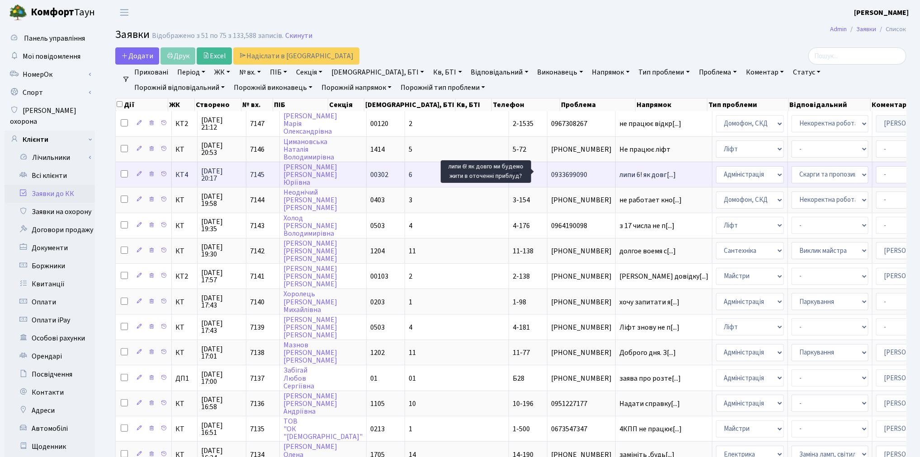
click at [619, 172] on span "липи 6! як довг[...]" at bounding box center [647, 175] width 56 height 10
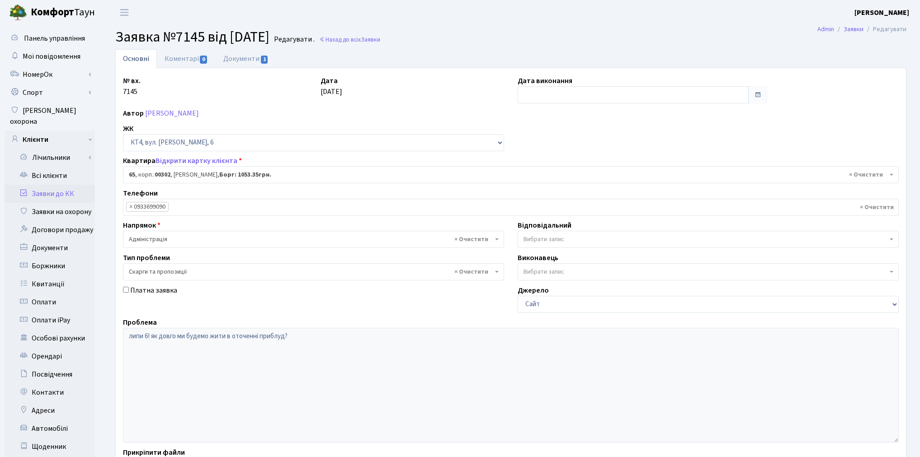
select select "16793"
select select "55"
click at [253, 59] on link "Документи 1" at bounding box center [246, 58] width 61 height 19
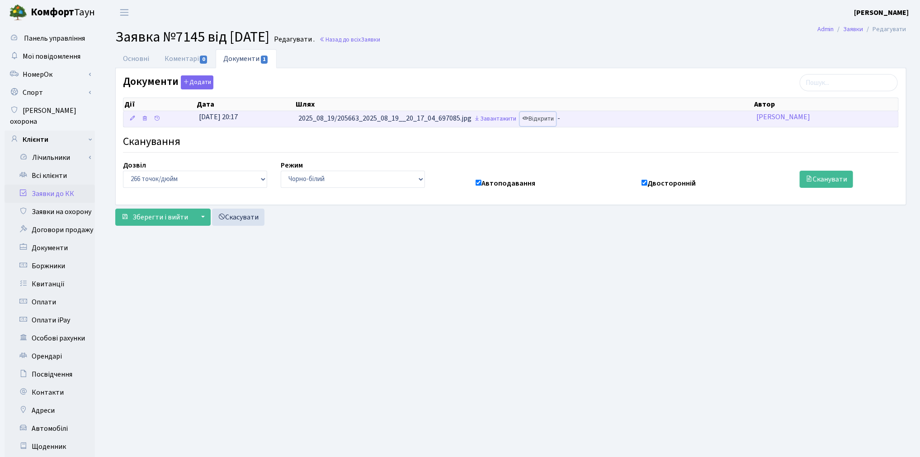
click at [550, 120] on link "Відкрити" at bounding box center [538, 119] width 36 height 14
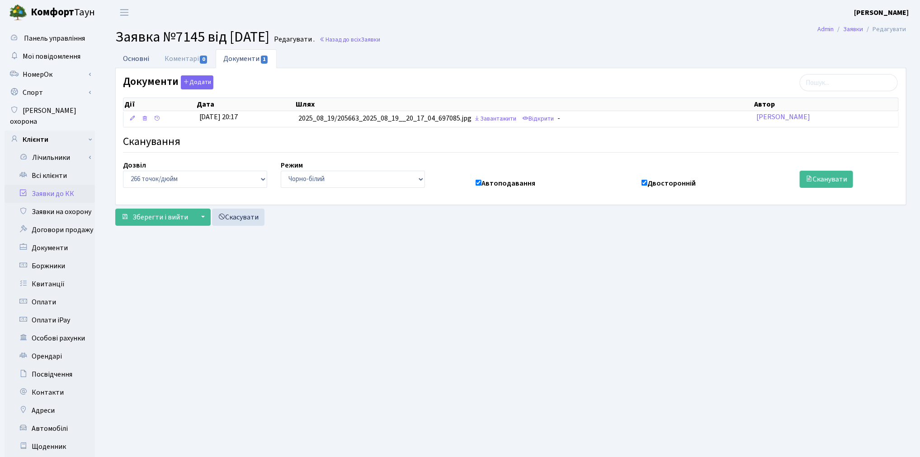
click at [144, 61] on link "Основні" at bounding box center [136, 58] width 42 height 19
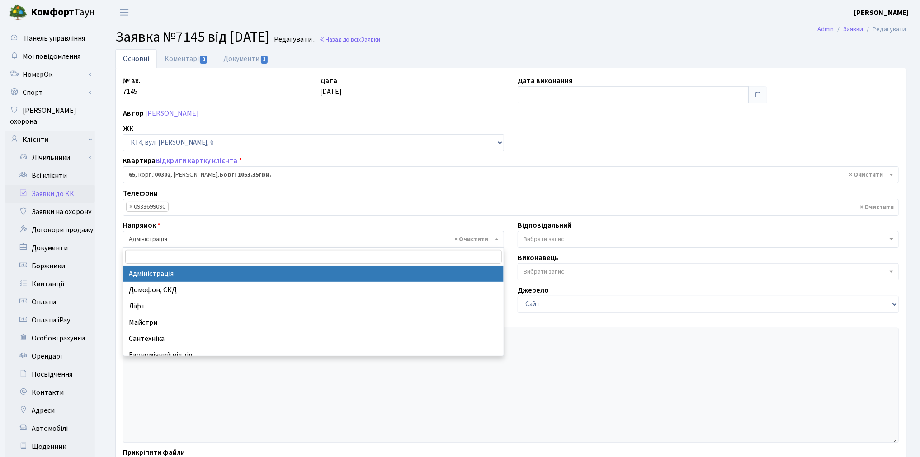
click at [250, 242] on span "× Адміністрація" at bounding box center [311, 239] width 364 height 9
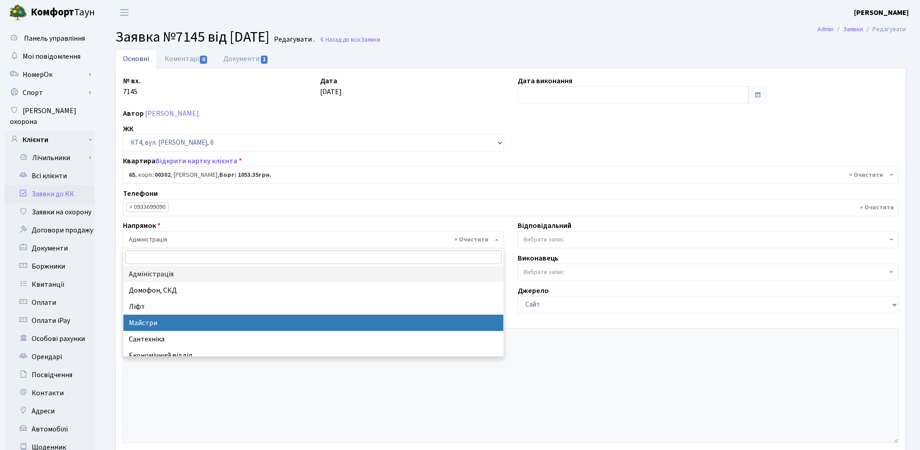
select select "1"
select select
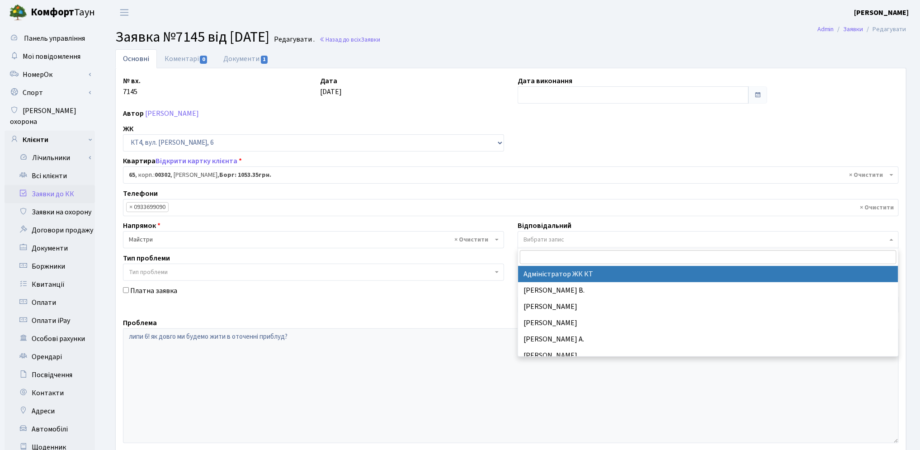
click at [552, 238] on span "Вибрати запис" at bounding box center [543, 239] width 41 height 9
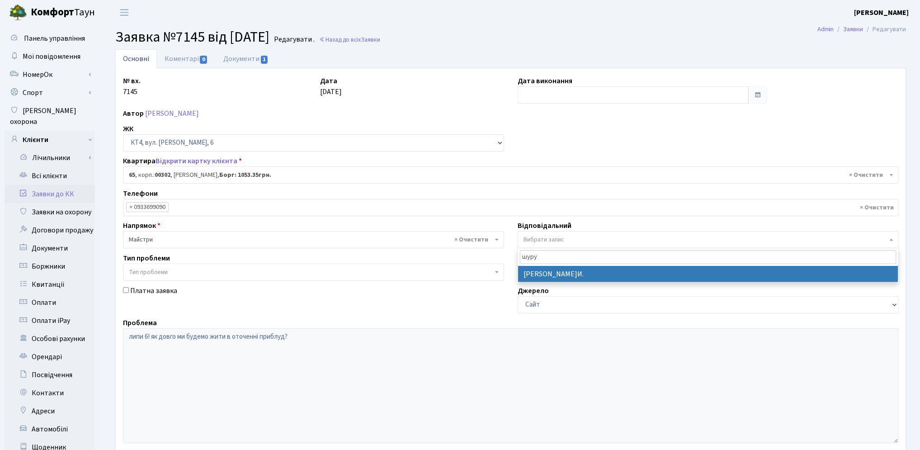
type input "шуру"
select select "18"
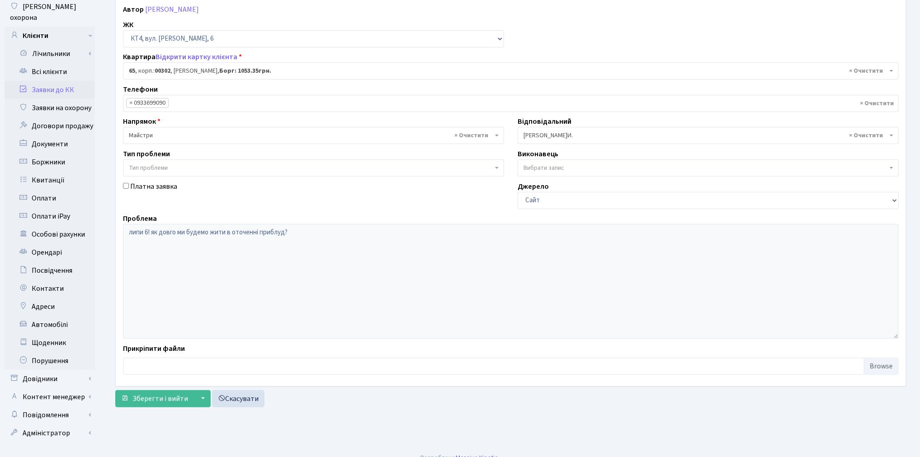
scroll to position [105, 0]
click at [151, 401] on span "Зберегти і вийти" at bounding box center [160, 398] width 56 height 10
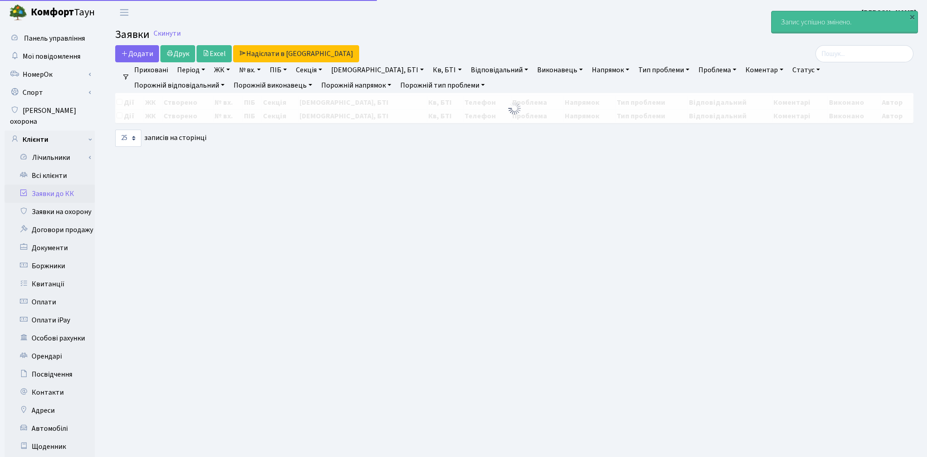
select select "25"
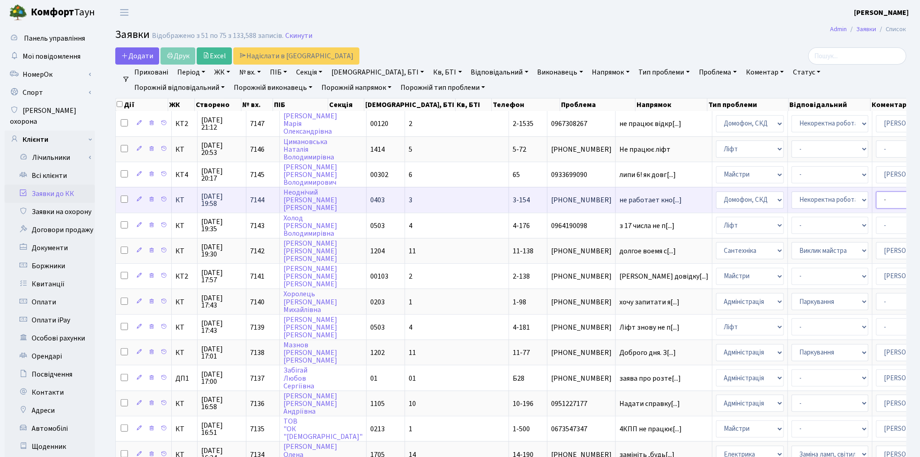
click at [876, 198] on select "- Адміністратор ЖК КТ Вижул В. В. Гордієнко Н.В. Дядюшкін Д.Ю. Кипчук Т. А. Кла…" at bounding box center [914, 200] width 77 height 17
select select "22"
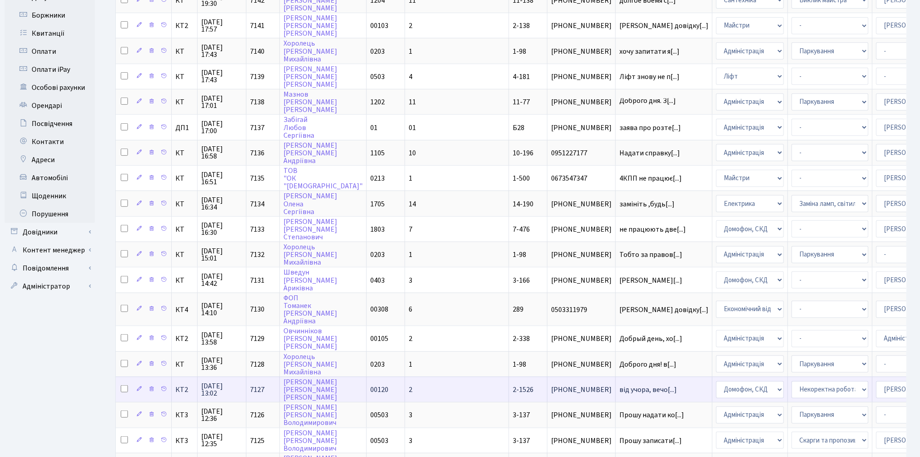
scroll to position [341, 0]
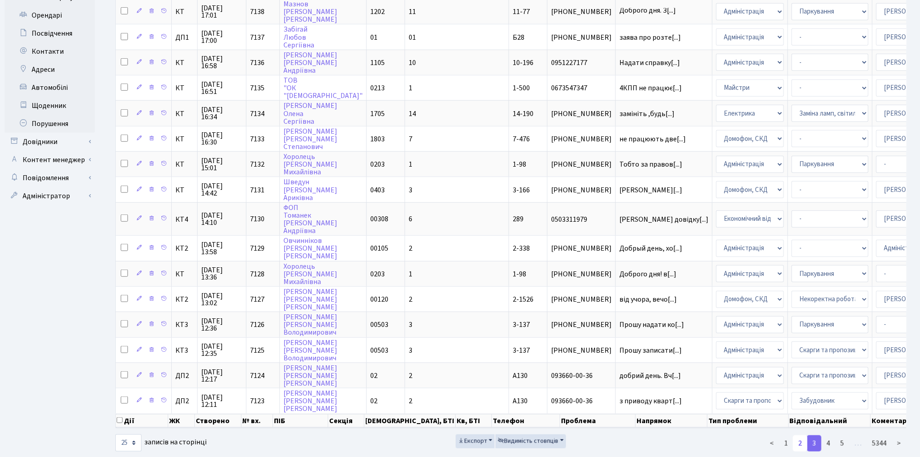
click at [799, 436] on link "2" at bounding box center [800, 444] width 14 height 16
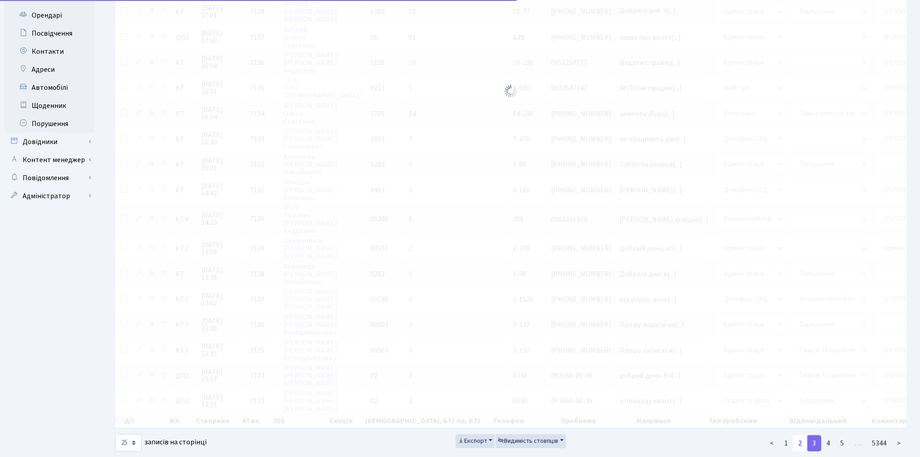
scroll to position [319, 0]
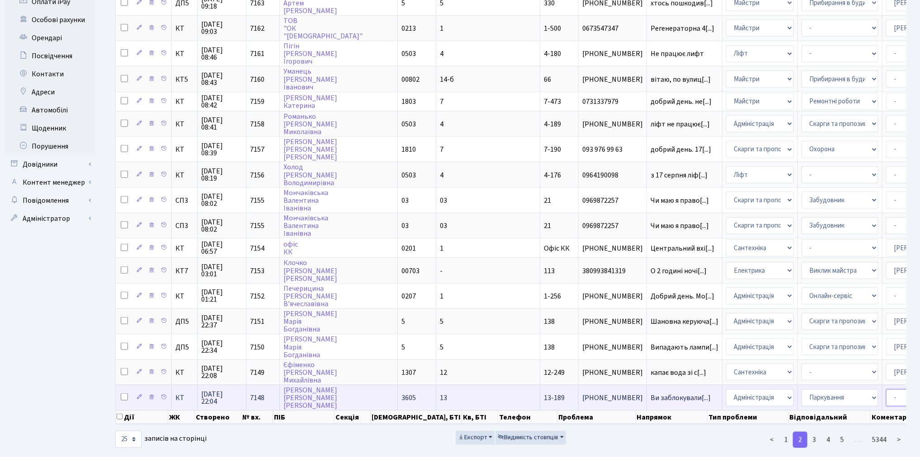
click at [886, 390] on select "- Адміністратор ЖК КТ Вижул В. В. Гордієнко Н.В. Дядюшкін Д.Ю. Кипчук Т. А. Кла…" at bounding box center [924, 398] width 77 height 17
select select "82"
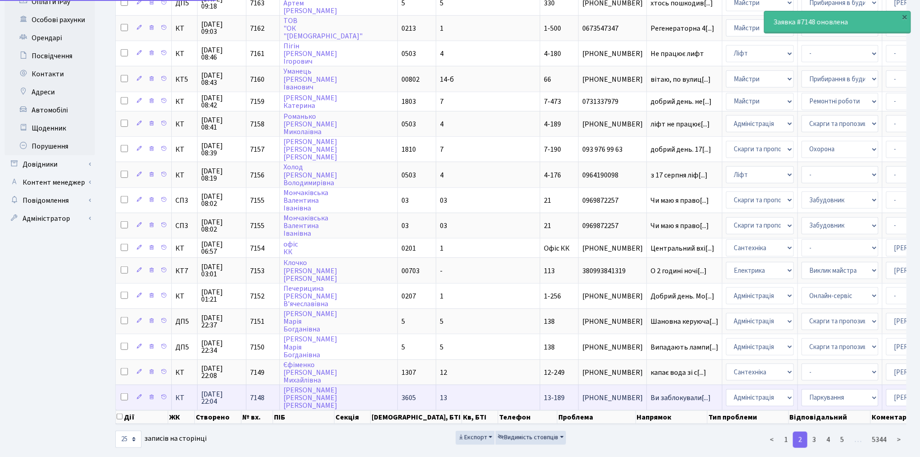
click at [886, 390] on select "- Адміністратор ЖК КТ Вижул В. В. Гордієнко Н.В. Дядюшкін Д.Ю. Кипчук Т. А. Кла…" at bounding box center [924, 398] width 77 height 17
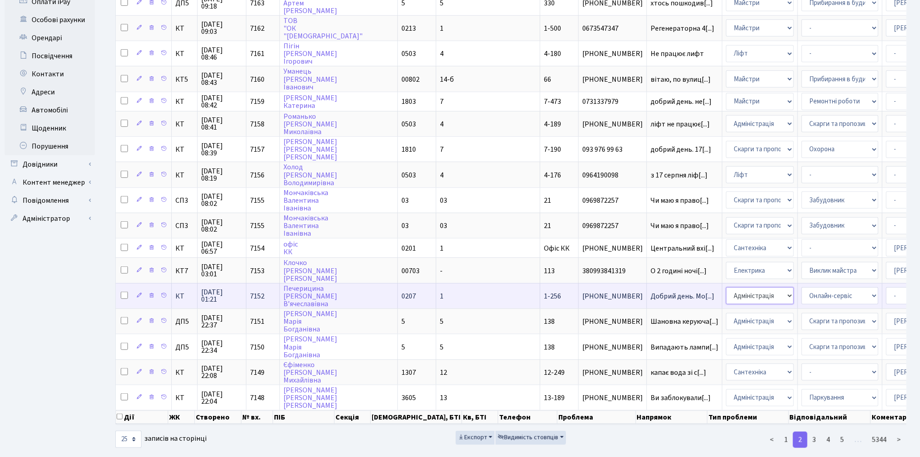
click at [726, 287] on select "- Адміністрація Домофон, СКД Ліфт Майстри Сантехніка Економічний відділ Електри…" at bounding box center [760, 295] width 68 height 17
select select "9"
click at [886, 287] on select "- Адміністратор ЖК КТ [PERSON_NAME] [PERSON_NAME] [PERSON_NAME]Ю. [PERSON_NAME]…" at bounding box center [924, 295] width 77 height 17
select select "33"
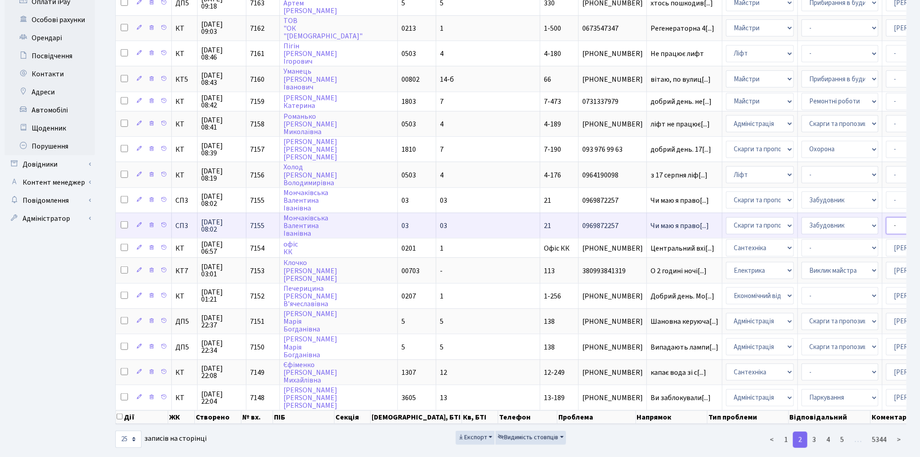
click at [886, 217] on select "- Адміністратор ЖК КТ [PERSON_NAME] [PERSON_NAME] [PERSON_NAME]Ю. [PERSON_NAME]…" at bounding box center [924, 225] width 77 height 17
select select "85"
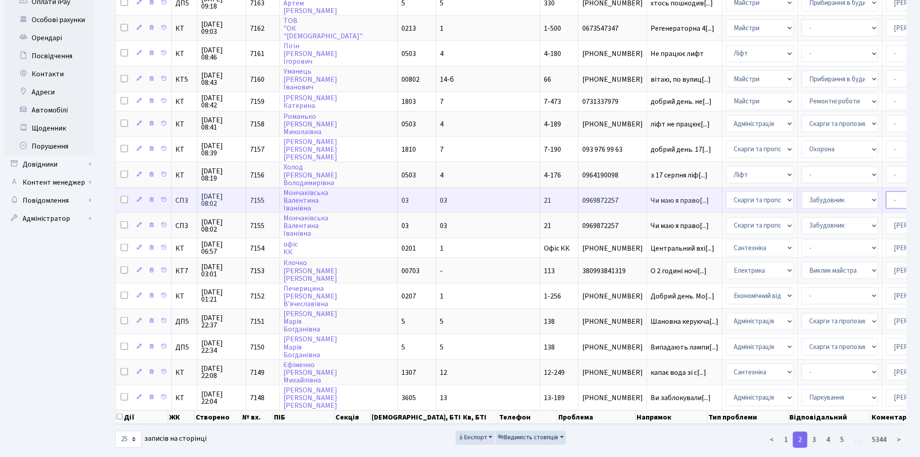
click at [886, 192] on select "- Адміністратор ЖК КТ [PERSON_NAME] [PERSON_NAME] [PERSON_NAME]Ю. [PERSON_NAME]…" at bounding box center [924, 200] width 77 height 17
select select "85"
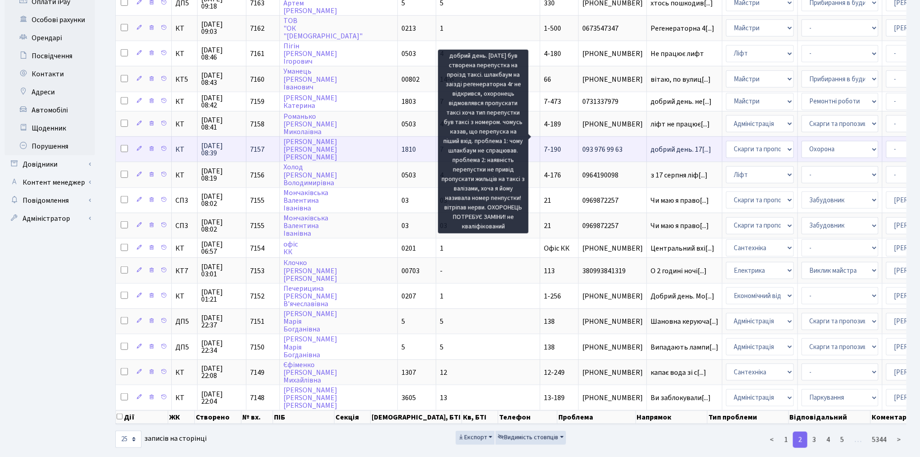
click at [650, 145] on span "добрий день. 17[...]" at bounding box center [680, 150] width 61 height 10
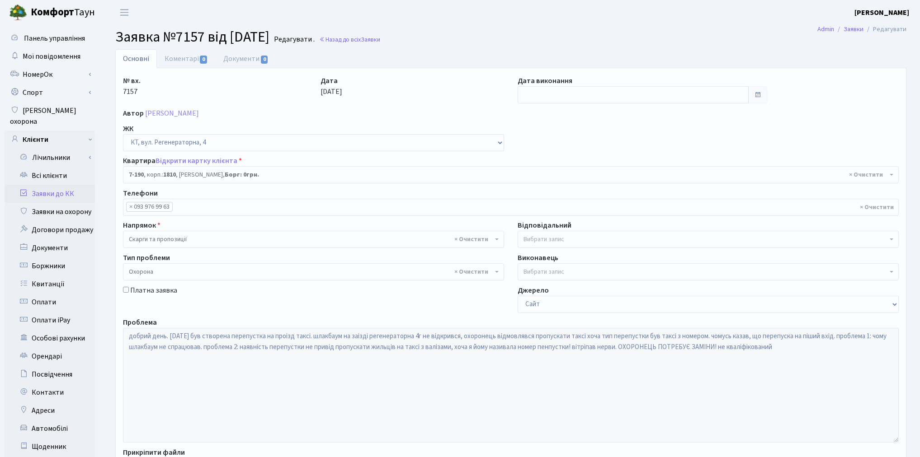
select select "4963"
select select "69"
click at [202, 160] on link "Відкрити картку клієнта" at bounding box center [196, 161] width 82 height 10
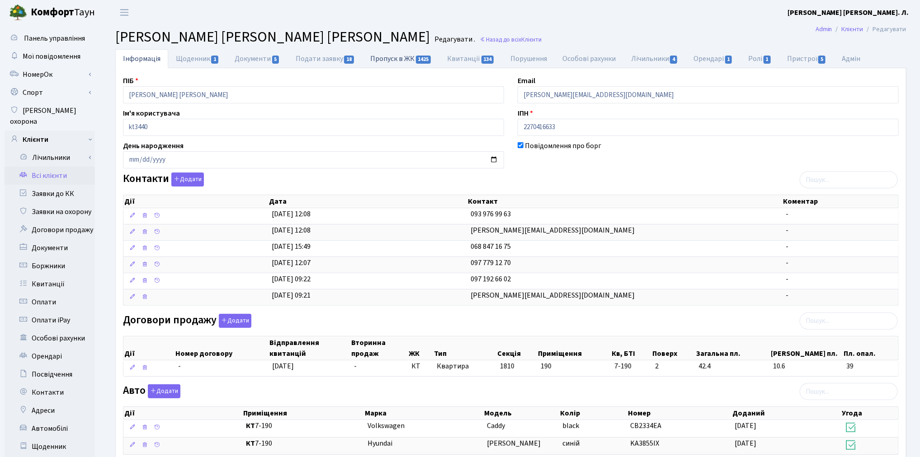
click at [389, 55] on link "Пропуск в ЖК 1425" at bounding box center [400, 58] width 77 height 19
select select "25"
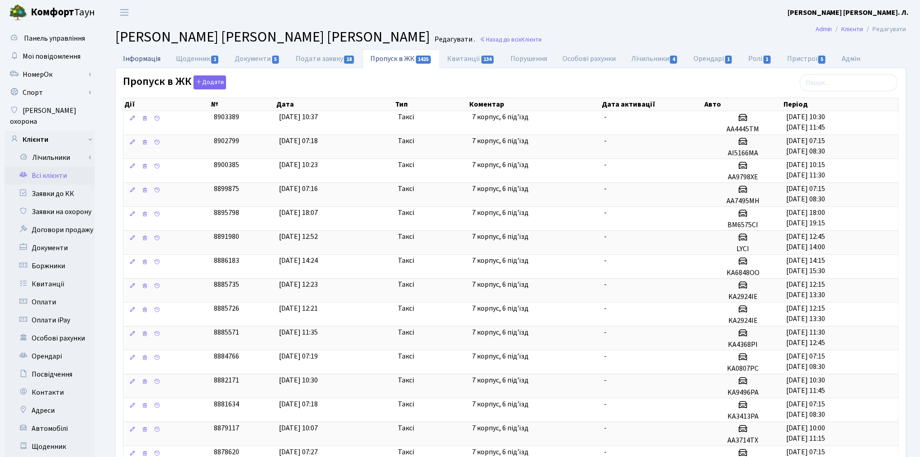
click at [132, 57] on link "Інформація" at bounding box center [141, 58] width 53 height 19
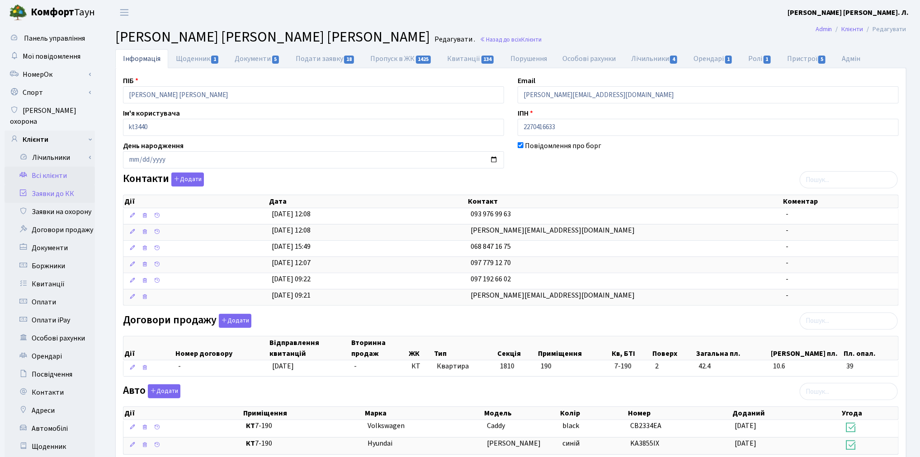
click at [46, 185] on link "Заявки до КК" at bounding box center [50, 194] width 90 height 18
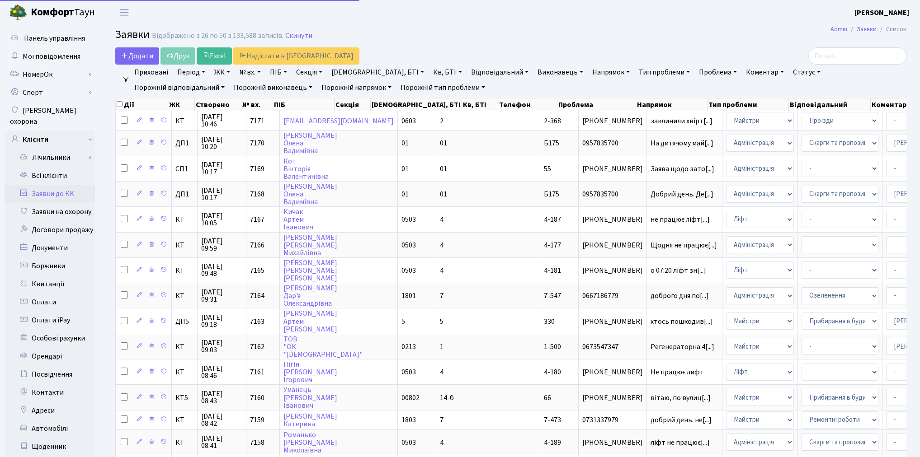
select select "25"
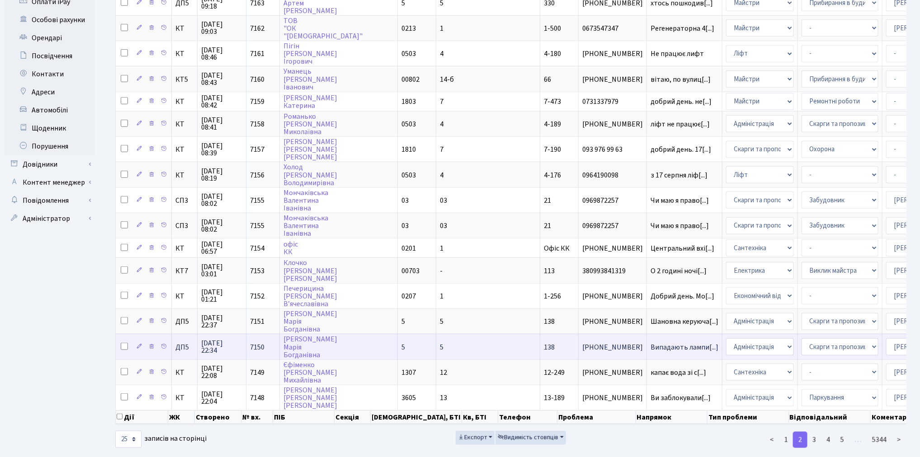
scroll to position [268, 0]
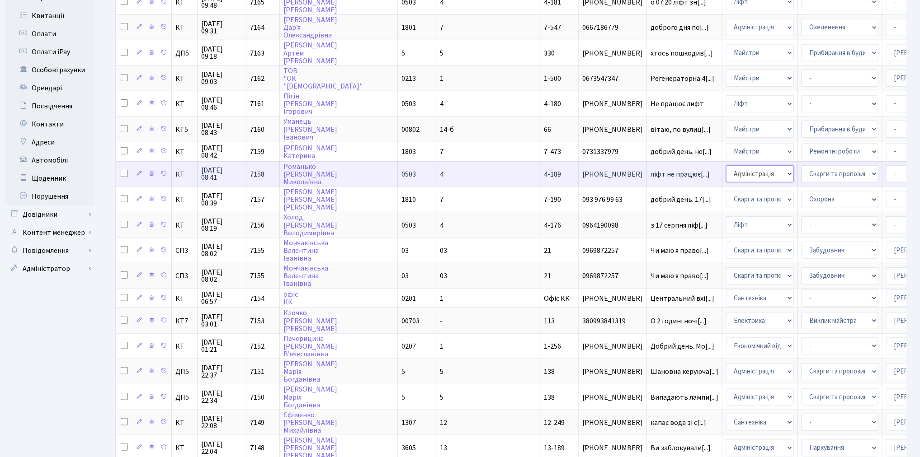
click at [726, 165] on select "- Адміністрація Домофон, СКД Ліфт Майстри Сантехніка Економічний відділ Електри…" at bounding box center [760, 173] width 68 height 17
select select "16"
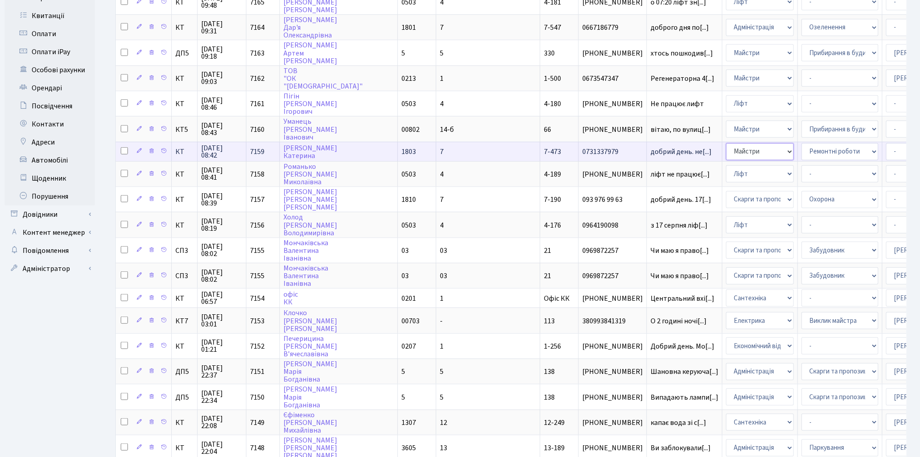
click at [726, 143] on select "- Адміністрація Домофон, СКД Ліфт Майстри Сантехніка Економічний відділ Електри…" at bounding box center [760, 151] width 68 height 17
select select "4"
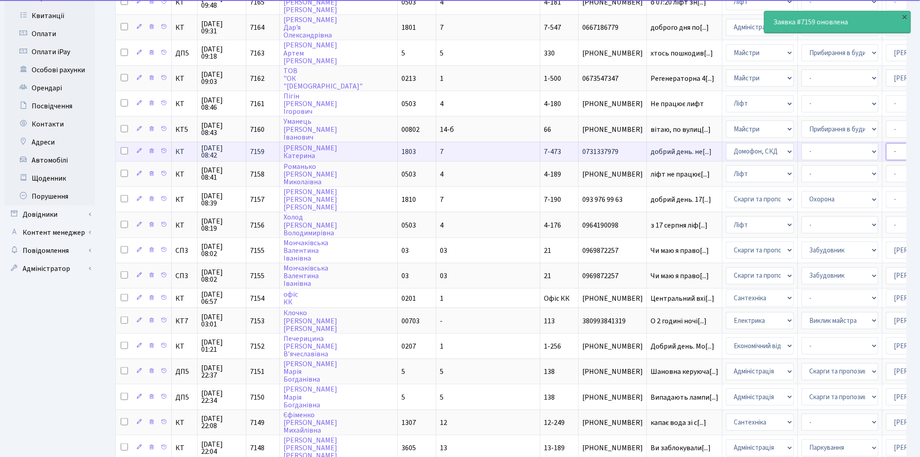
click at [886, 143] on select "- Адміністратор ЖК КТ [PERSON_NAME] [PERSON_NAME] [PERSON_NAME]Ю. [PERSON_NAME]…" at bounding box center [924, 151] width 77 height 17
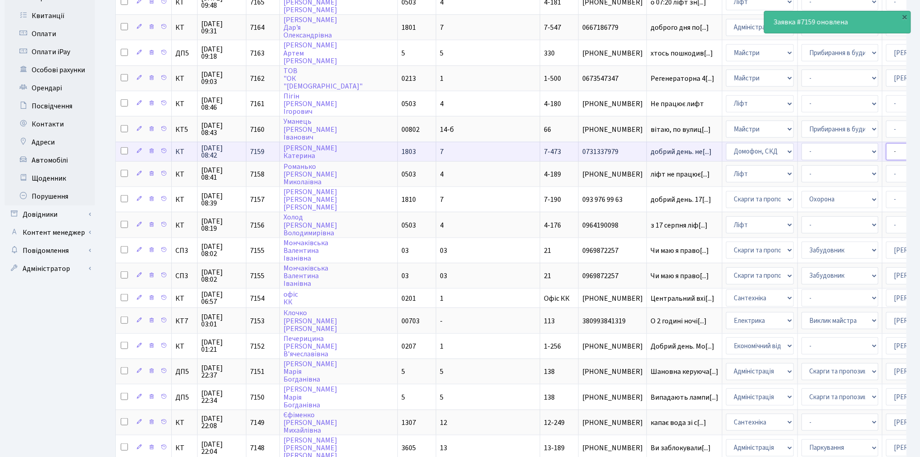
select select "22"
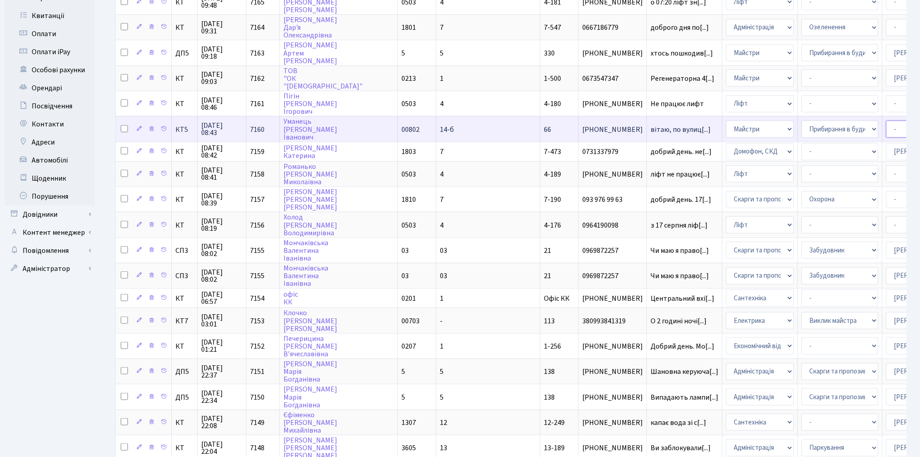
click at [886, 121] on select "- Адміністратор ЖК КТ [PERSON_NAME] [PERSON_NAME] [PERSON_NAME]Ю. [PERSON_NAME]…" at bounding box center [924, 129] width 77 height 17
select select "18"
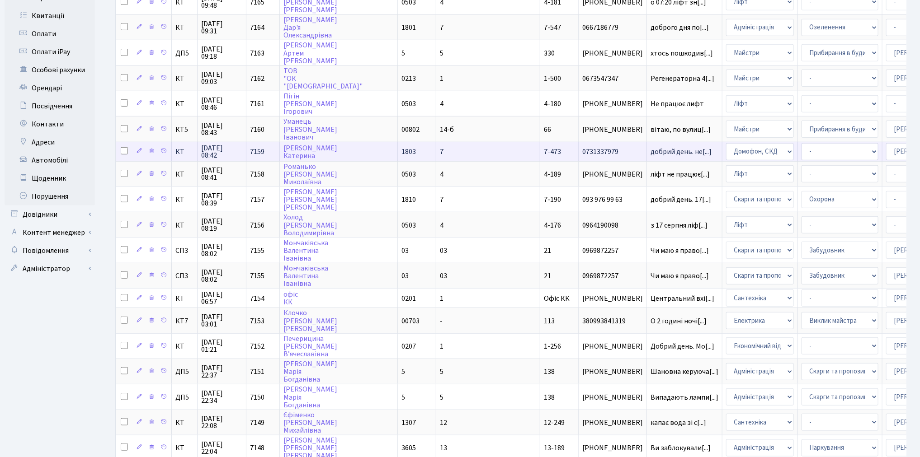
scroll to position [218, 0]
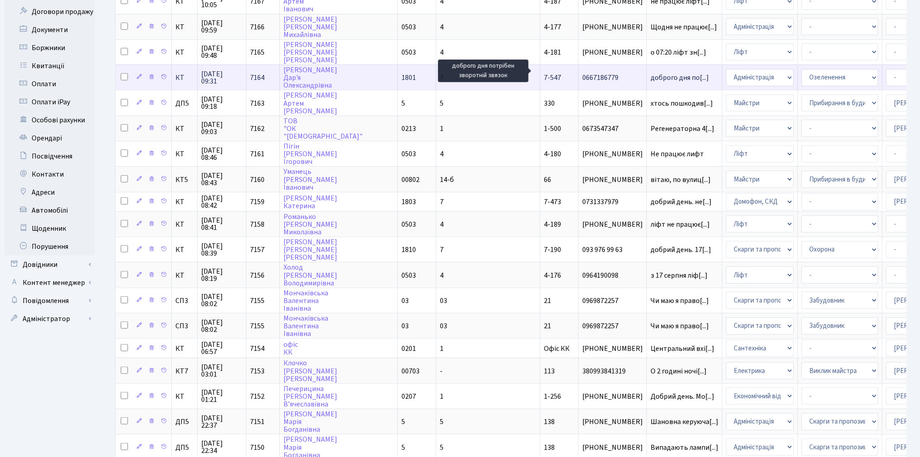
click at [650, 73] on span "доброго дня по[...]" at bounding box center [679, 78] width 58 height 10
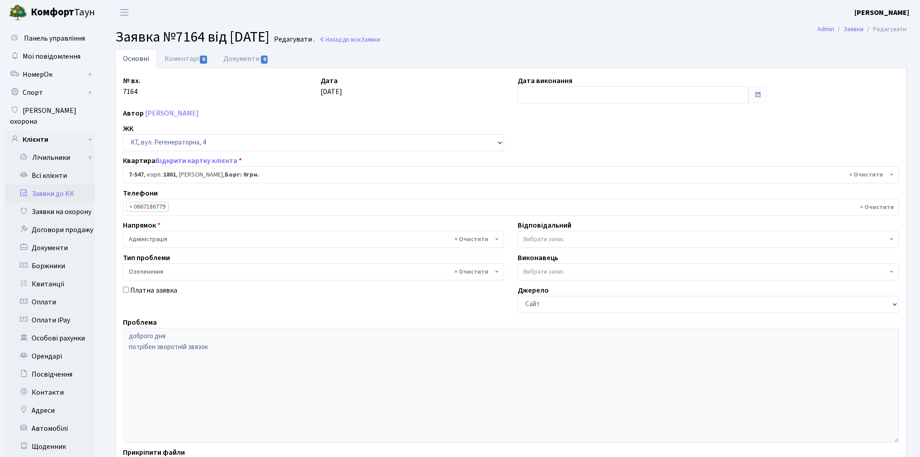
select select "4630"
select select "65"
click at [183, 60] on link "Коментарі 0" at bounding box center [186, 58] width 59 height 19
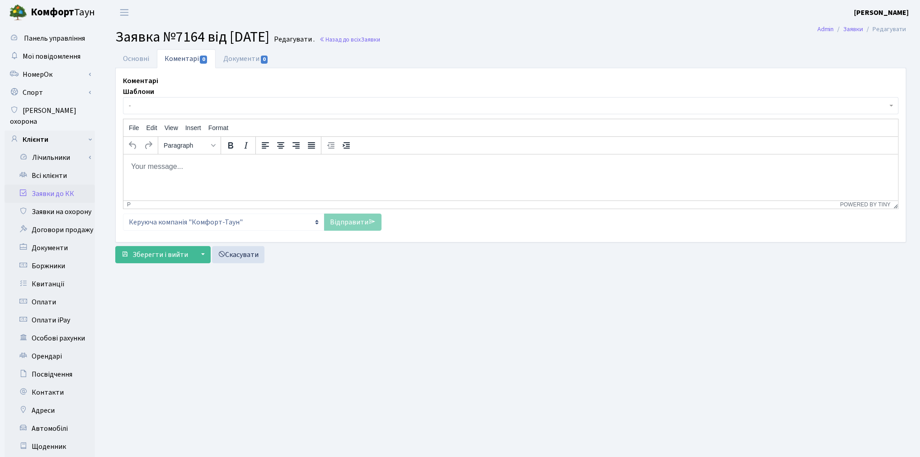
click at [184, 177] on html at bounding box center [510, 166] width 775 height 24
click at [342, 223] on link "Відправити" at bounding box center [352, 222] width 57 height 17
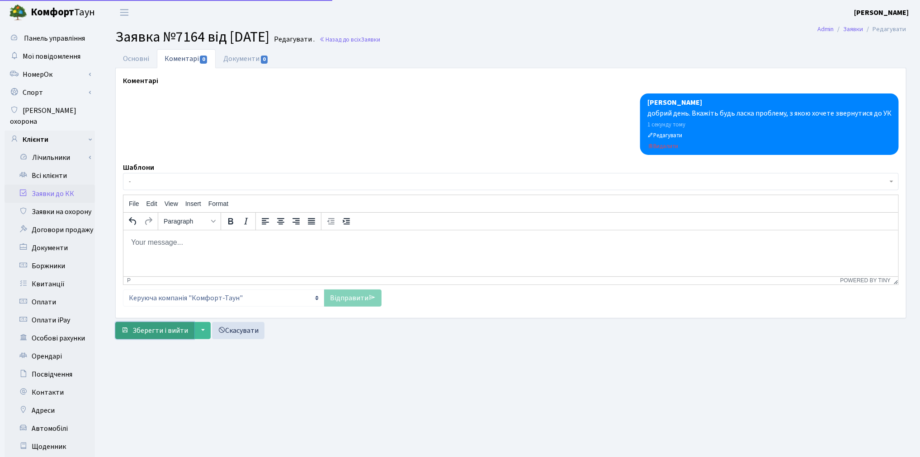
click at [151, 337] on button "Зберегти і вийти" at bounding box center [154, 330] width 79 height 17
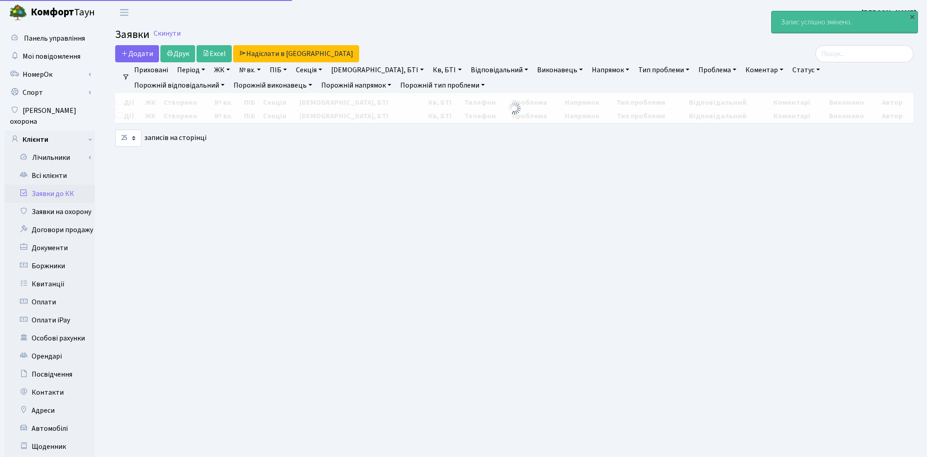
select select "25"
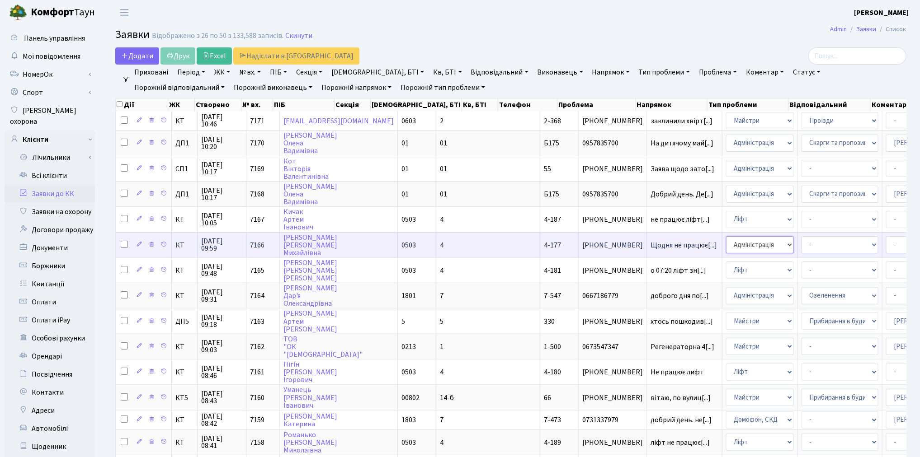
click at [726, 241] on select "- Адміністрація Домофон, СКД Ліфт Майстри Сантехніка Економічний відділ Електри…" at bounding box center [760, 244] width 68 height 17
select select "16"
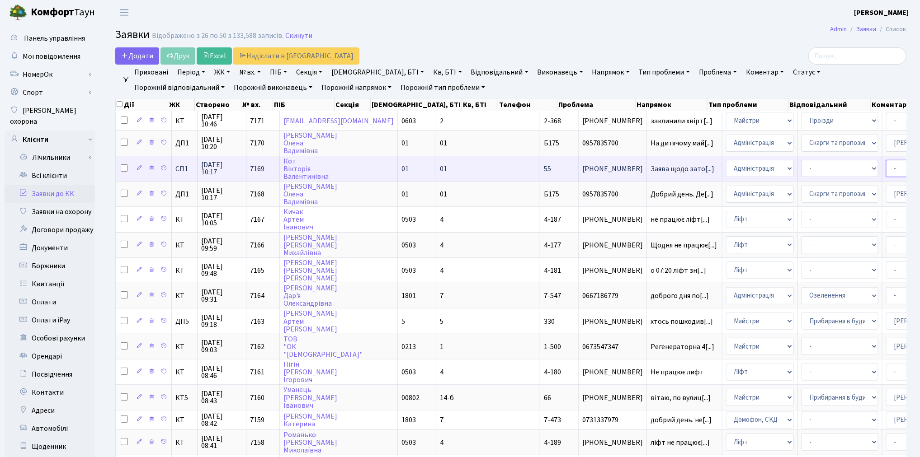
click at [886, 170] on select "- Адміністратор ЖК КТ [PERSON_NAME] [PERSON_NAME] [PERSON_NAME]Ю. [PERSON_NAME]…" at bounding box center [924, 168] width 77 height 17
select select "85"
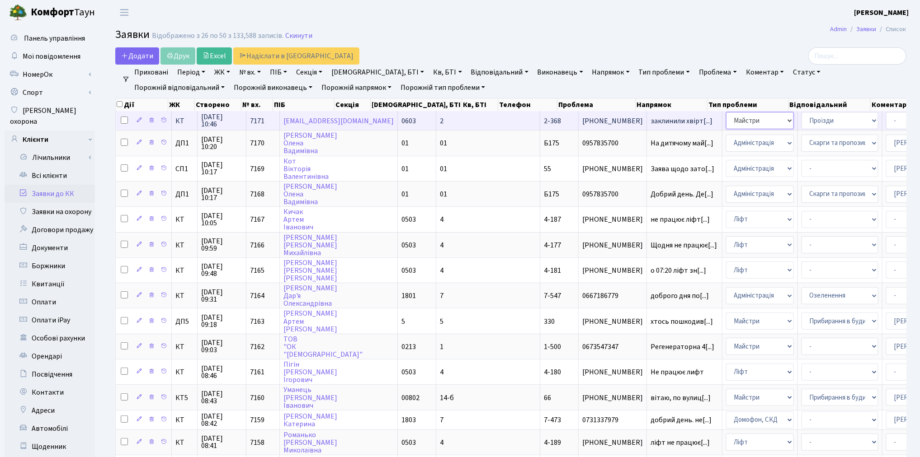
click at [726, 115] on select "- Адміністрація Домофон, СКД Ліфт Майстри Сантехніка Економічний відділ Електри…" at bounding box center [760, 120] width 68 height 17
select select "3"
click at [886, 120] on select "- Адміністратор ЖК КТ Вижул В. В. Гордієнко Н.В. Дядюшкін Д.Ю. Кипчук Т. А. Кла…" at bounding box center [924, 120] width 77 height 17
select select "36"
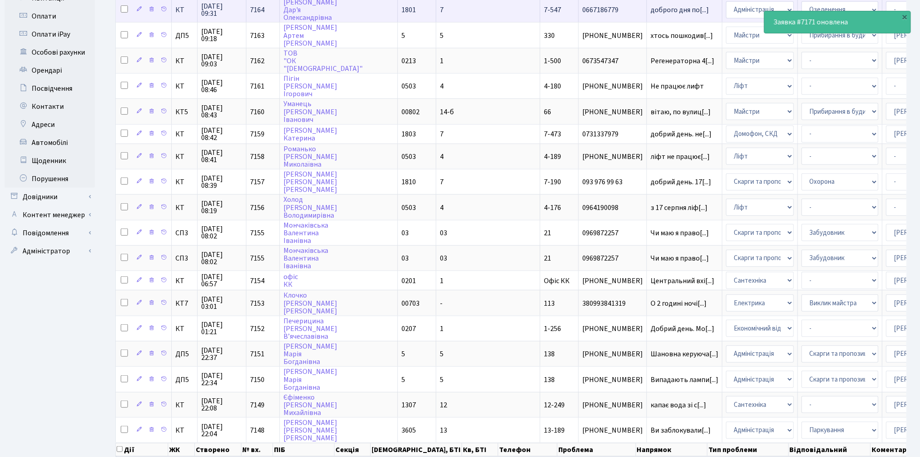
scroll to position [319, 0]
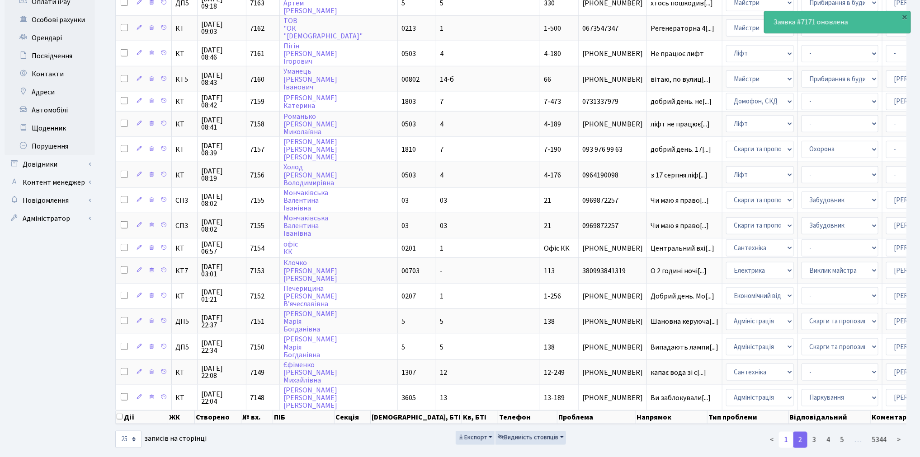
click at [785, 432] on link "1" at bounding box center [786, 440] width 14 height 16
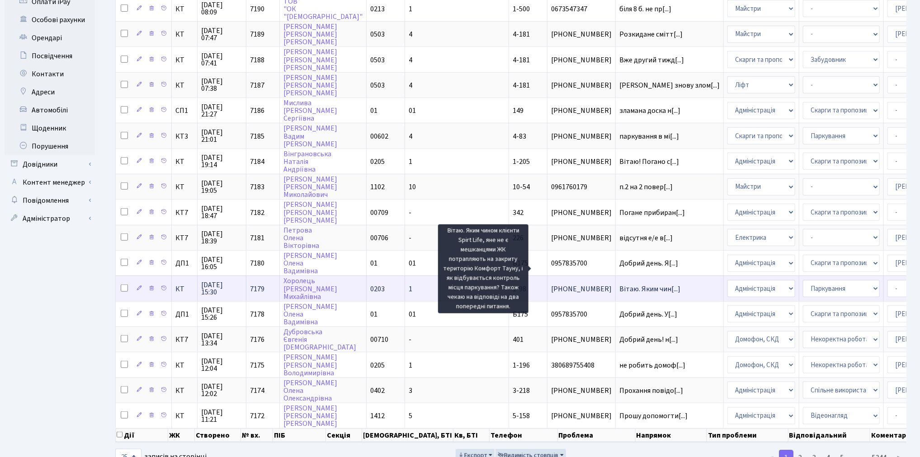
click at [619, 284] on span "Вітаю. Яким чин[...]" at bounding box center [649, 289] width 61 height 10
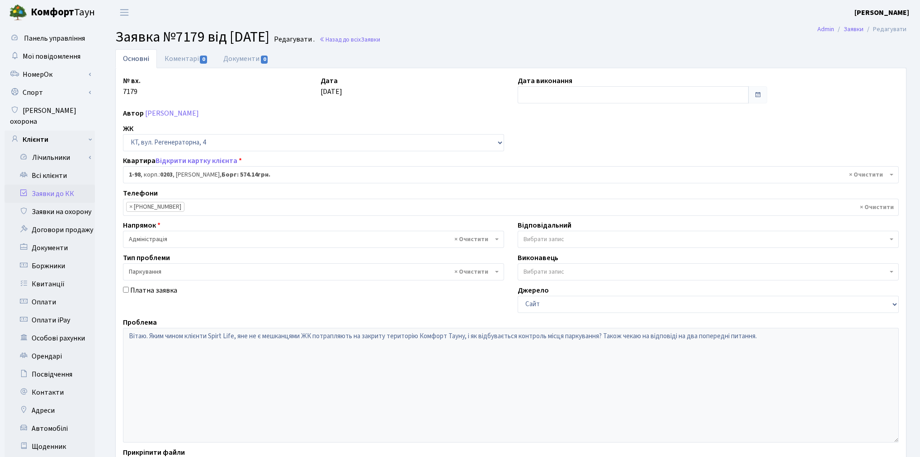
select select "98"
select select "66"
click at [181, 56] on link "Коментарі 0" at bounding box center [186, 58] width 59 height 19
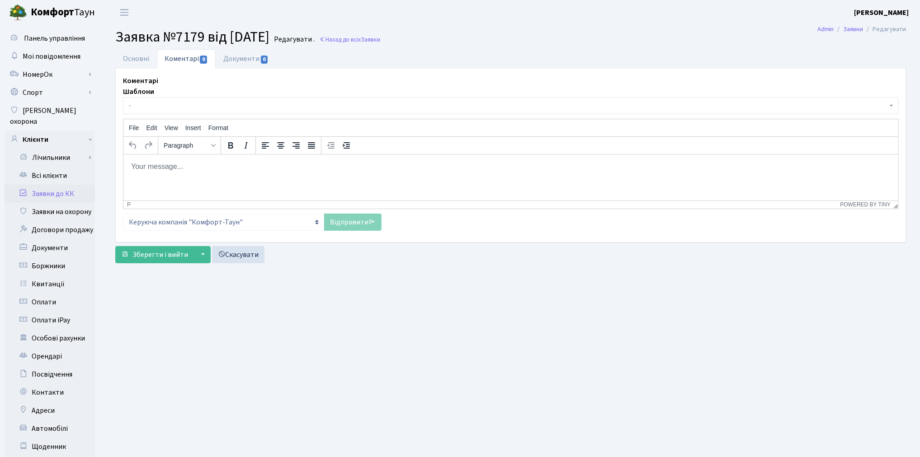
click at [160, 163] on body "Rich Text Area. Press ALT-0 for help." at bounding box center [510, 166] width 760 height 10
click at [297, 165] on p "Будь ласка уточнюйте ці питання в СПОРТ ЛАЙФ 9але потрапляють на територію парк…" at bounding box center [510, 166] width 760 height 10
click at [355, 219] on link "Відправити" at bounding box center [352, 222] width 57 height 17
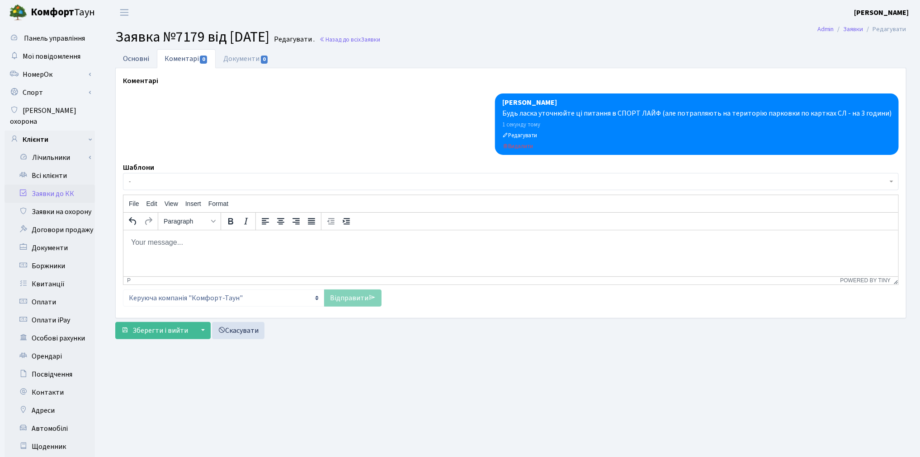
click at [147, 59] on link "Основні" at bounding box center [136, 58] width 42 height 19
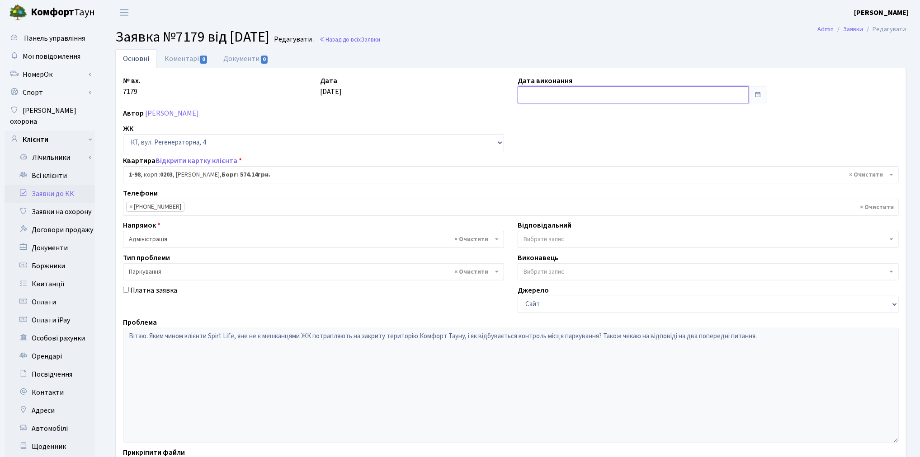
click at [577, 93] on input "text" at bounding box center [632, 94] width 231 height 17
click at [565, 182] on td "21" at bounding box center [567, 182] width 14 height 14
type input "[DATE]"
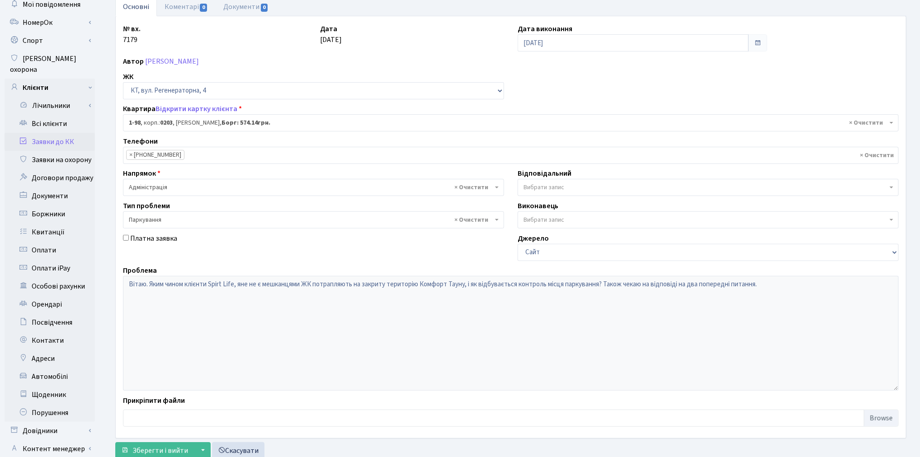
scroll to position [105, 0]
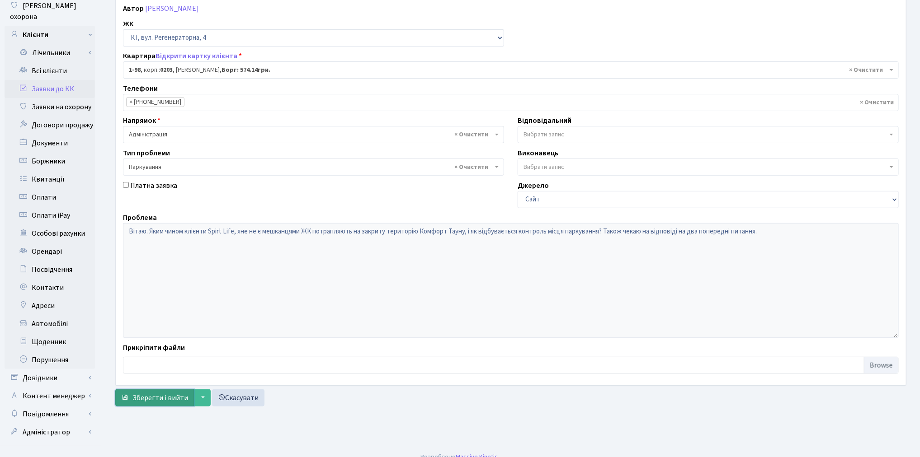
click at [155, 397] on span "Зберегти і вийти" at bounding box center [160, 398] width 56 height 10
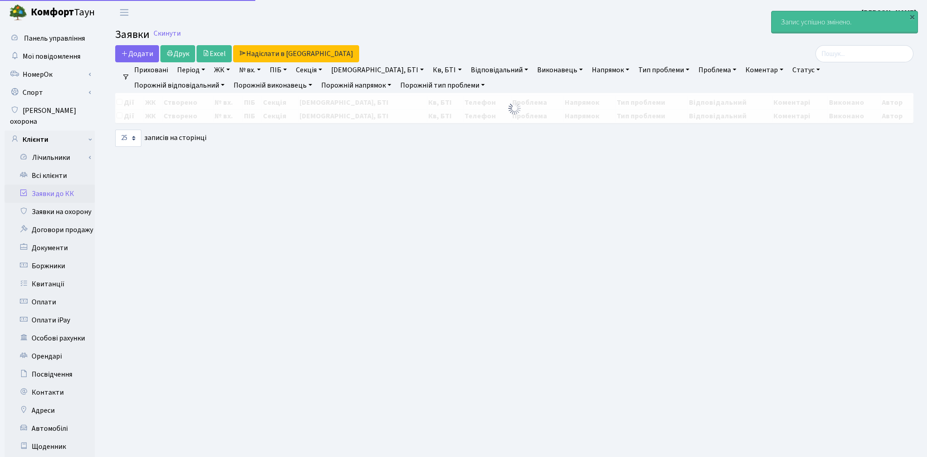
select select "25"
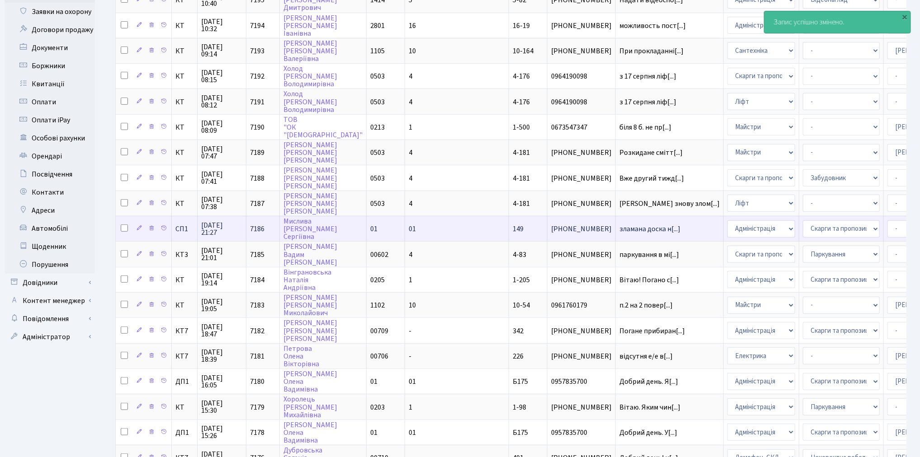
scroll to position [201, 0]
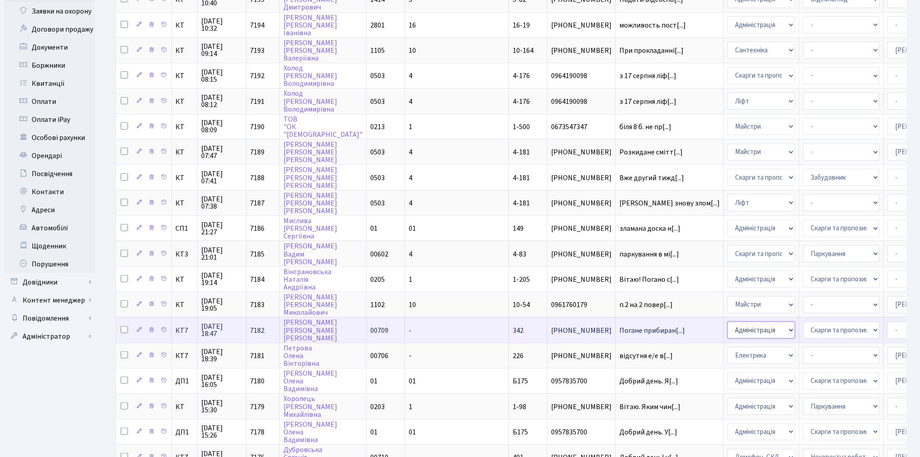
click at [727, 322] on select "- Адміністрація Домофон, СКД Ліфт Майстри Сантехніка Економічний відділ Електри…" at bounding box center [761, 330] width 68 height 17
select select "1"
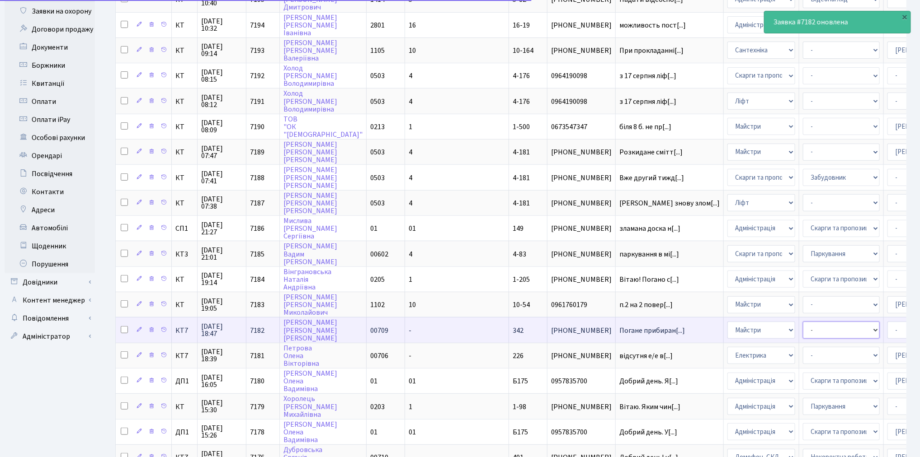
click at [803, 322] on select "- Дитячі майданчики Замовлення плану комунікацій Озеленення Прибирання в будинк…" at bounding box center [841, 330] width 77 height 17
select select "58"
click at [887, 322] on select "- Адміністратор ЖК КТ [PERSON_NAME] [PERSON_NAME] [PERSON_NAME]Ю. [PERSON_NAME]…" at bounding box center [925, 330] width 77 height 17
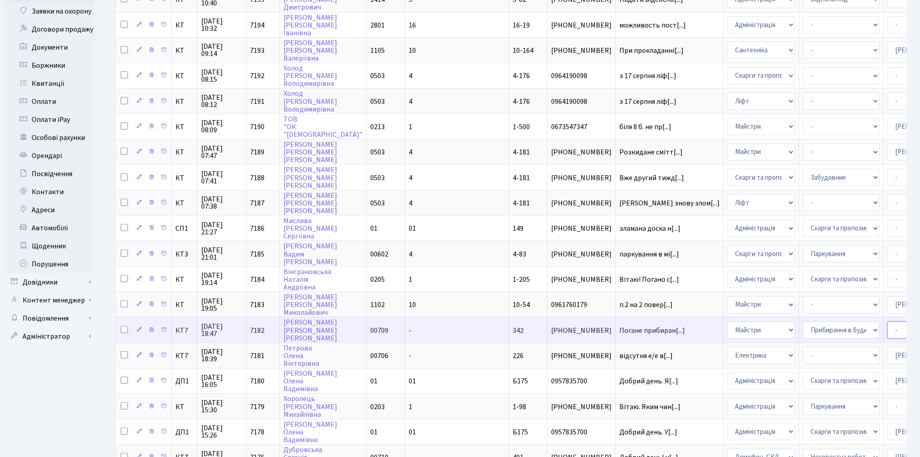
select select "18"
click at [887, 322] on select "- Адміністратор ЖК КТ [PERSON_NAME] [PERSON_NAME] [PERSON_NAME]Ю. [PERSON_NAME]…" at bounding box center [925, 330] width 77 height 17
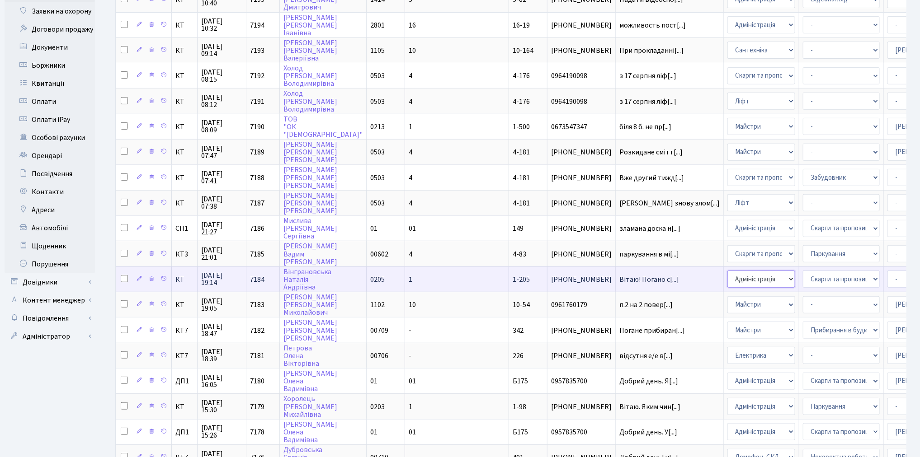
click at [727, 271] on select "- Адміністрація Домофон, СКД Ліфт Майстри Сантехніка Економічний відділ Електри…" at bounding box center [761, 279] width 68 height 17
select select "4"
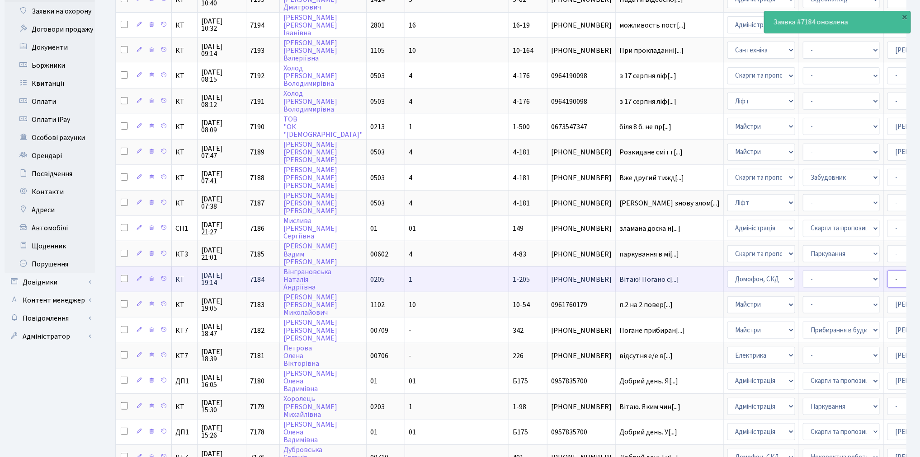
click at [887, 271] on select "- Адміністратор ЖК КТ [PERSON_NAME] [PERSON_NAME] [PERSON_NAME]Ю. [PERSON_NAME]…" at bounding box center [925, 279] width 77 height 17
select select "22"
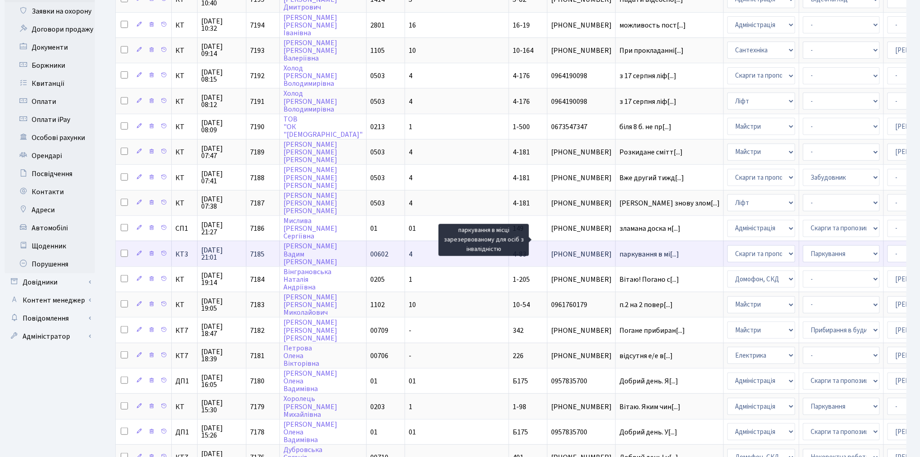
click at [619, 249] on span "паркування в мі[...]" at bounding box center [649, 254] width 60 height 10
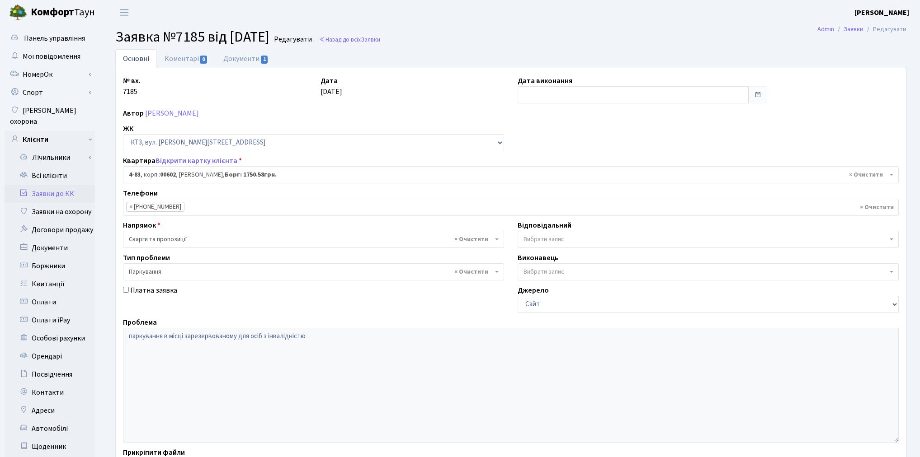
select select "16542"
select select "66"
click at [234, 53] on link "Документи 1" at bounding box center [246, 58] width 61 height 19
select select "25"
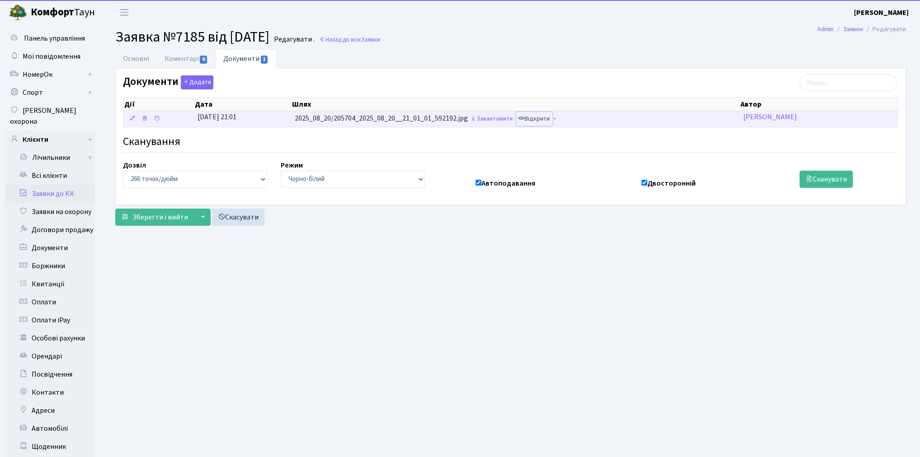
click at [535, 120] on link "Відкрити" at bounding box center [534, 119] width 36 height 14
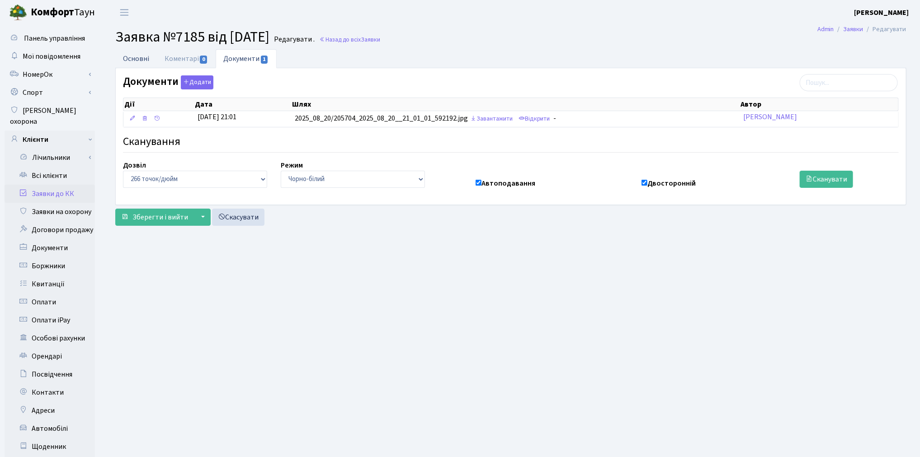
click at [128, 58] on link "Основні" at bounding box center [136, 58] width 42 height 19
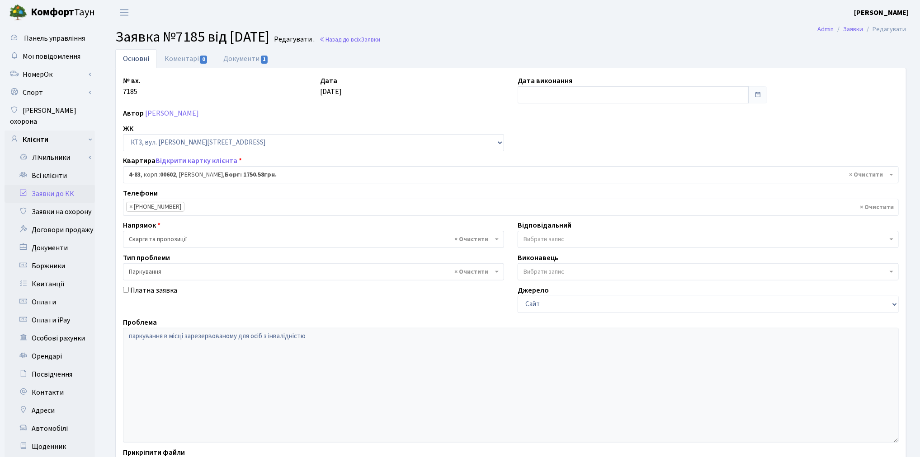
click at [543, 241] on span "Вибрати запис" at bounding box center [543, 239] width 41 height 9
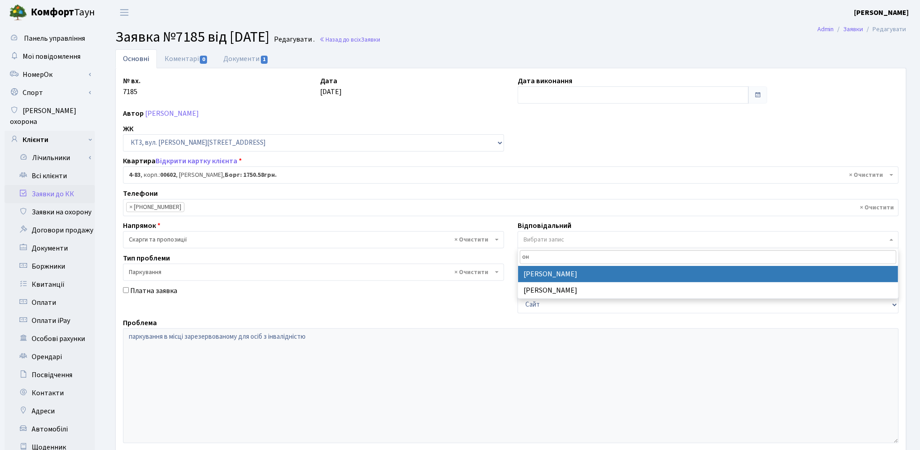
type input "он"
select select "82"
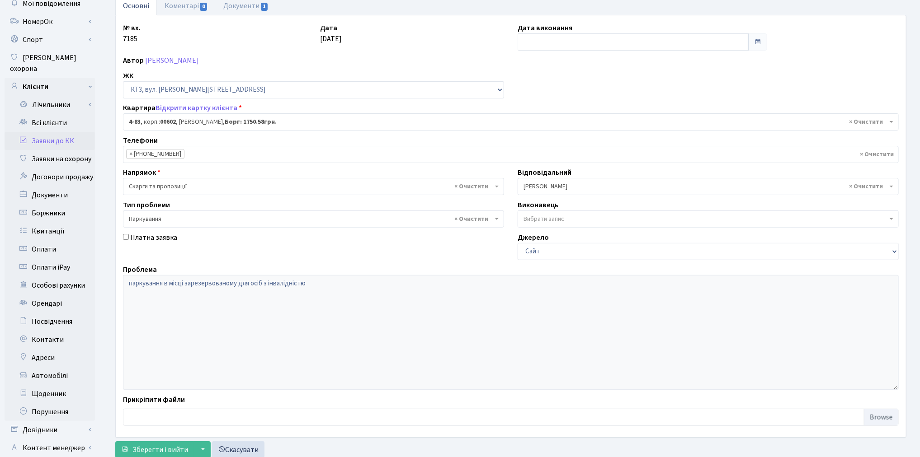
scroll to position [105, 0]
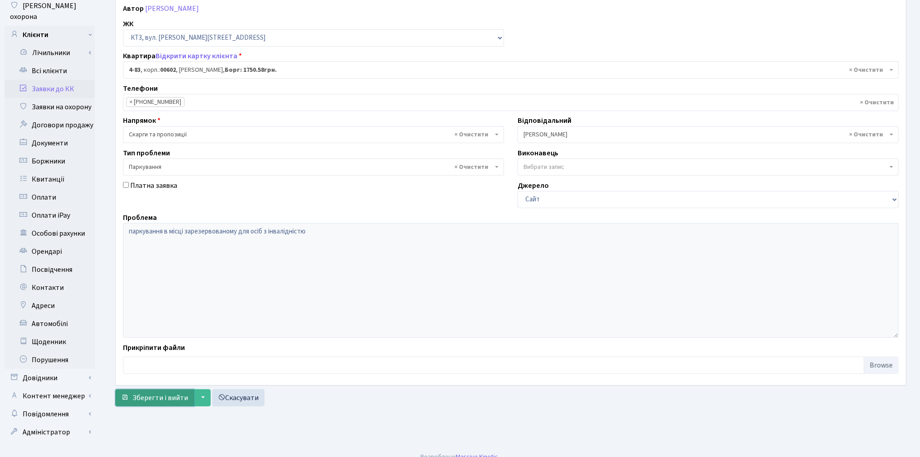
click at [155, 399] on span "Зберегти і вийти" at bounding box center [160, 398] width 56 height 10
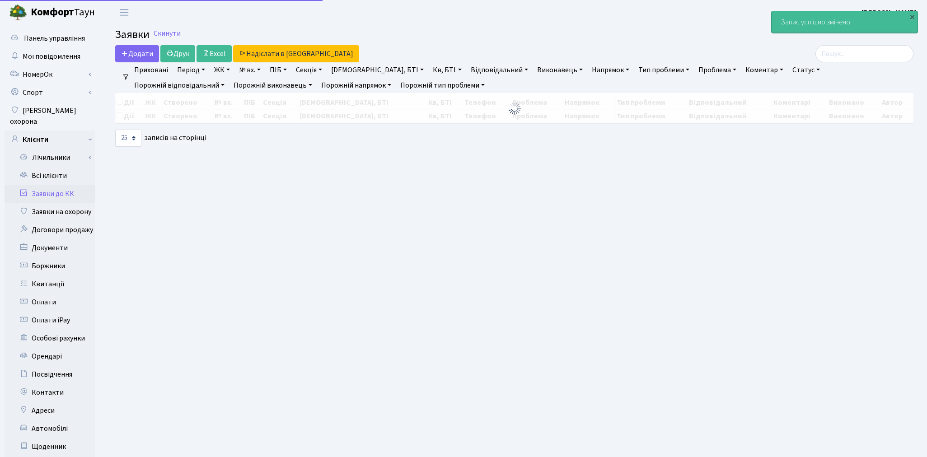
select select "25"
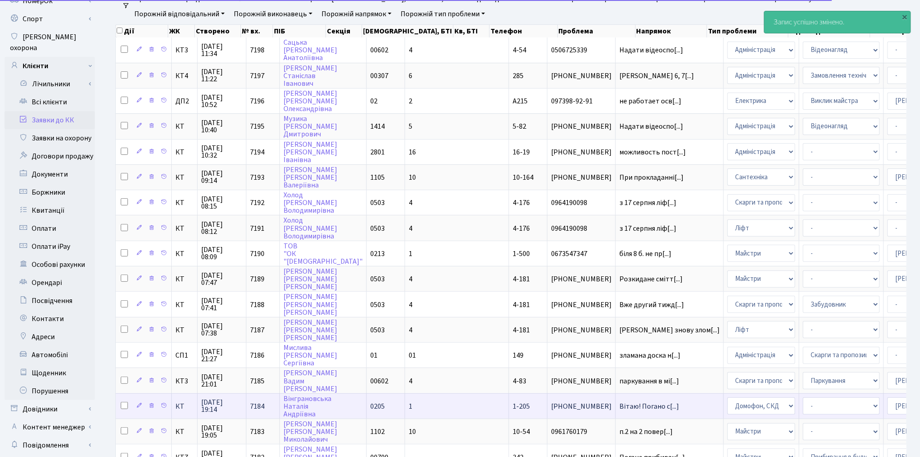
scroll to position [150, 0]
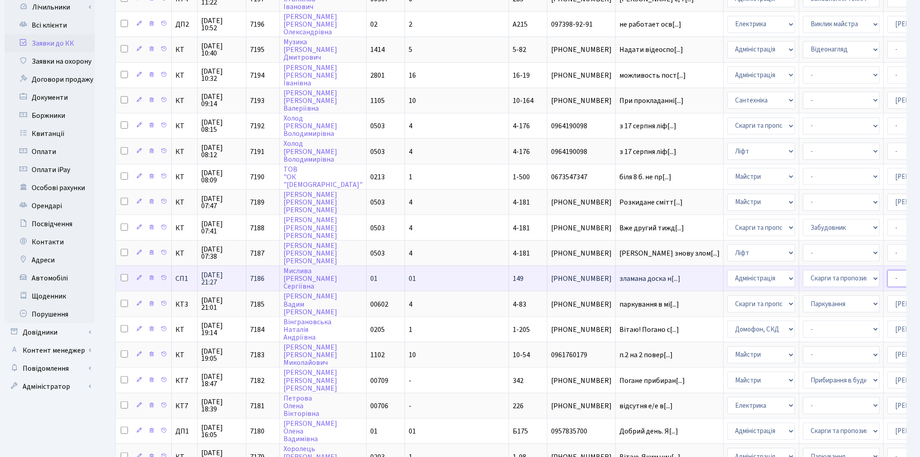
click at [887, 270] on select "- Адміністратор ЖК КТ Вижул В. В. Гордієнко Н.В. Дядюшкін Д.Ю. Кипчук Т. А. Кла…" at bounding box center [925, 278] width 77 height 17
select select "85"
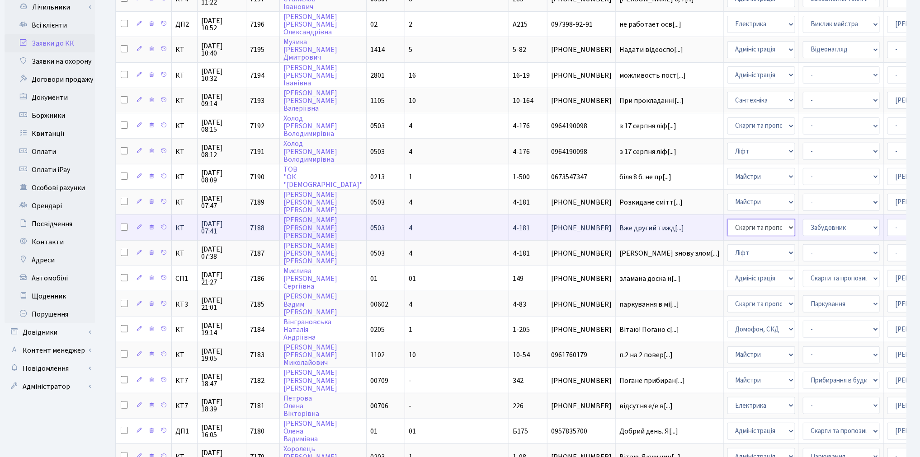
click at [727, 219] on select "- Адміністрація Домофон, СКД Ліфт Майстри Сантехніка Економічний відділ Електри…" at bounding box center [761, 227] width 68 height 17
select select "16"
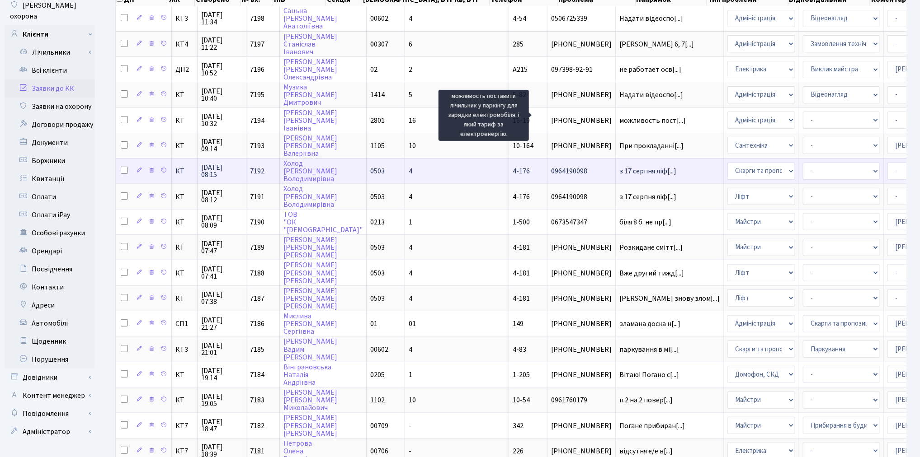
scroll to position [100, 0]
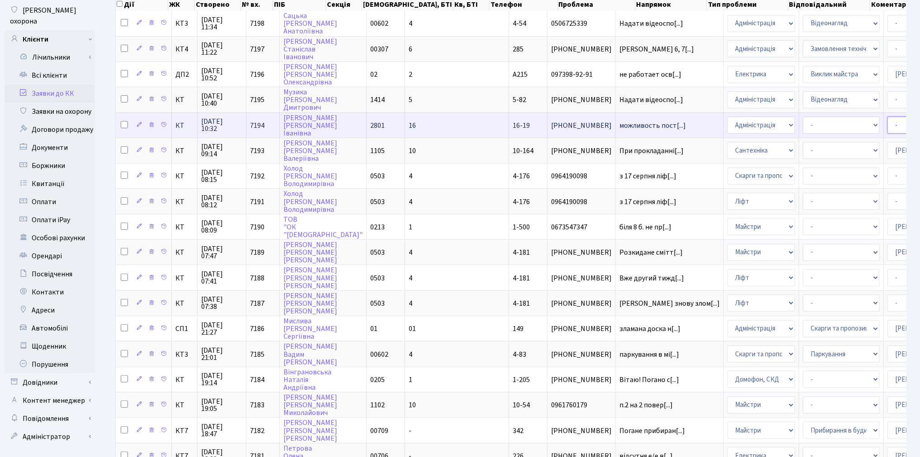
click at [887, 125] on select "- Адміністратор ЖК КТ Вижул В. В. Гордієнко Н.В. Дядюшкін Д.Ю. Кипчук Т. А. Кла…" at bounding box center [925, 125] width 77 height 17
select select "82"
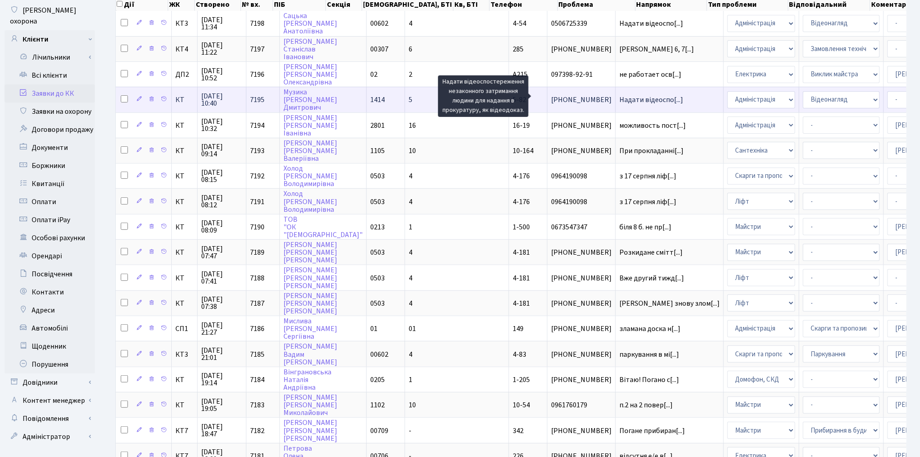
click at [619, 99] on span "Надати відеоспо[...]" at bounding box center [651, 100] width 64 height 10
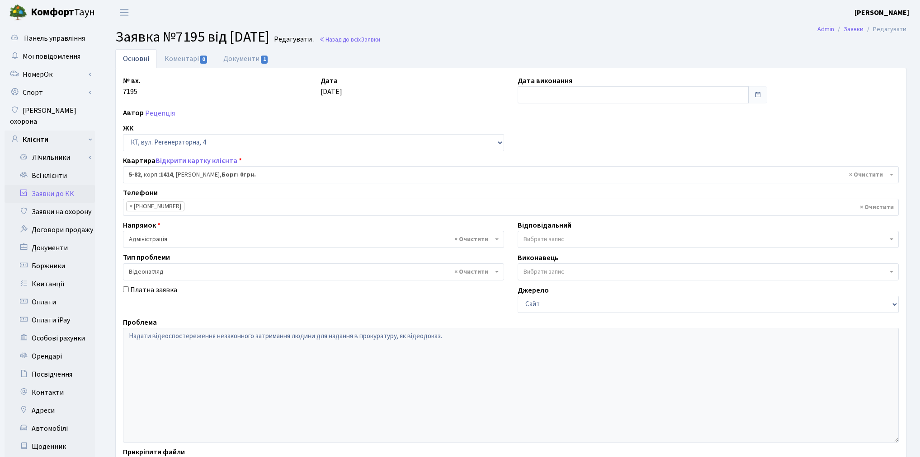
select select "2492"
select select "45"
click at [231, 60] on link "Документи 1" at bounding box center [246, 58] width 61 height 19
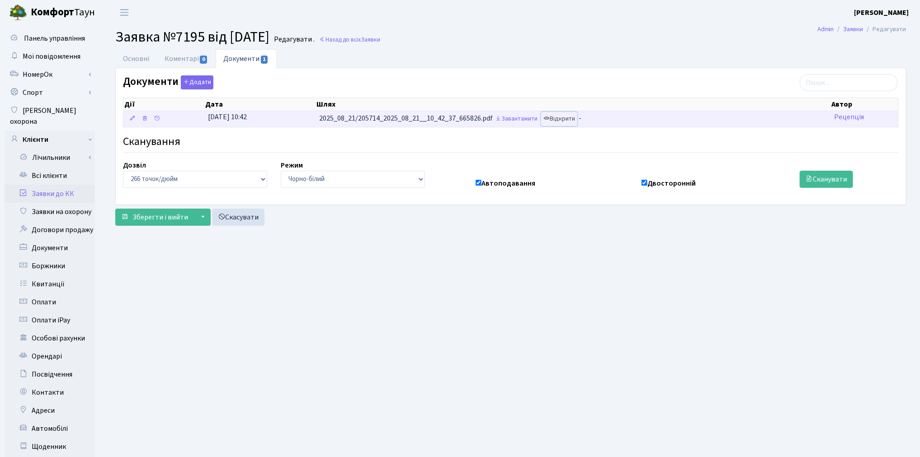
click at [572, 118] on link "Відкрити" at bounding box center [559, 119] width 36 height 14
click at [562, 121] on link "Відкрити" at bounding box center [559, 119] width 36 height 14
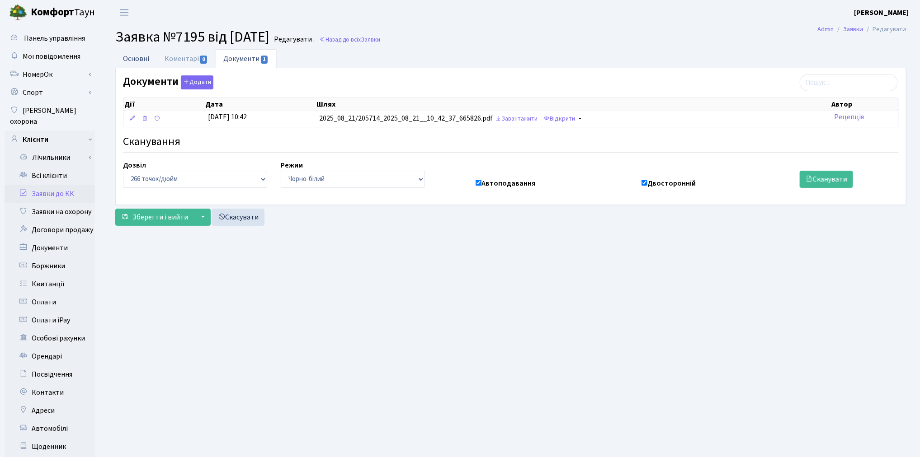
click at [145, 62] on link "Основні" at bounding box center [136, 58] width 42 height 19
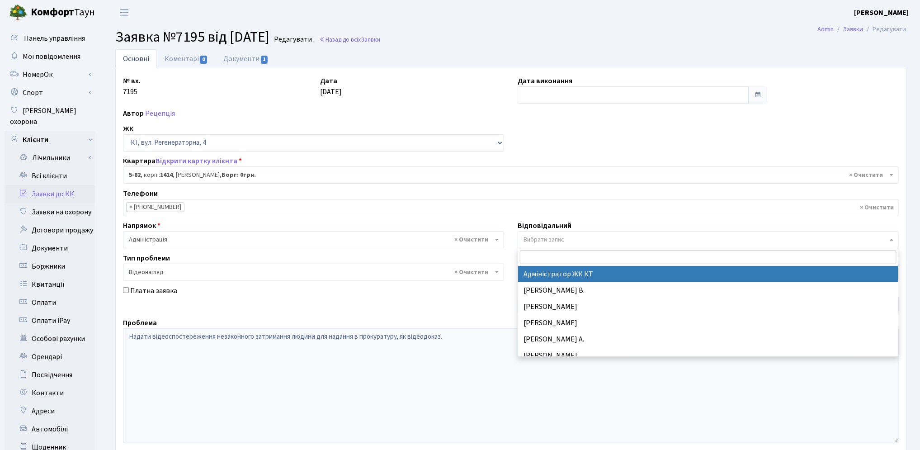
click at [531, 241] on span "Вибрати запис" at bounding box center [543, 239] width 41 height 9
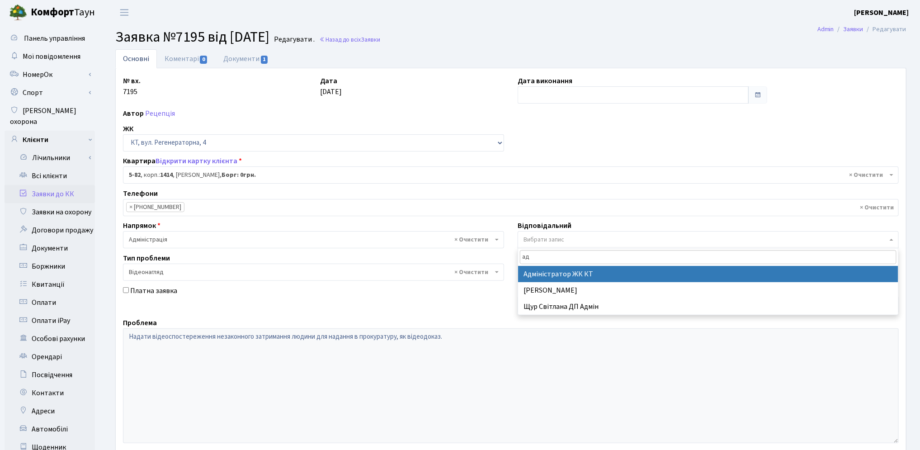
type input "а"
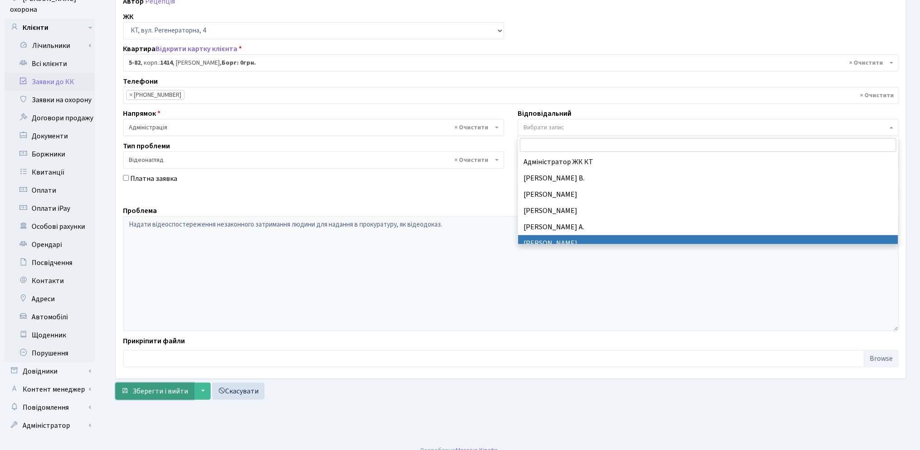
click at [163, 387] on form "Основні Коментарі 0 Документи 1 № вх. 7195 Дата 21.08.2025 Дата виконання Автор…" at bounding box center [510, 168] width 791 height 462
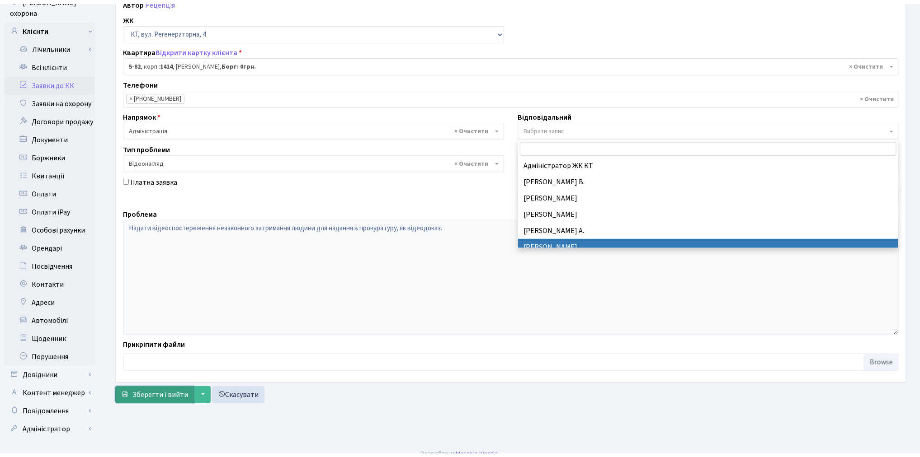
scroll to position [105, 0]
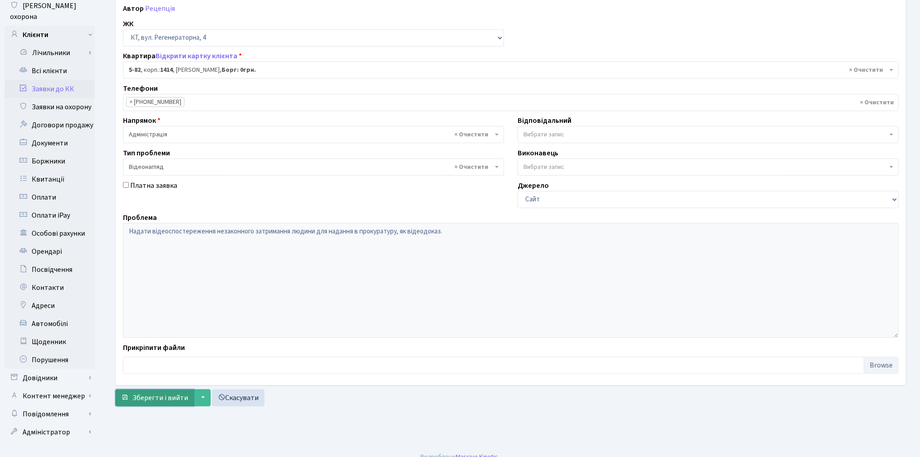
click at [166, 399] on span "Зберегти і вийти" at bounding box center [160, 398] width 56 height 10
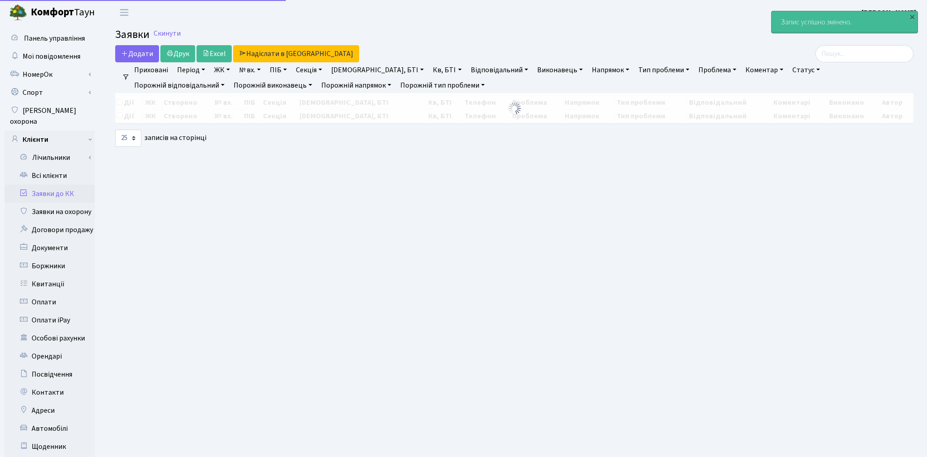
select select "25"
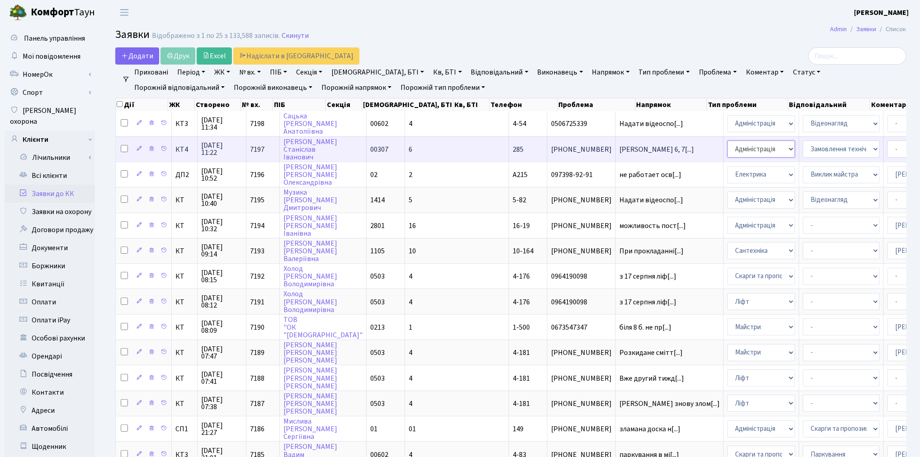
click at [727, 147] on select "- Адміністрація Домофон, СКД Ліфт Майстри Сантехніка Економічний відділ Електри…" at bounding box center [761, 149] width 68 height 17
select select "16"
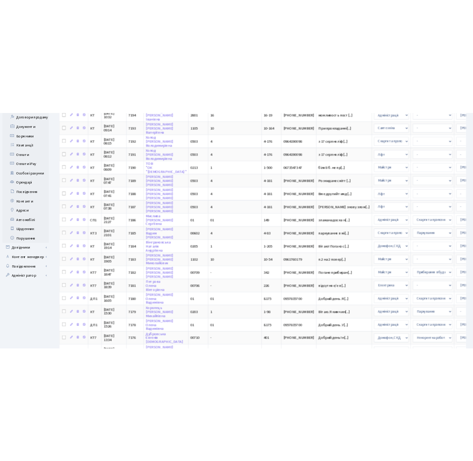
scroll to position [100, 0]
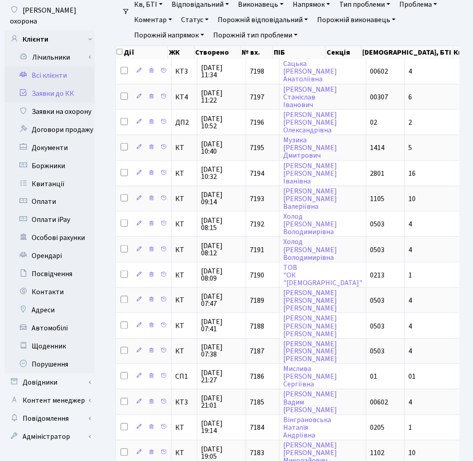
click at [55, 66] on link "Всі клієнти" at bounding box center [50, 75] width 90 height 18
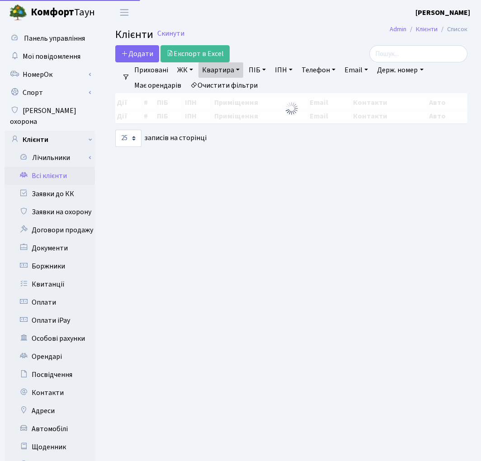
select select "25"
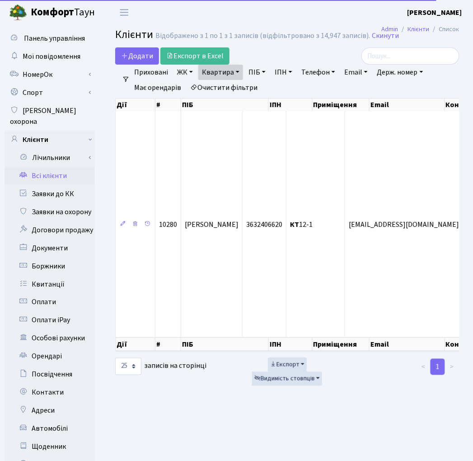
click at [244, 87] on link "Очистити фільтри" at bounding box center [224, 87] width 75 height 15
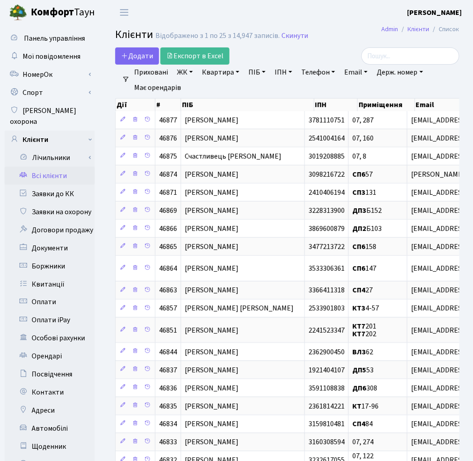
click at [258, 73] on link "ПІБ" at bounding box center [257, 72] width 24 height 15
paste input "[PERSON_NAME]"
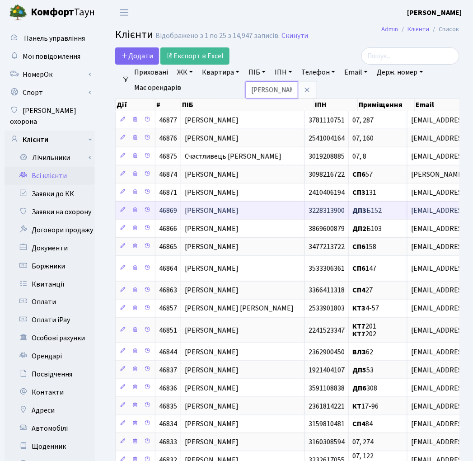
scroll to position [0, 35]
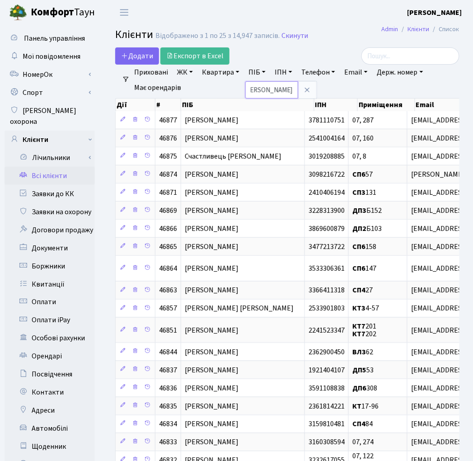
type input "[PERSON_NAME]"
click at [338, 37] on h2 "Клієнти Відображено з 1 по 25 з 14,947 записів. Скинути" at bounding box center [287, 35] width 344 height 15
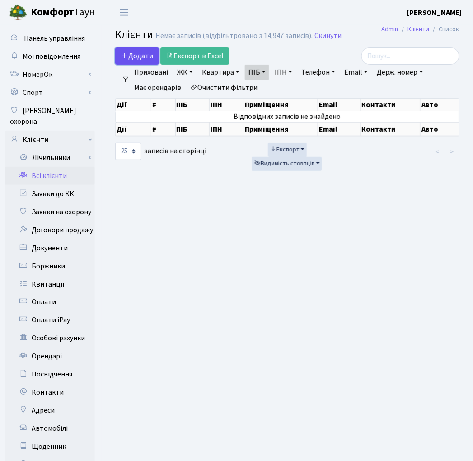
click at [137, 51] on span "Додати" at bounding box center [137, 56] width 32 height 10
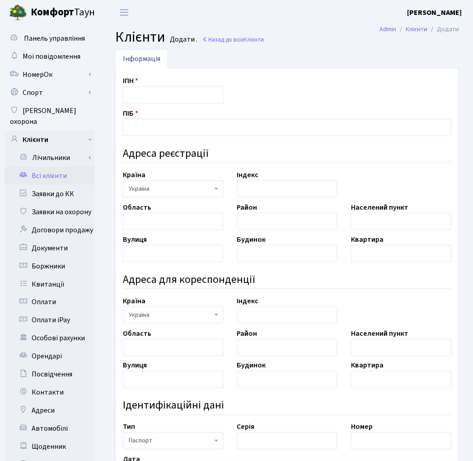
drag, startPoint x: 0, startPoint y: 0, endPoint x: 151, endPoint y: 124, distance: 195.6
type input "[PERSON_NAME]"
click at [314, 411] on h4 "Ідентифікаційні дані" at bounding box center [287, 406] width 329 height 13
click at [154, 223] on input "text" at bounding box center [173, 221] width 101 height 17
paste input "[PERSON_NAME]"
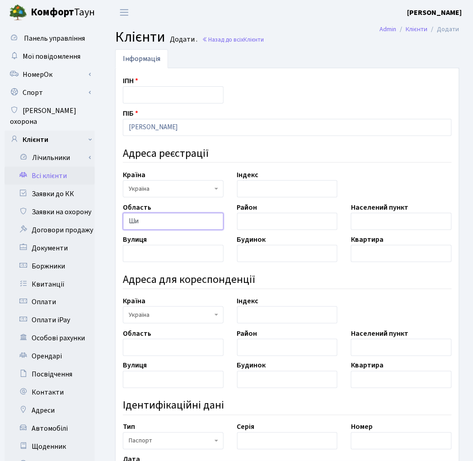
type input "Ш"
drag, startPoint x: 228, startPoint y: 400, endPoint x: 220, endPoint y: 382, distance: 19.4
click at [228, 400] on h4 "Ідентифікаційні дані" at bounding box center [287, 406] width 329 height 13
click at [146, 254] on input "text" at bounding box center [173, 253] width 101 height 17
paste input "Донецька"
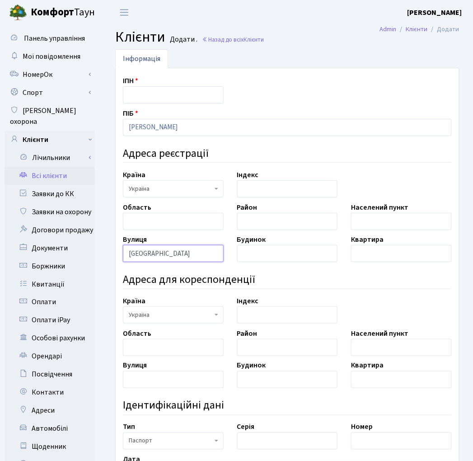
type input "Донецька"
click at [387, 407] on h4 "Ідентифікаційні дані" at bounding box center [287, 406] width 329 height 13
click at [363, 223] on input "text" at bounding box center [401, 221] width 101 height 17
paste input ". Маріуполь"
click at [358, 219] on input ". Маріуполь" at bounding box center [401, 221] width 101 height 17
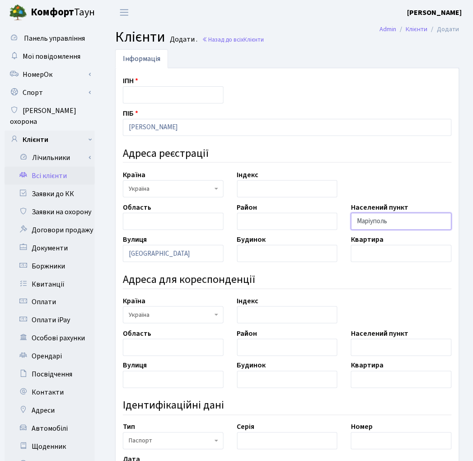
type input "Маріуполь"
click at [282, 405] on h4 "Ідентифікаційні дані" at bounding box center [287, 406] width 329 height 13
drag, startPoint x: 170, startPoint y: 253, endPoint x: 110, endPoint y: 246, distance: 60.5
click at [110, 246] on div "Інформація ІПН ПІБ Шишкіна Надія Василівна Адреса реєстрації Країна АБХАЗИЯ АВС…" at bounding box center [287, 352] width 358 height 607
paste input "ул. Першотравнев"
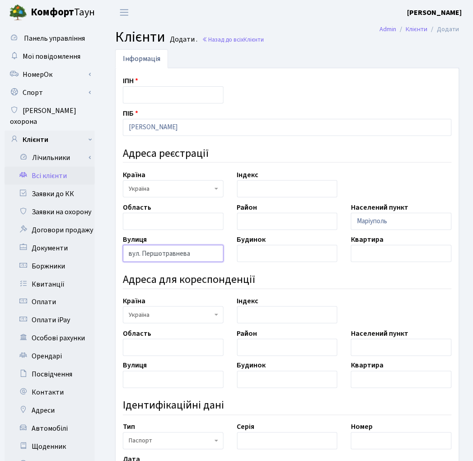
type input "вул. Першотравнева"
click at [173, 218] on input "text" at bounding box center [173, 221] width 101 height 17
click at [344, 410] on h4 "Ідентифікаційні дані" at bounding box center [287, 406] width 329 height 13
click at [164, 220] on input "text" at bounding box center [173, 221] width 101 height 17
paste input "Донецька"
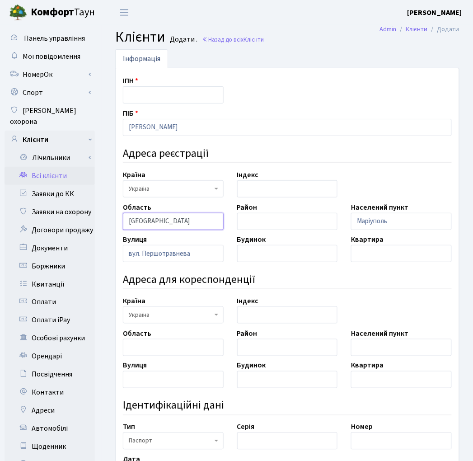
type input "Донецька"
drag, startPoint x: 427, startPoint y: 406, endPoint x: 420, endPoint y: 402, distance: 7.3
click at [427, 406] on h4 "Ідентифікаційні дані" at bounding box center [287, 406] width 329 height 13
click at [304, 254] on input "text" at bounding box center [287, 253] width 101 height 17
type input "1"
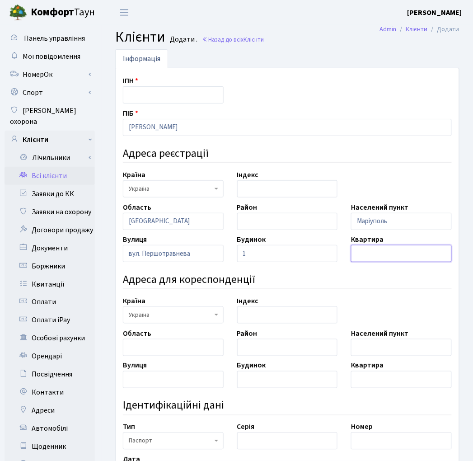
drag, startPoint x: 400, startPoint y: 254, endPoint x: 407, endPoint y: 251, distance: 7.3
click at [403, 253] on input "text" at bounding box center [401, 253] width 101 height 17
type input "6"
click at [269, 409] on h4 "Ідентифікаційні дані" at bounding box center [287, 406] width 329 height 13
click at [143, 87] on input "text" at bounding box center [173, 94] width 101 height 17
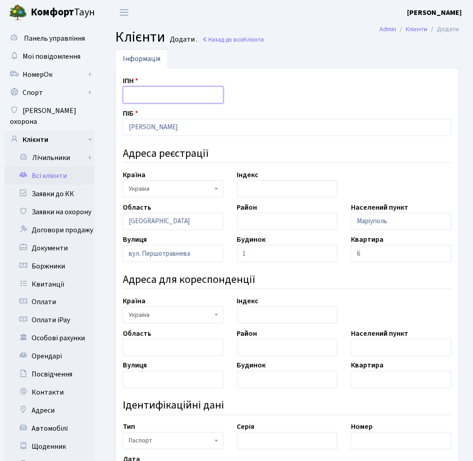
paste input "3382901409"
type input "3382901409"
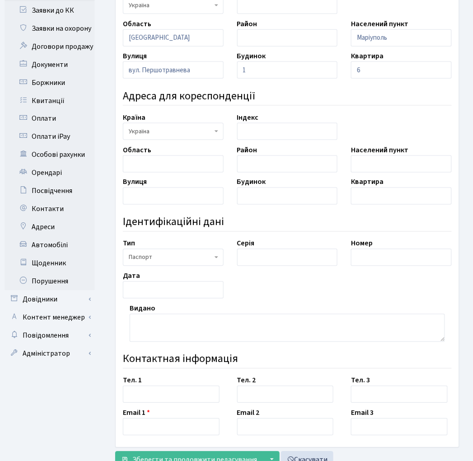
scroll to position [168, 0]
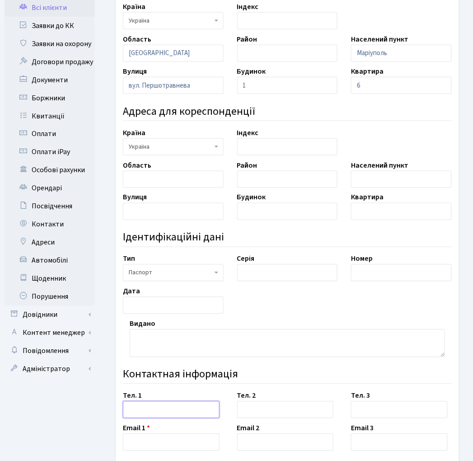
click at [174, 412] on input "text" at bounding box center [171, 409] width 97 height 17
paste input "+380965699986"
type input "+380965699986"
click at [133, 445] on input "text" at bounding box center [171, 442] width 97 height 17
paste input "[EMAIL_ADDRESS][DOMAIN_NAME]"
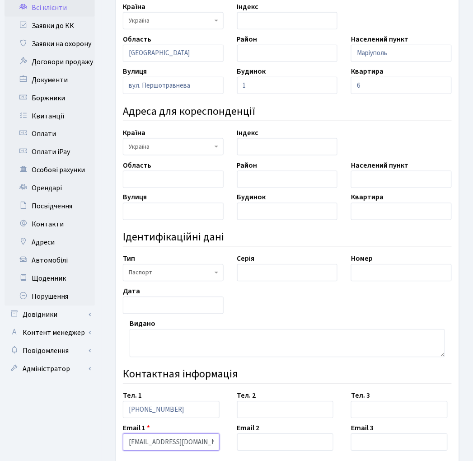
scroll to position [0, 7]
type input "[EMAIL_ADDRESS][DOMAIN_NAME]"
click at [337, 391] on div "Тел. 2" at bounding box center [287, 404] width 114 height 28
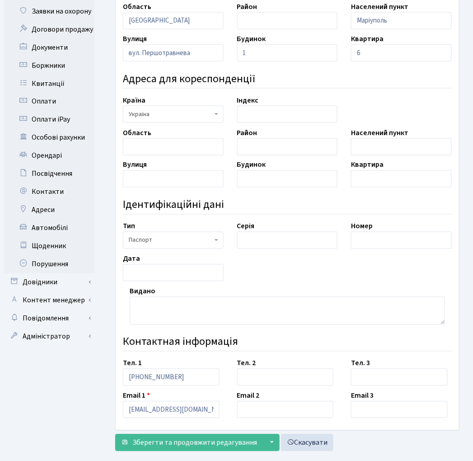
scroll to position [218, 0]
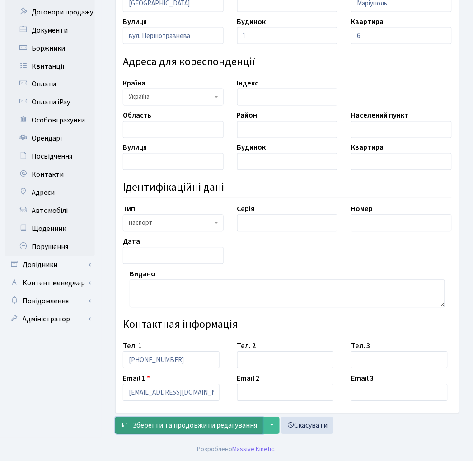
click at [174, 428] on span "Зберегти та продовжити редагування" at bounding box center [194, 426] width 125 height 10
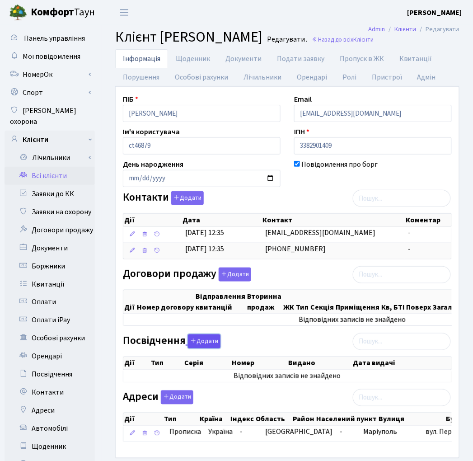
click at [213, 348] on button "Додати" at bounding box center [204, 341] width 33 height 14
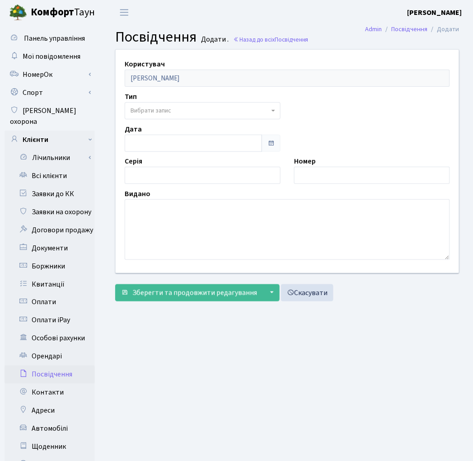
click at [339, 371] on main "Admin Посвідчення Додати Посвідчення Додати . Назад до всіх Посвідчення Користу…" at bounding box center [287, 288] width 371 height 526
click at [335, 177] on input "text" at bounding box center [372, 175] width 156 height 17
paste input "007041444"
type input "007041444"
click at [395, 395] on main "Admin Посвідчення Додати Посвідчення Додати . Назад до всіх Посвідчення Користу…" at bounding box center [287, 288] width 371 height 526
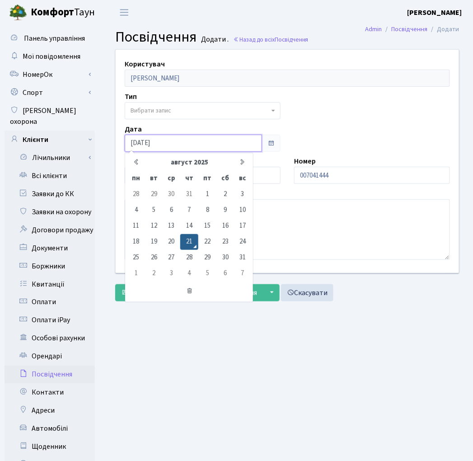
click at [148, 145] on input "21.08.2025" at bounding box center [193, 143] width 137 height 17
drag, startPoint x: 163, startPoint y: 143, endPoint x: 121, endPoint y: 136, distance: 42.6
click at [121, 136] on div "Дата 21.08.2025 август 2025 пн вт ср чт пт сб вс 28 29 30 31 1 2 3 4 5 6 7 8 9 …" at bounding box center [202, 138] width 169 height 28
paste input "12.11.2021"
type input "12.11.2021"
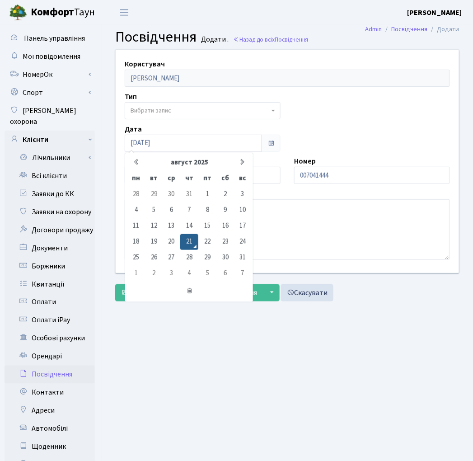
click at [317, 403] on main "Admin Посвідчення Додати Посвідчення Додати . Назад до всіх Посвідчення Користу…" at bounding box center [287, 288] width 371 height 526
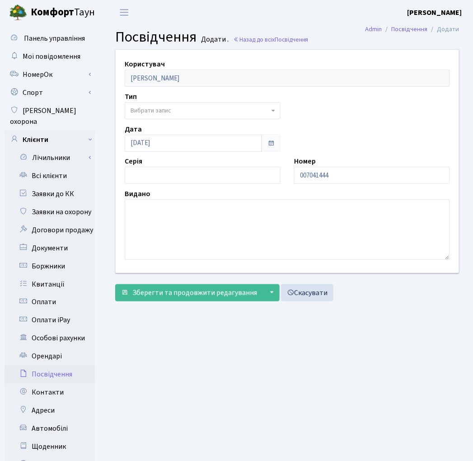
click at [228, 395] on main "Admin Посвідчення Додати Посвідчення Додати . Назад до всіх Посвідчення Користу…" at bounding box center [287, 288] width 371 height 526
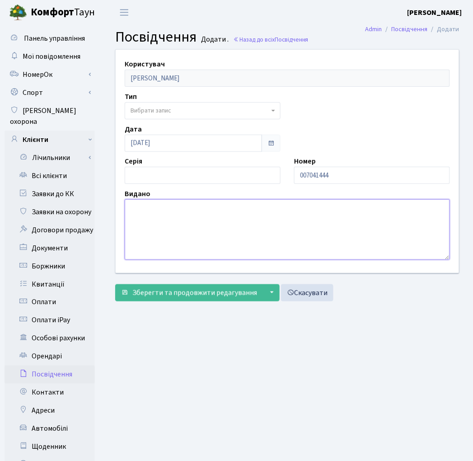
click at [186, 202] on textarea at bounding box center [287, 229] width 325 height 61
paste textarea "1437"
type textarea "1437"
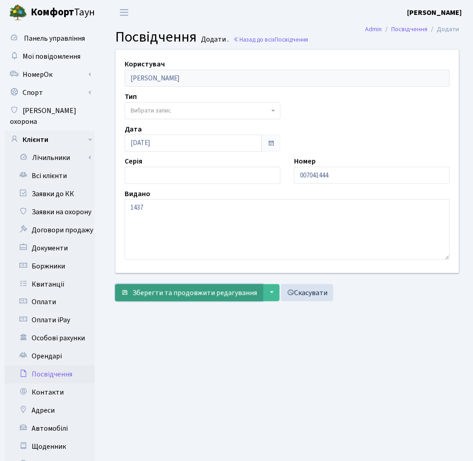
click at [193, 296] on span "Зберегти та продовжити редагування" at bounding box center [194, 293] width 125 height 10
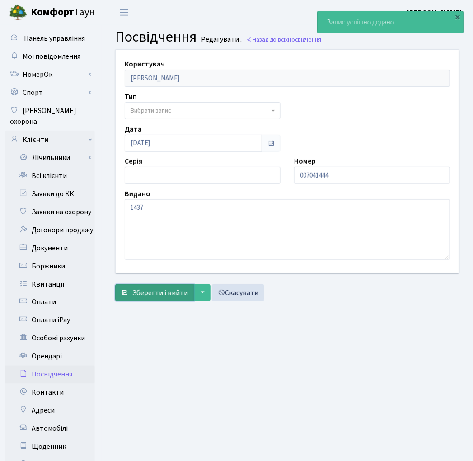
click at [174, 295] on span "Зберегти і вийти" at bounding box center [160, 293] width 56 height 10
click at [51, 167] on link "Всі клієнти" at bounding box center [50, 176] width 90 height 18
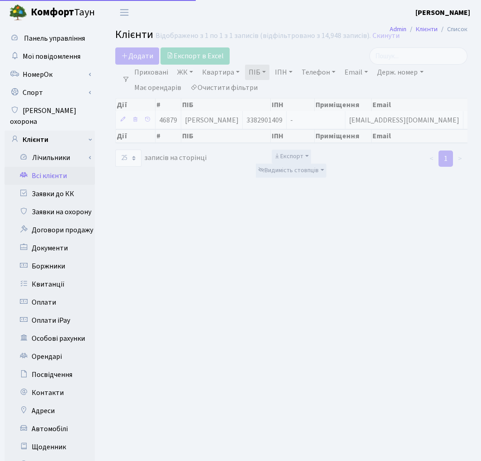
select select "25"
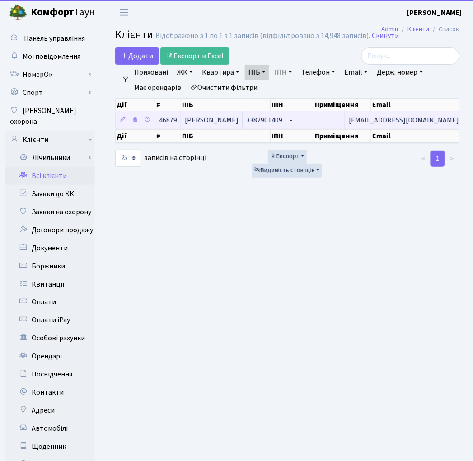
click at [222, 122] on span "[PERSON_NAME]" at bounding box center [212, 120] width 54 height 10
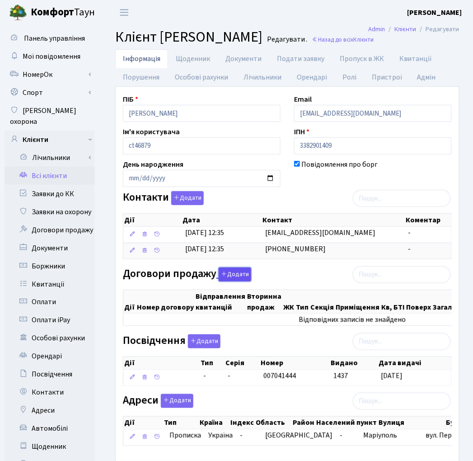
click at [231, 274] on button "Додати" at bounding box center [235, 275] width 33 height 14
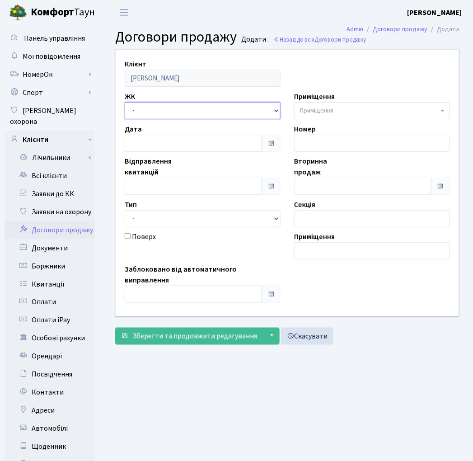
click at [142, 110] on select "- ТХ, вул. [STREET_ADDRESS] Регенераторна, 4 КТ2, просп. [STREET_ADDRESS] [STRE…" at bounding box center [203, 110] width 156 height 17
select select "331"
click at [125, 102] on select "- ТХ, вул. [STREET_ADDRESS] Регенераторна, 4 КТ2, просп. [STREET_ADDRESS] [STRE…" at bounding box center [203, 110] width 156 height 17
select select
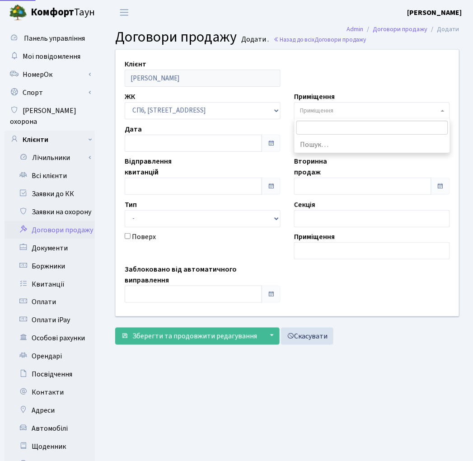
click at [334, 111] on span "Приміщення" at bounding box center [316, 110] width 33 height 9
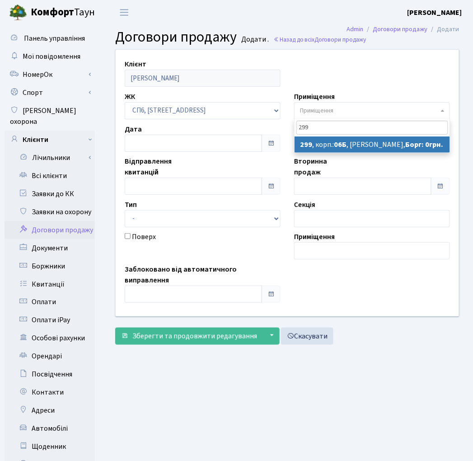
type input "299"
click at [267, 385] on main "Admin Договори продажу Додати Договори продажу Додати . Назад до всіх Договори …" at bounding box center [287, 288] width 371 height 526
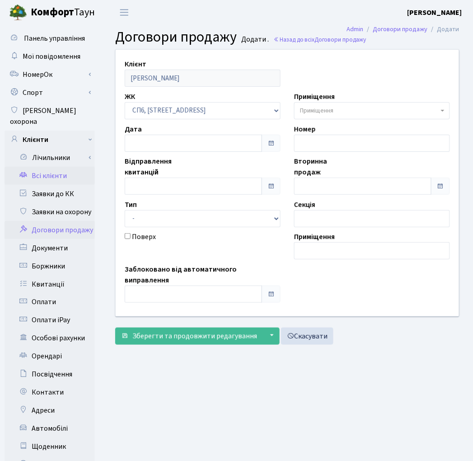
click at [54, 167] on link "Всі клієнти" at bounding box center [50, 176] width 90 height 18
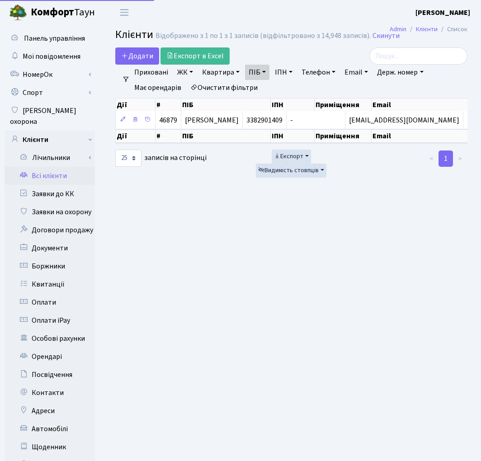
select select "25"
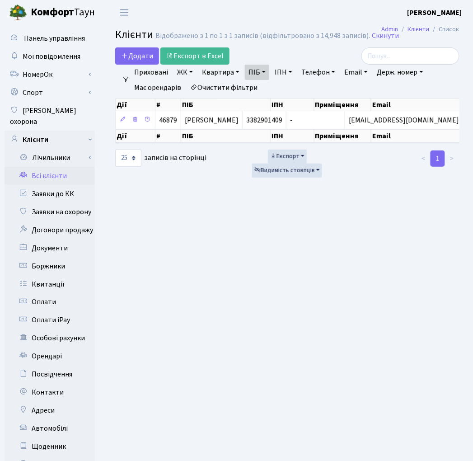
click at [42, 168] on link "Всі клієнти" at bounding box center [50, 176] width 90 height 18
select select "25"
click at [238, 85] on link "Очистити фільтри" at bounding box center [224, 87] width 75 height 15
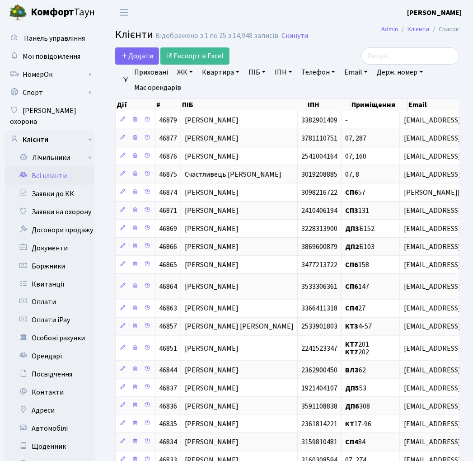
click at [217, 69] on link "Квартира" at bounding box center [220, 72] width 45 height 15
type input "299"
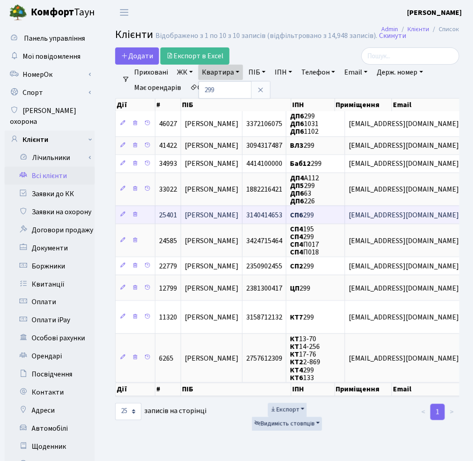
click at [216, 214] on span "[PERSON_NAME]" at bounding box center [212, 215] width 54 height 10
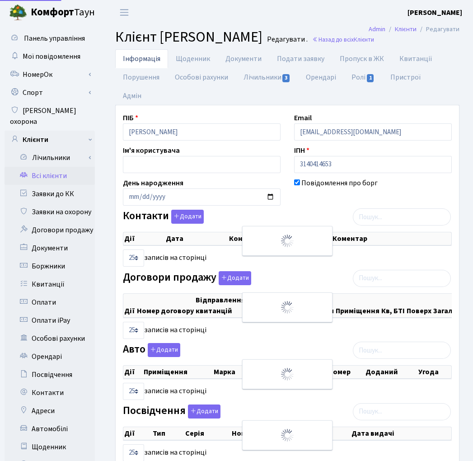
select select "25"
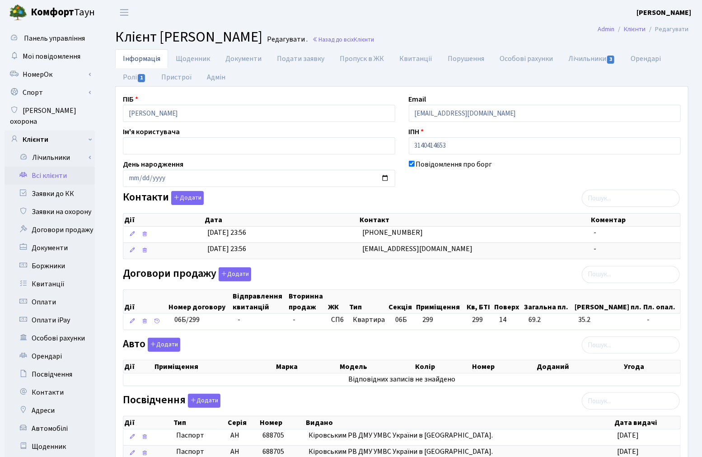
click at [188, 14] on header "[PERSON_NAME] [PERSON_NAME] Мій обліковий запис Вийти" at bounding box center [351, 12] width 702 height 25
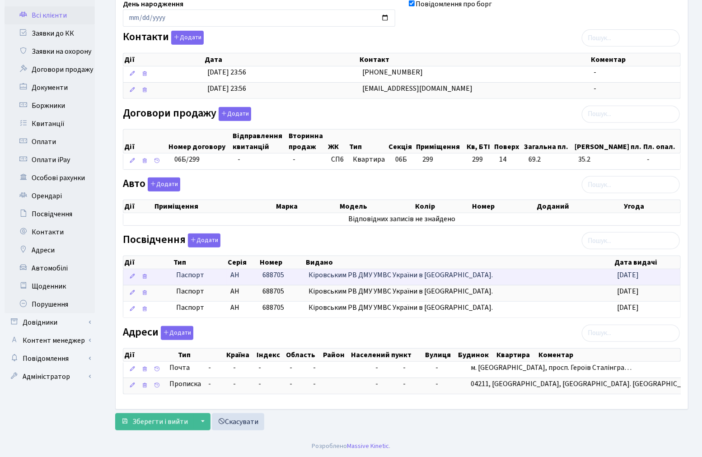
scroll to position [163, 0]
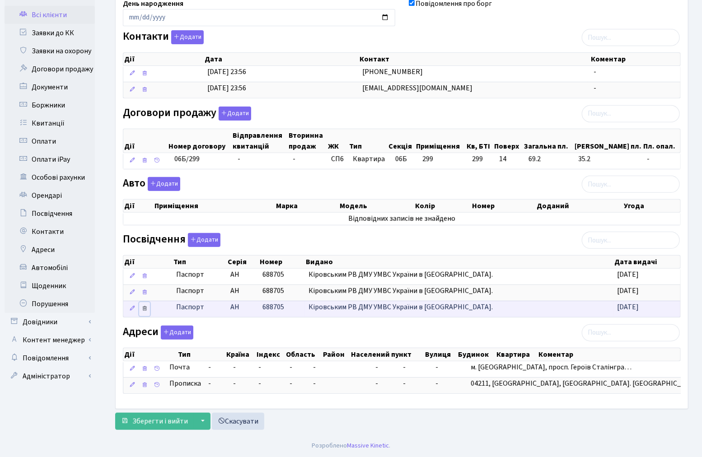
click at [146, 279] on icon at bounding box center [144, 276] width 6 height 6
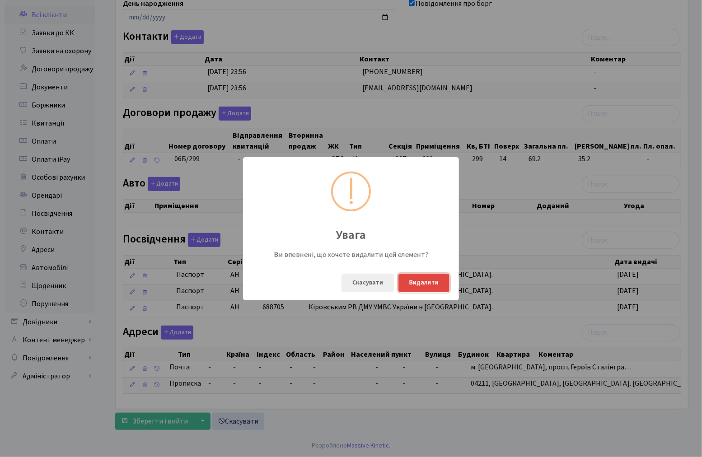
click at [422, 286] on button "Видалити" at bounding box center [424, 283] width 51 height 19
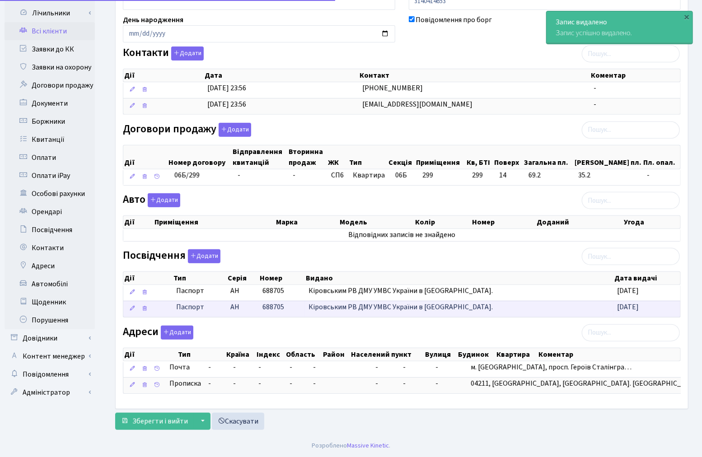
scroll to position [146, 0]
click at [143, 309] on icon at bounding box center [144, 309] width 6 height 6
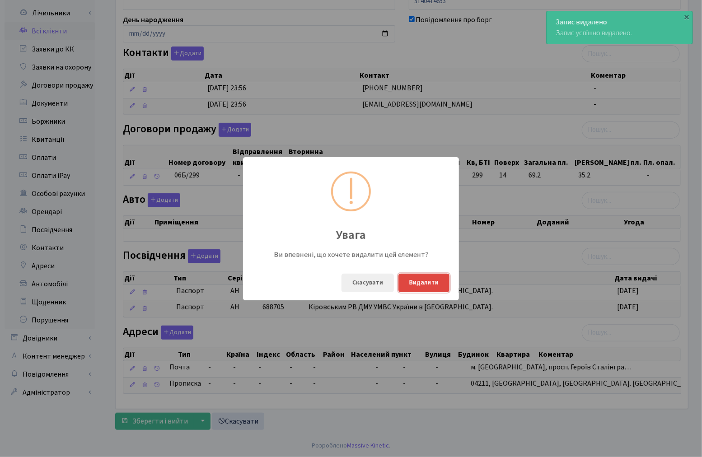
click at [425, 277] on button "Видалити" at bounding box center [424, 283] width 51 height 19
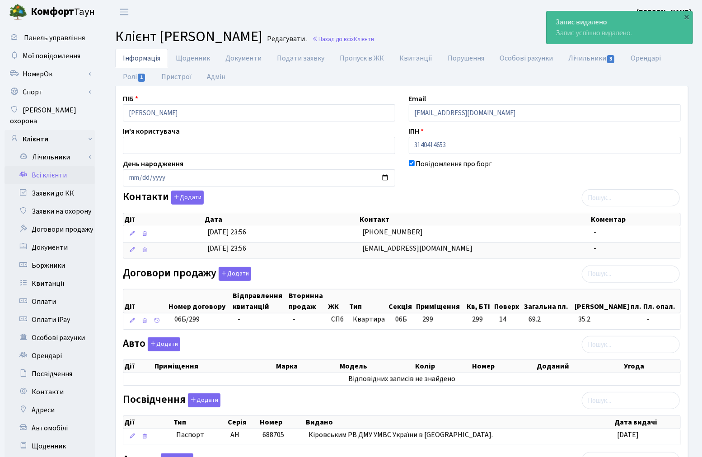
scroll to position [0, 0]
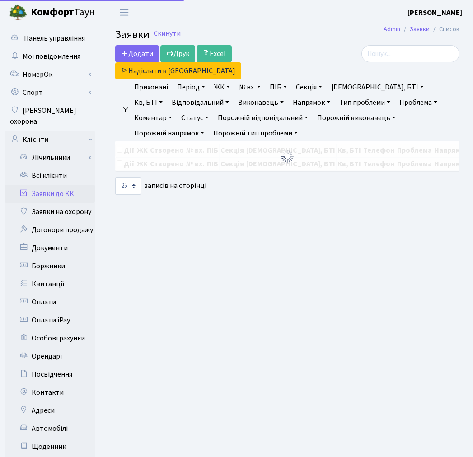
select select "25"
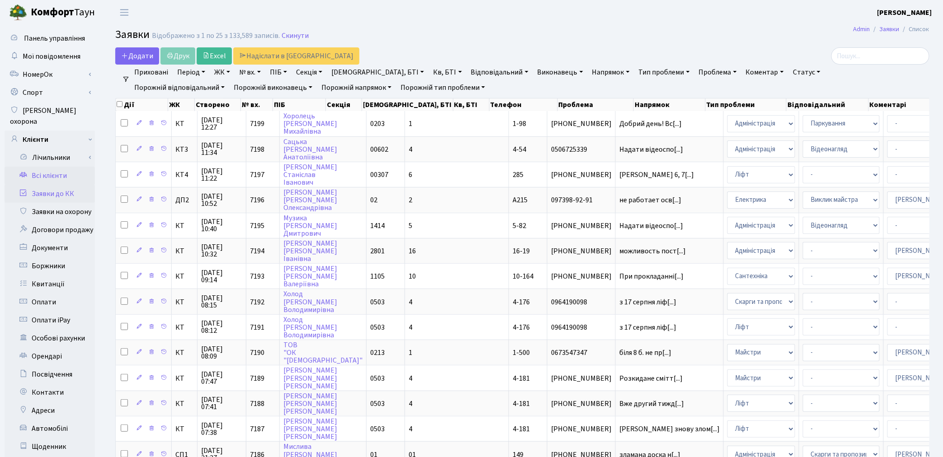
click at [44, 167] on link "Всі клієнти" at bounding box center [50, 176] width 90 height 18
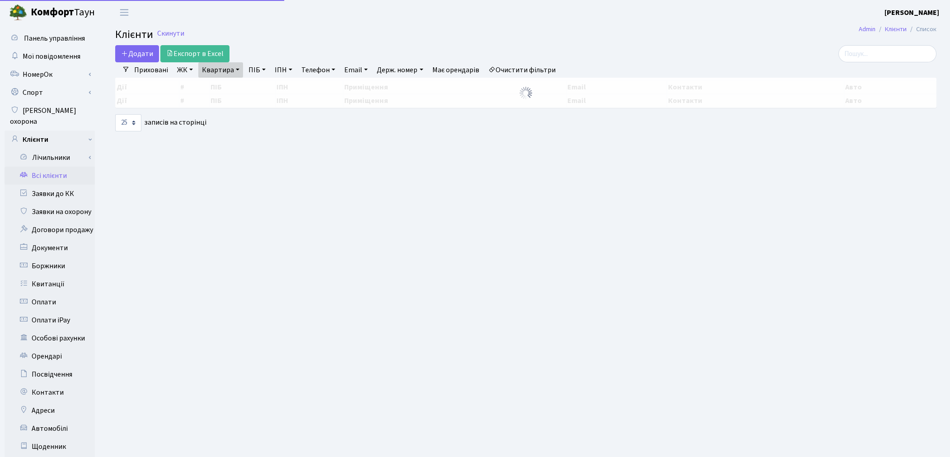
select select "25"
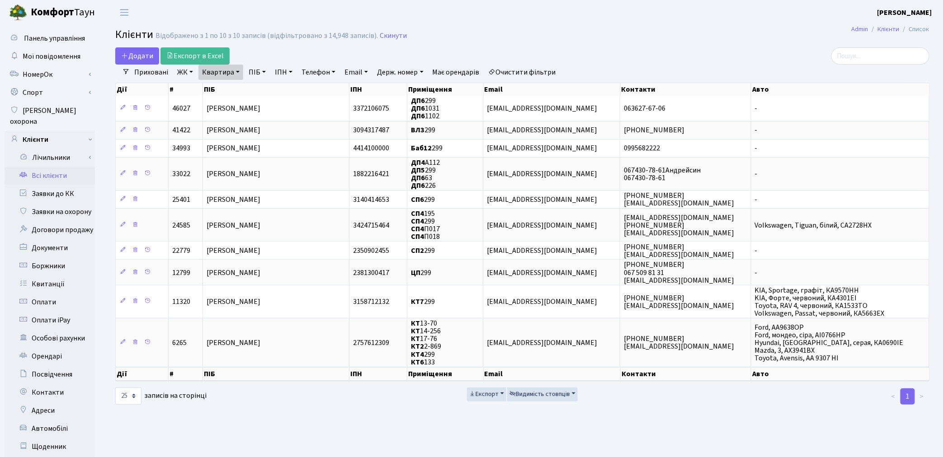
click at [513, 70] on link "Очистити фільтри" at bounding box center [522, 72] width 75 height 15
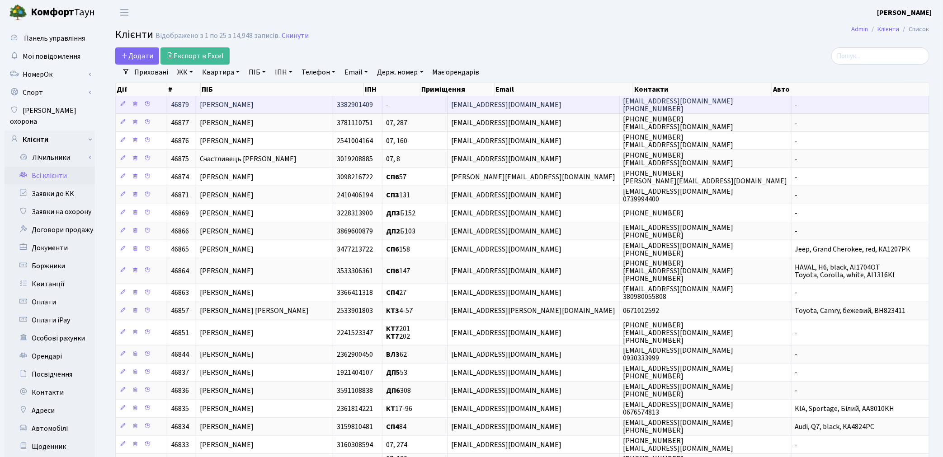
click at [326, 103] on td "[PERSON_NAME]" at bounding box center [264, 105] width 136 height 18
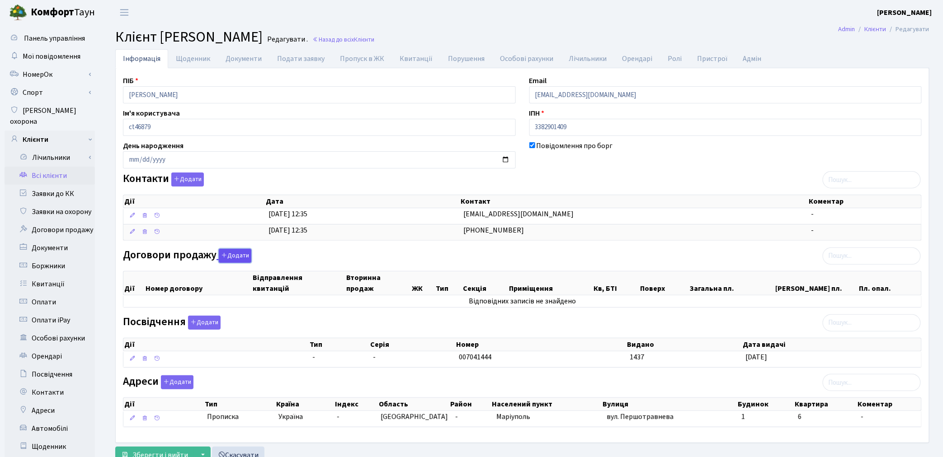
click at [232, 254] on button "Додати" at bounding box center [235, 256] width 33 height 14
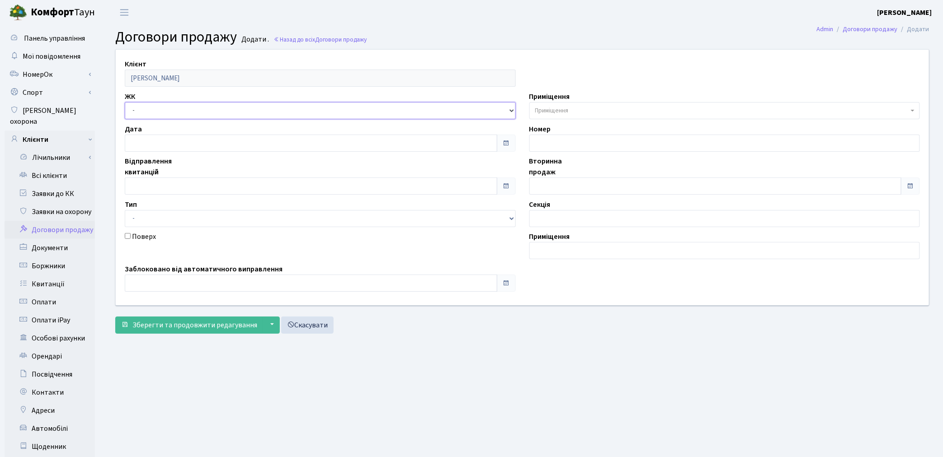
click at [158, 109] on select "- ТХ, вул. Ділова, 1/2 КТ, вул. Регенераторна, 4 КТ2, просп. Соборності, 17 КТ3…" at bounding box center [320, 110] width 391 height 17
select select "331"
click at [125, 102] on select "- ТХ, вул. Ділова, 1/2 КТ, вул. Регенераторна, 4 КТ2, просп. Соборності, 17 КТ3…" at bounding box center [320, 110] width 391 height 17
select select
click at [548, 110] on span "Приміщення" at bounding box center [551, 110] width 33 height 9
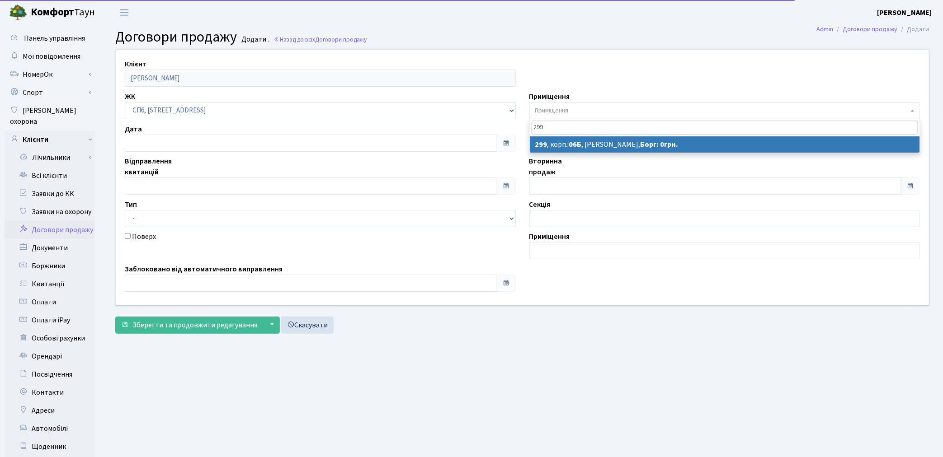
type input "299"
select select "21967"
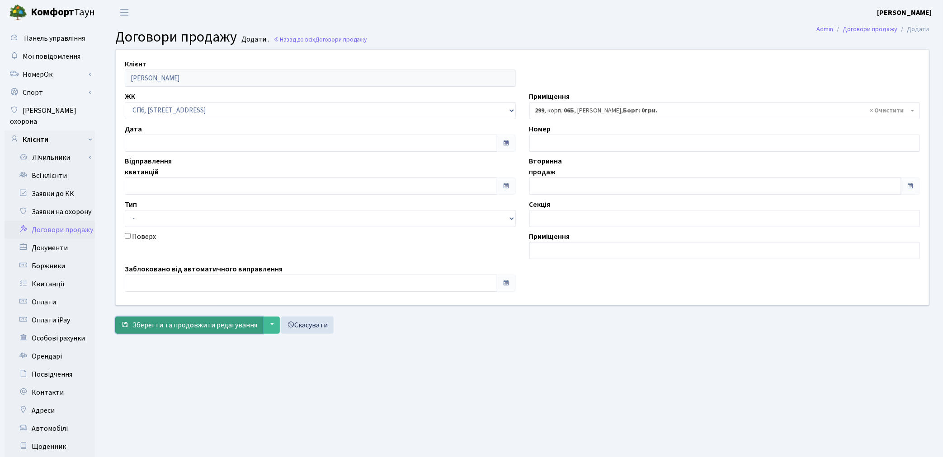
click at [212, 329] on span "Зберегти та продовжити редагування" at bounding box center [194, 325] width 125 height 10
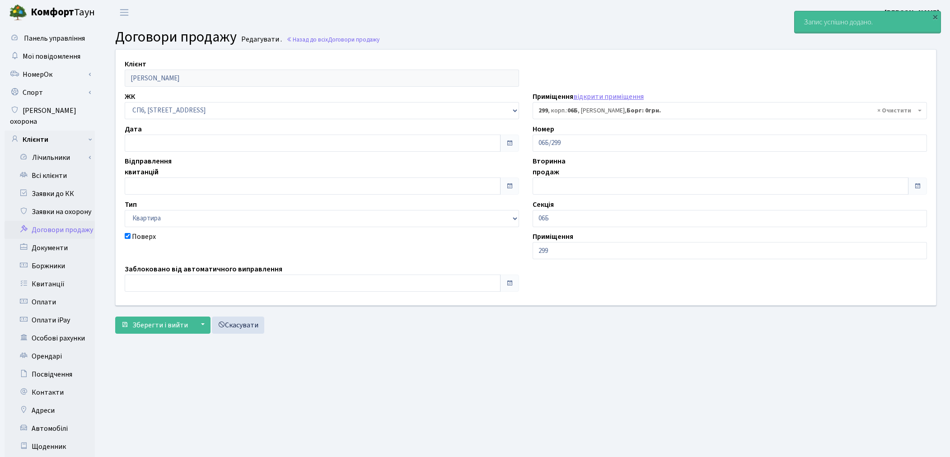
select select "21967"
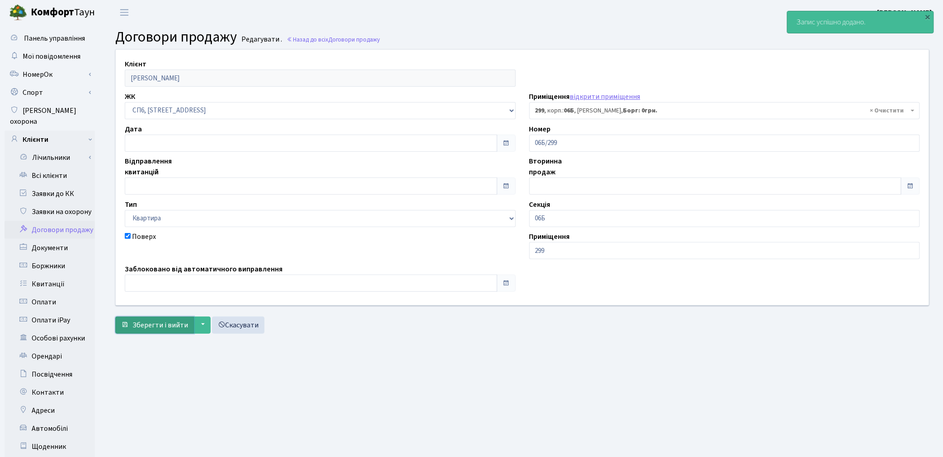
click at [177, 328] on span "Зберегти і вийти" at bounding box center [160, 325] width 56 height 10
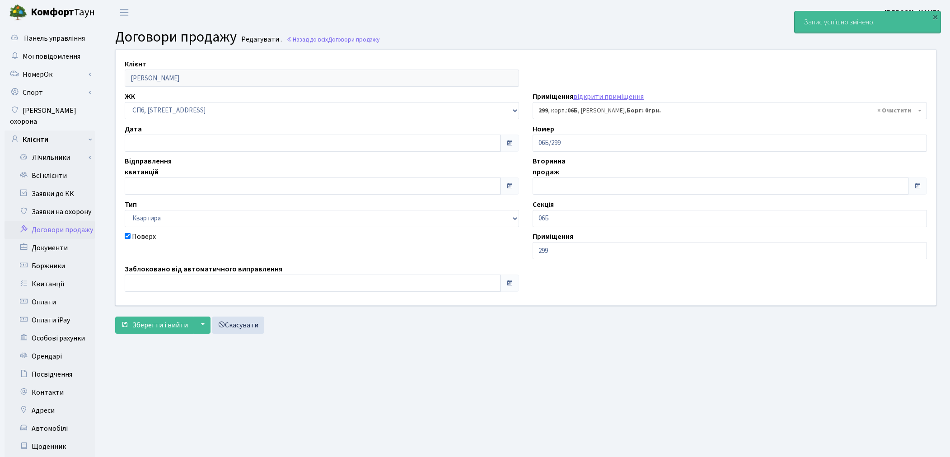
select select "21967"
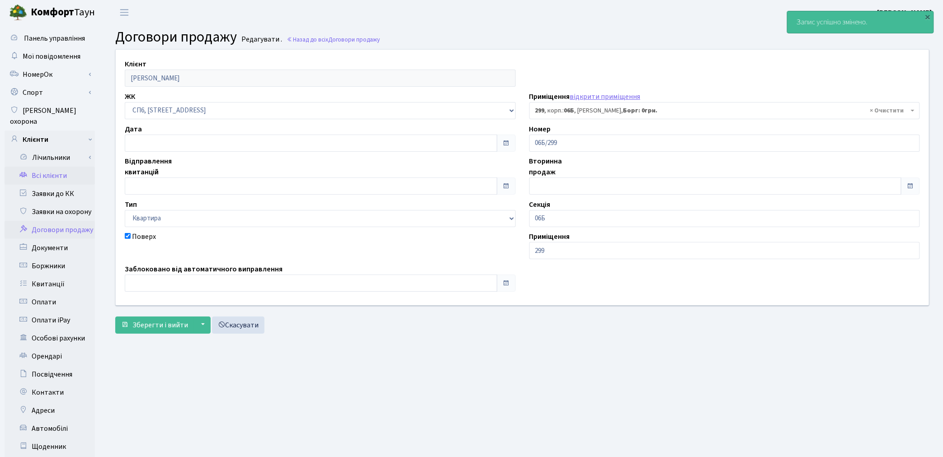
click at [58, 167] on link "Всі клієнти" at bounding box center [50, 176] width 90 height 18
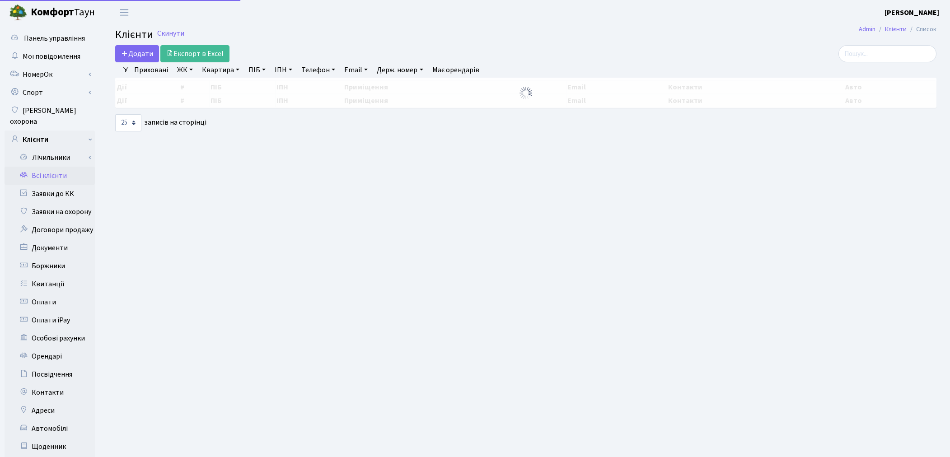
select select "25"
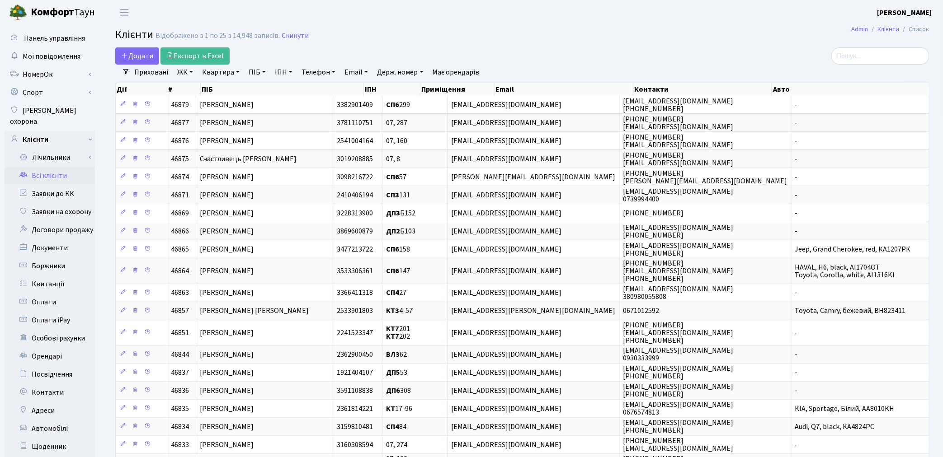
click at [61, 169] on link "Всі клієнти" at bounding box center [50, 176] width 90 height 18
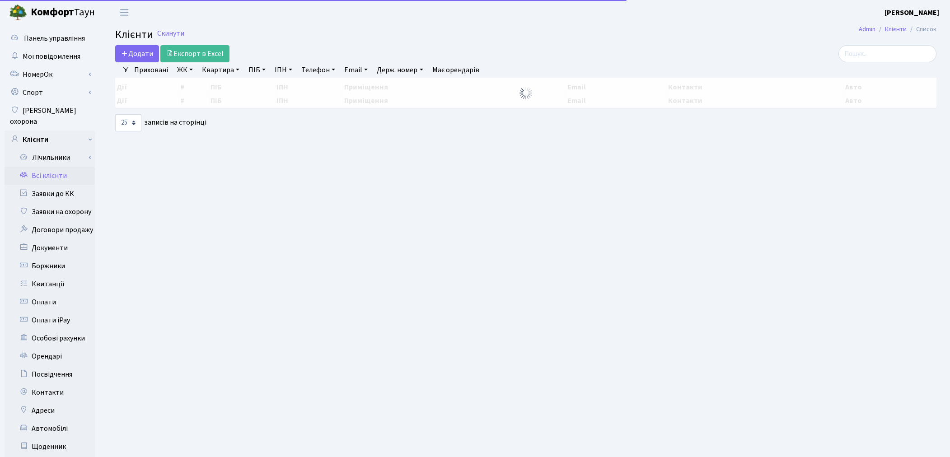
select select "25"
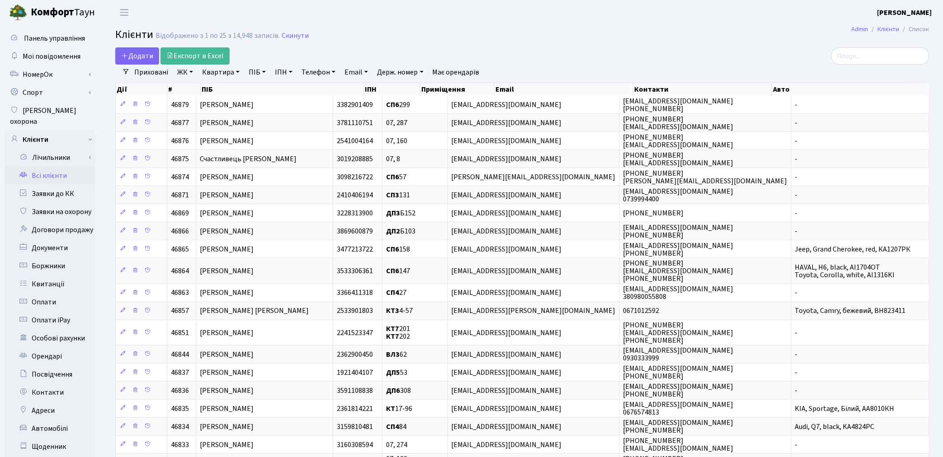
click at [216, 75] on link "Квартира" at bounding box center [220, 72] width 45 height 15
type input "299"
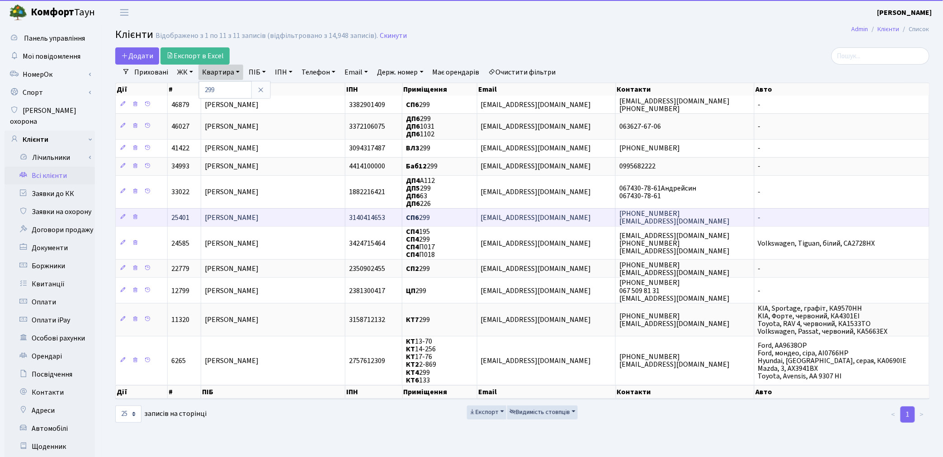
click at [249, 213] on span "[PERSON_NAME]" at bounding box center [232, 218] width 54 height 10
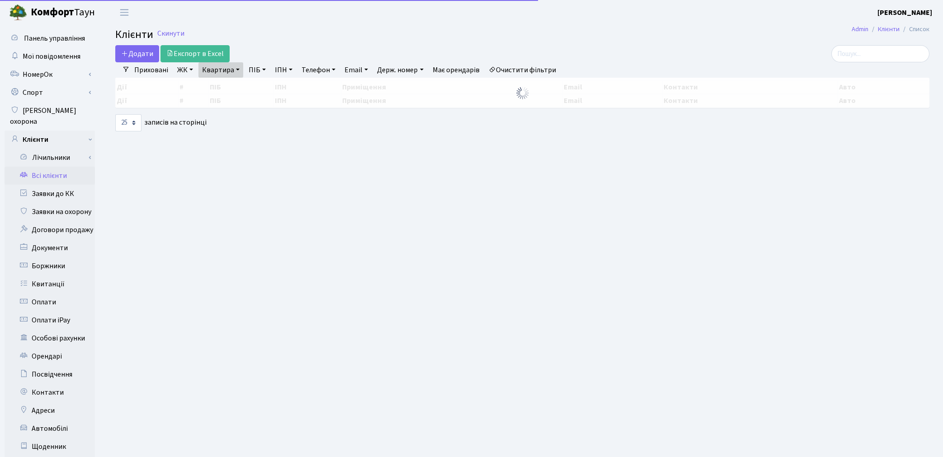
select select "25"
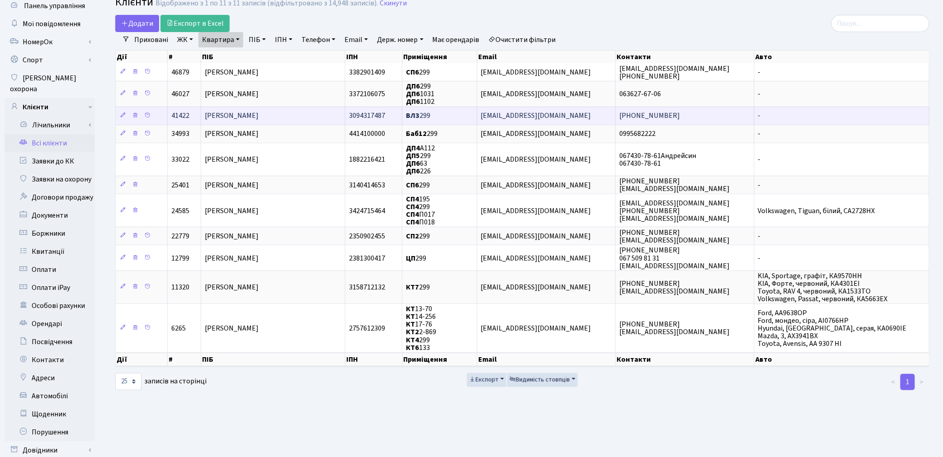
scroll to position [50, 0]
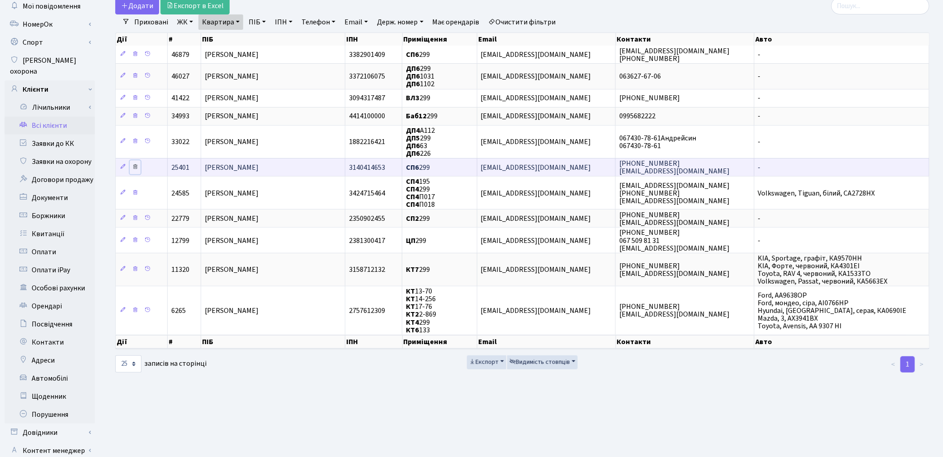
click at [134, 165] on icon at bounding box center [135, 167] width 6 height 6
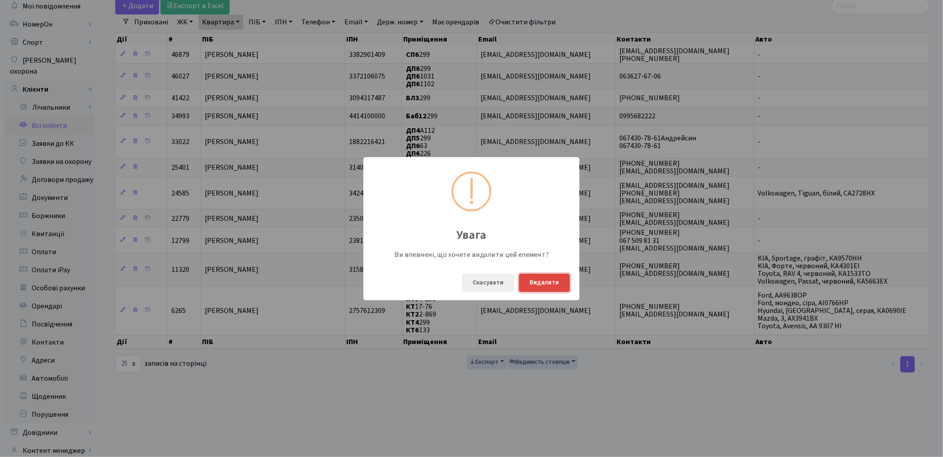
click at [556, 281] on button "Видалити" at bounding box center [544, 283] width 51 height 19
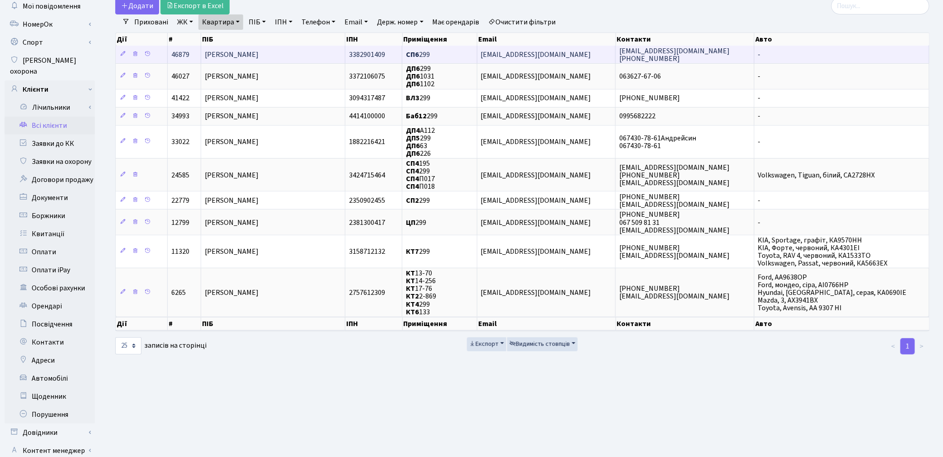
click at [296, 56] on td "[PERSON_NAME]" at bounding box center [273, 55] width 144 height 18
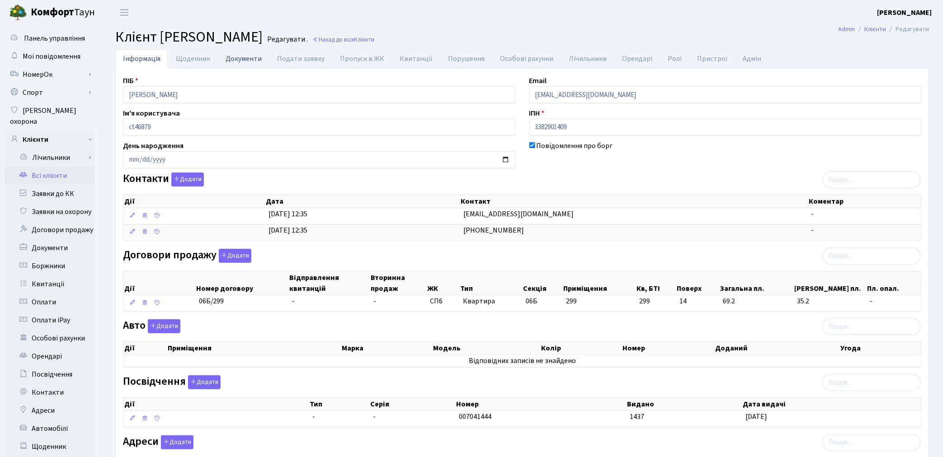
click at [242, 61] on link "Документи" at bounding box center [244, 58] width 52 height 19
select select "25"
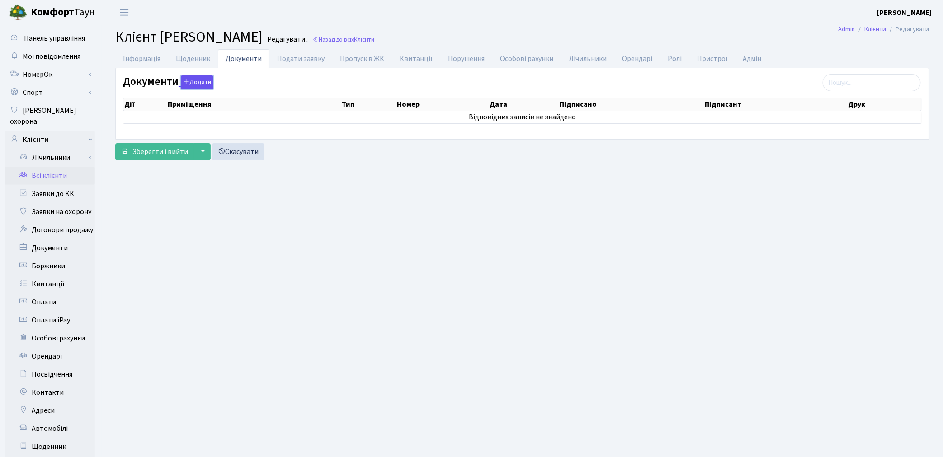
click at [192, 84] on button "Додати" at bounding box center [197, 82] width 33 height 14
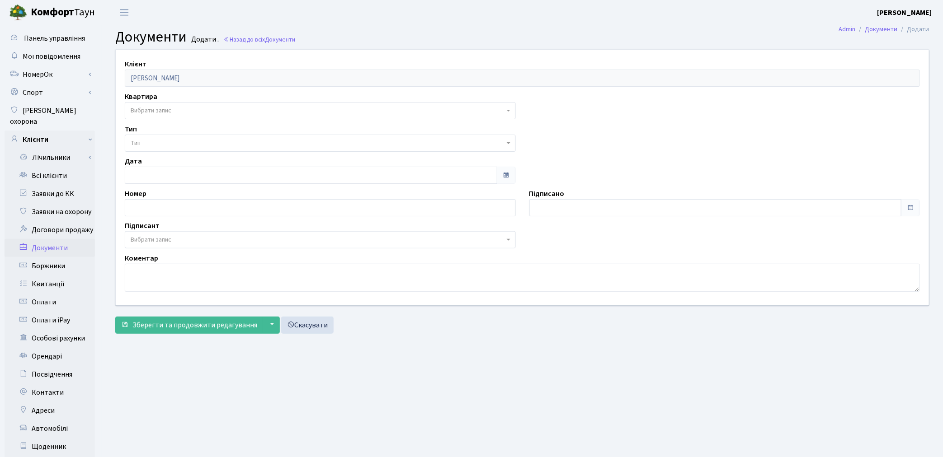
click at [169, 106] on span "Вибрати запис" at bounding box center [151, 110] width 41 height 9
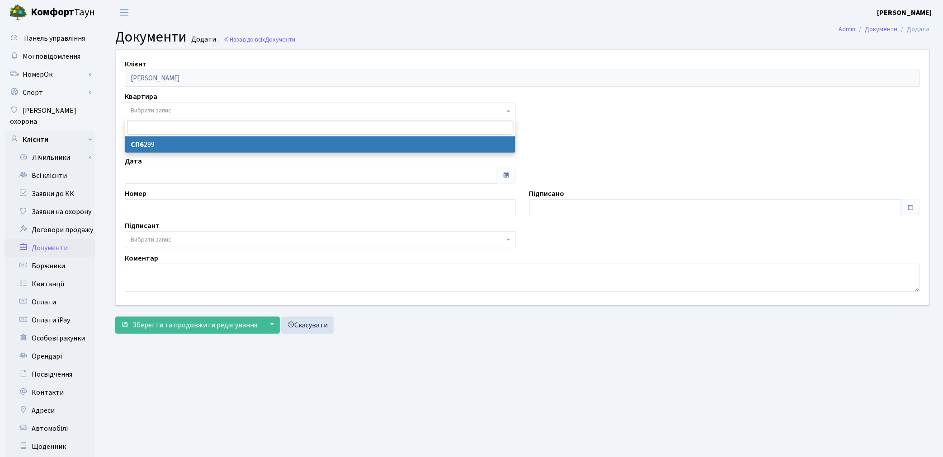
select select "178206"
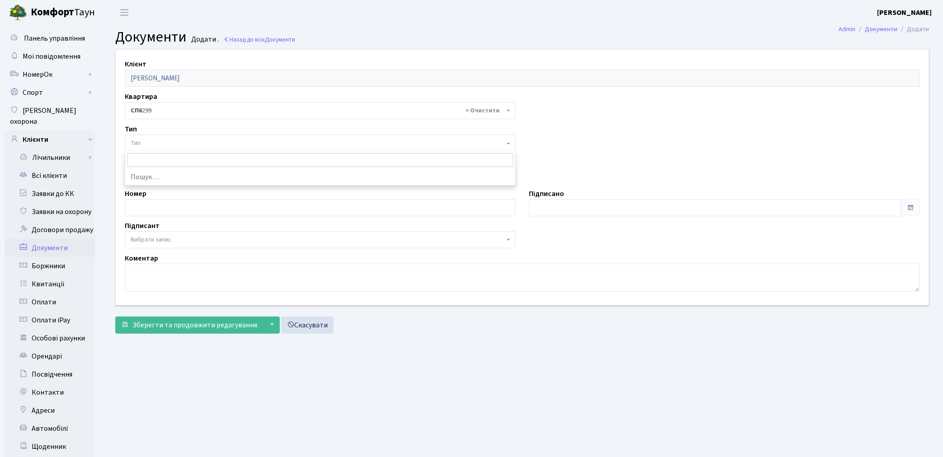
click at [170, 142] on span "Тип" at bounding box center [318, 143] width 374 height 9
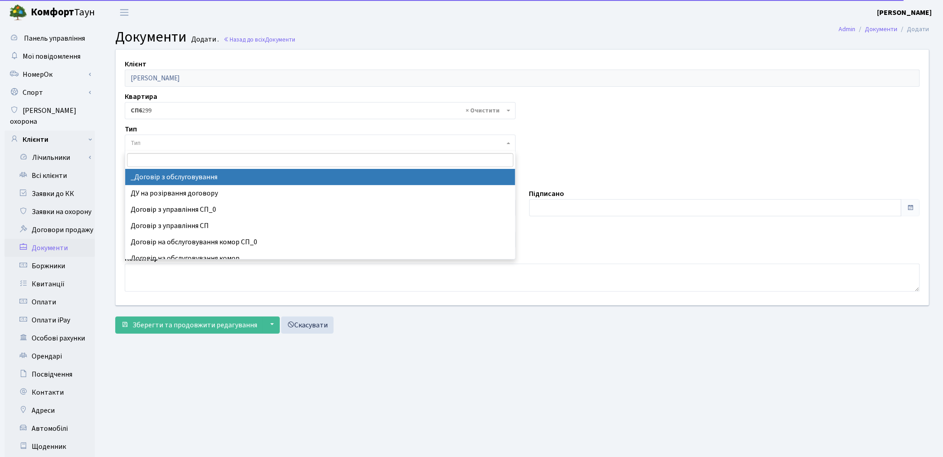
select select "289"
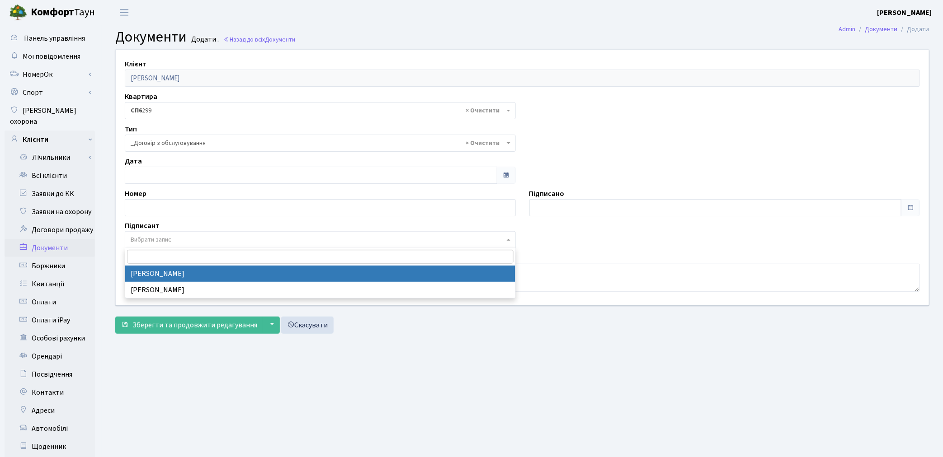
click at [151, 237] on span "Вибрати запис" at bounding box center [151, 239] width 41 height 9
select select "74"
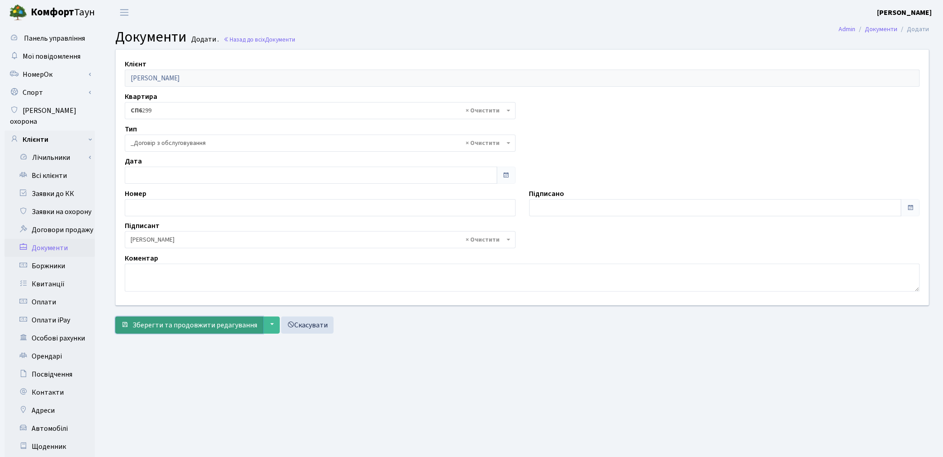
click at [153, 326] on span "Зберегти та продовжити редагування" at bounding box center [194, 325] width 125 height 10
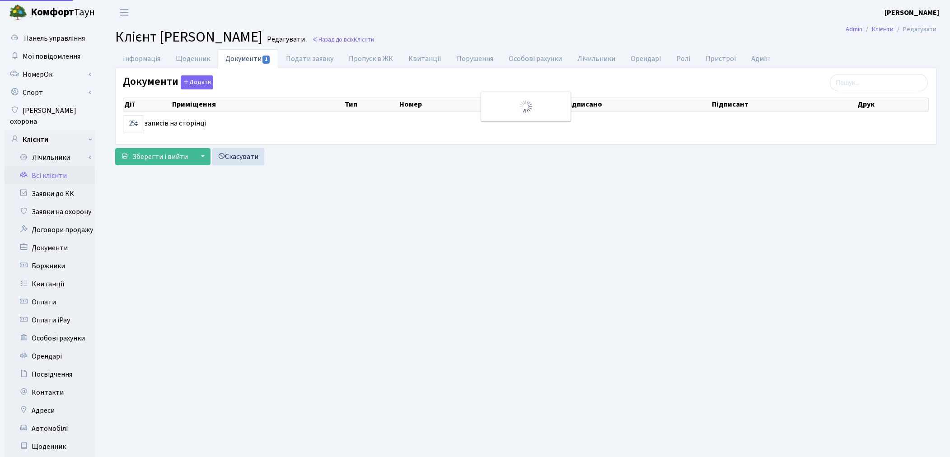
select select "25"
